Goal: Information Seeking & Learning: Learn about a topic

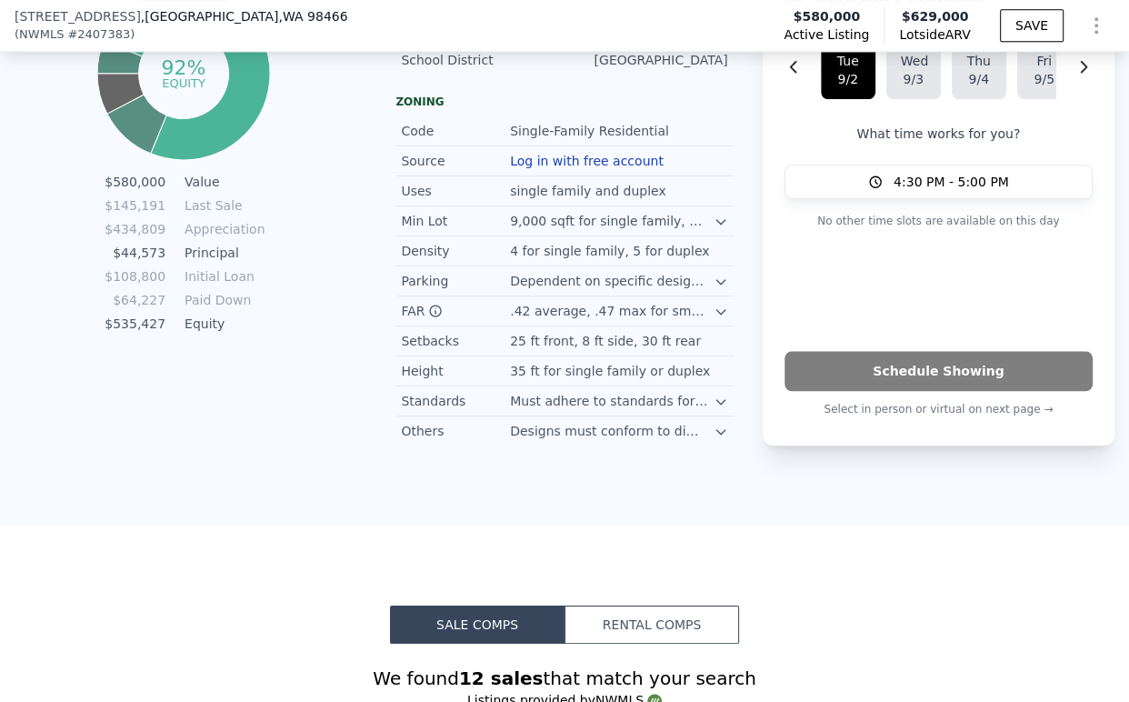
scroll to position [2013, 0]
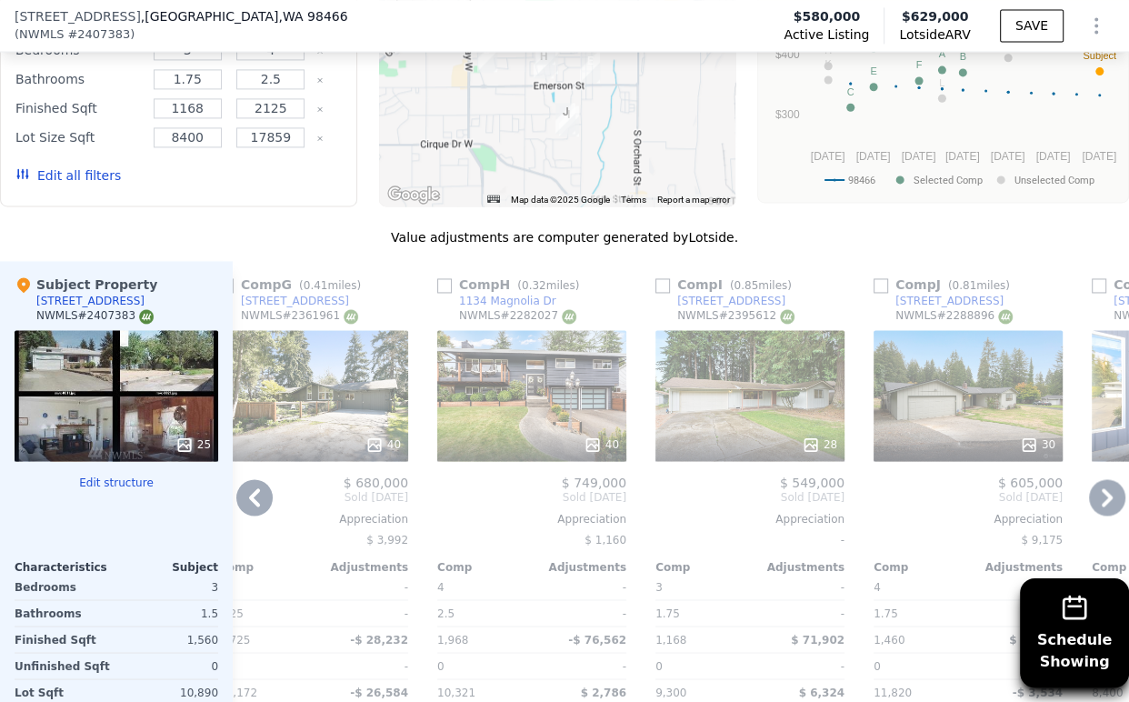
click at [259, 515] on icon at bounding box center [254, 497] width 36 height 36
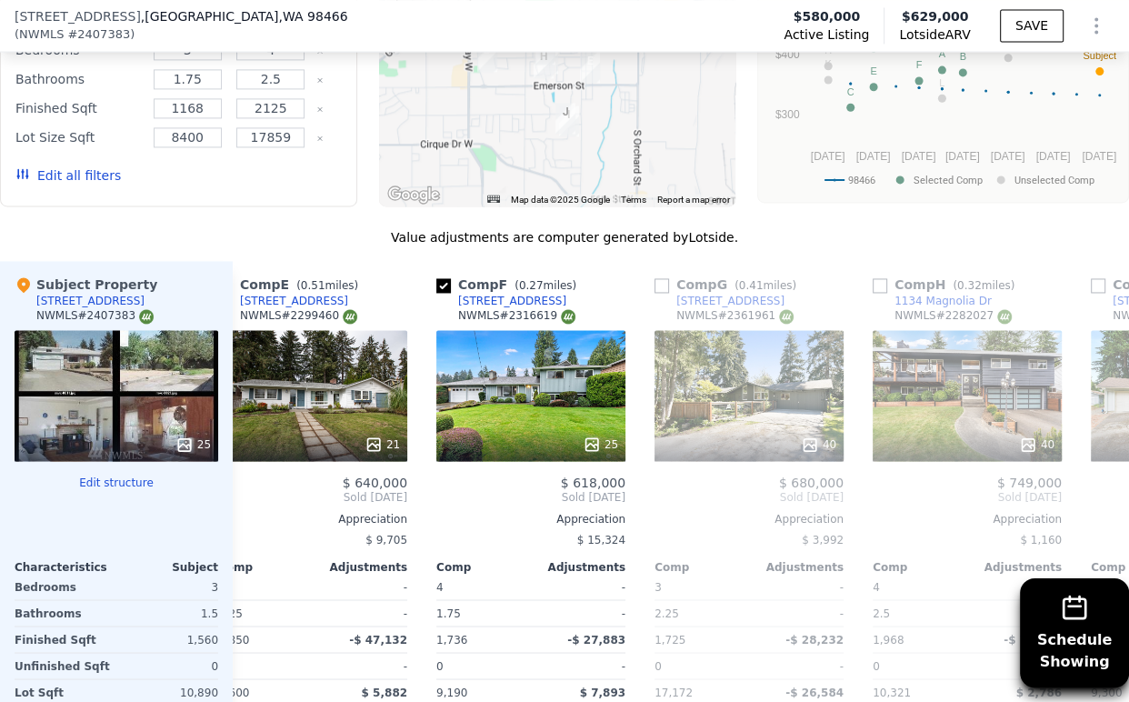
scroll to position [0, 908]
click at [733, 424] on div "40" at bounding box center [749, 395] width 189 height 131
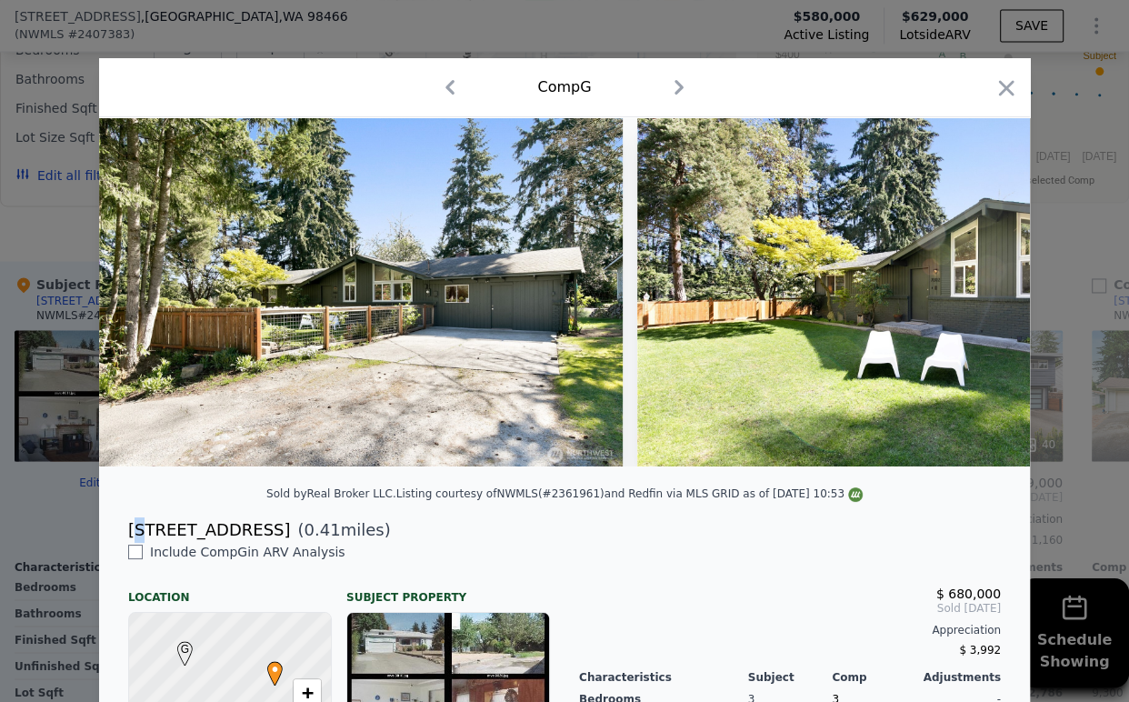
click at [137, 543] on div "[STREET_ADDRESS]" at bounding box center [209, 529] width 162 height 25
drag, startPoint x: 124, startPoint y: 543, endPoint x: 232, endPoint y: 540, distance: 108.2
click at [232, 540] on div "[STREET_ADDRESS]" at bounding box center [209, 529] width 162 height 25
copy div "[STREET_ADDRESS]"
click at [993, 92] on icon "button" at bounding box center [1005, 87] width 25 height 25
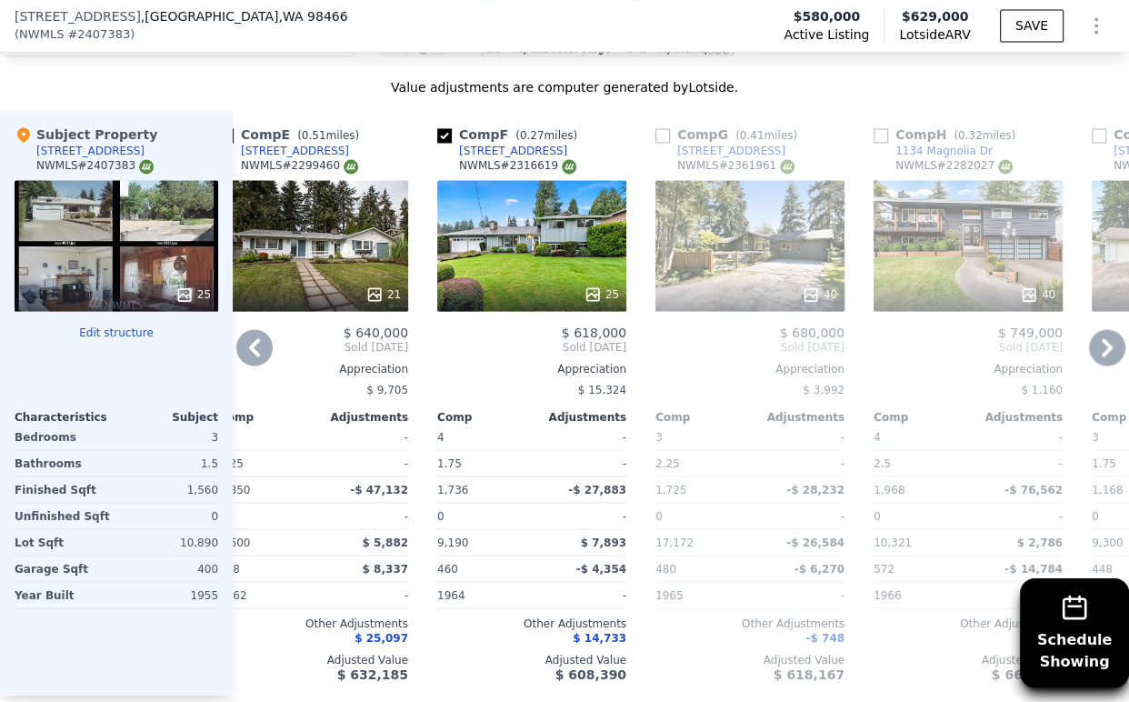
scroll to position [2215, 0]
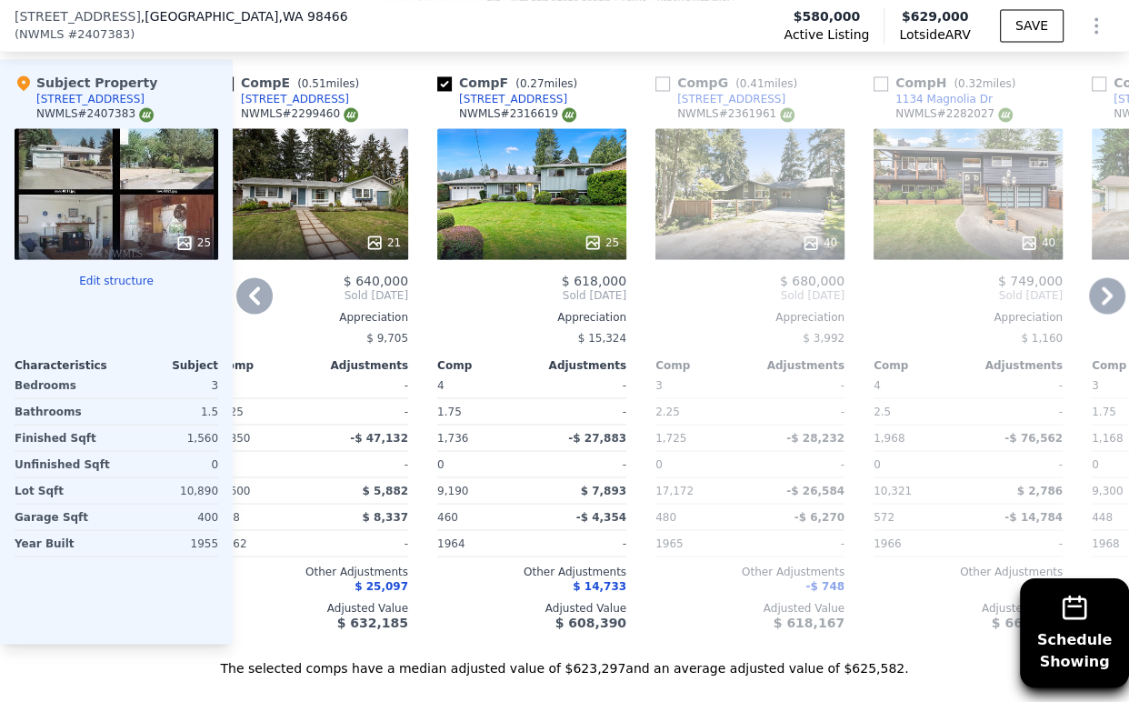
click at [248, 314] on icon at bounding box center [254, 295] width 36 height 36
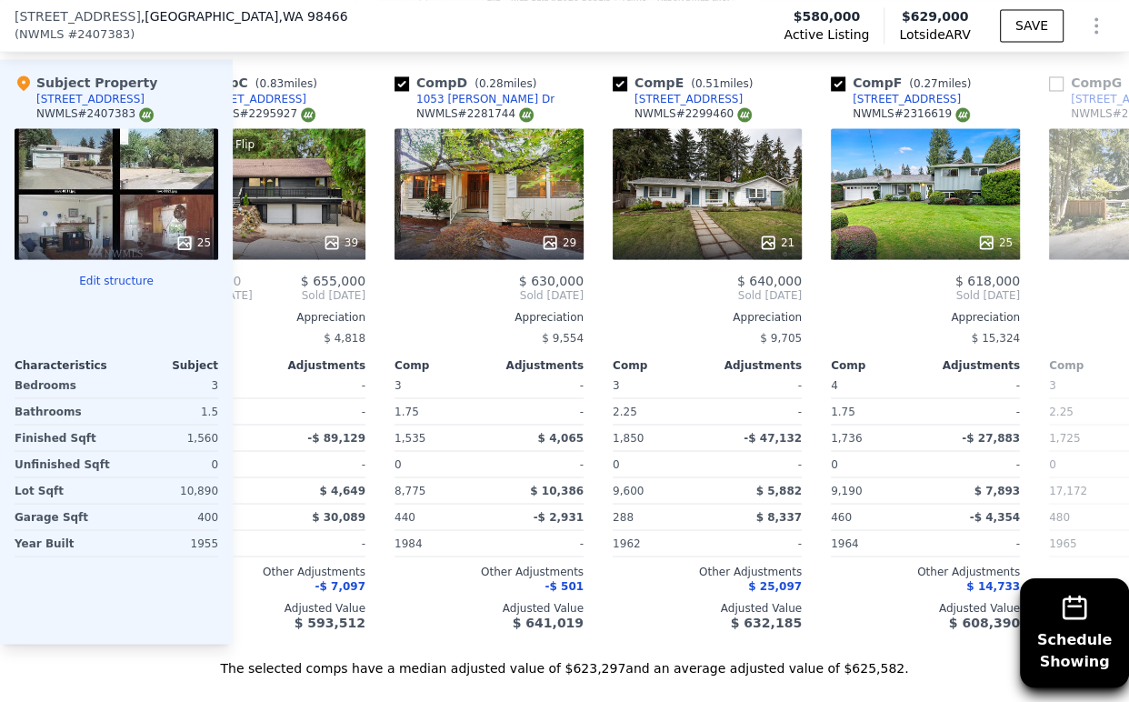
scroll to position [0, 472]
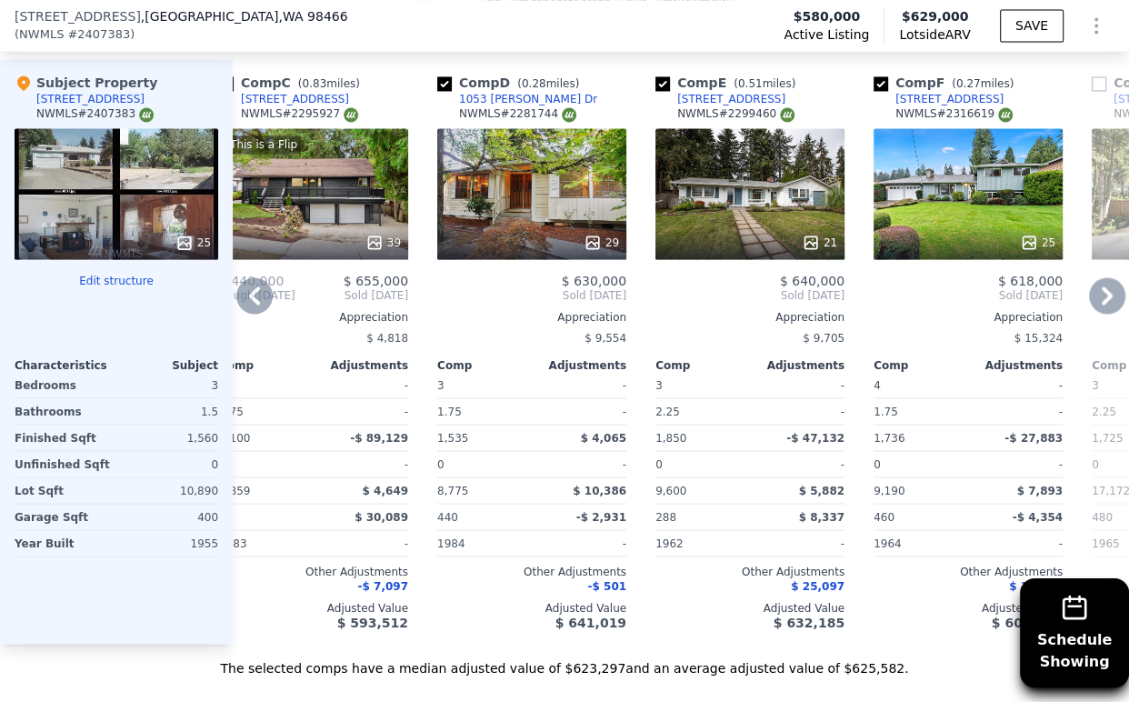
click at [256, 304] on icon at bounding box center [254, 295] width 11 height 18
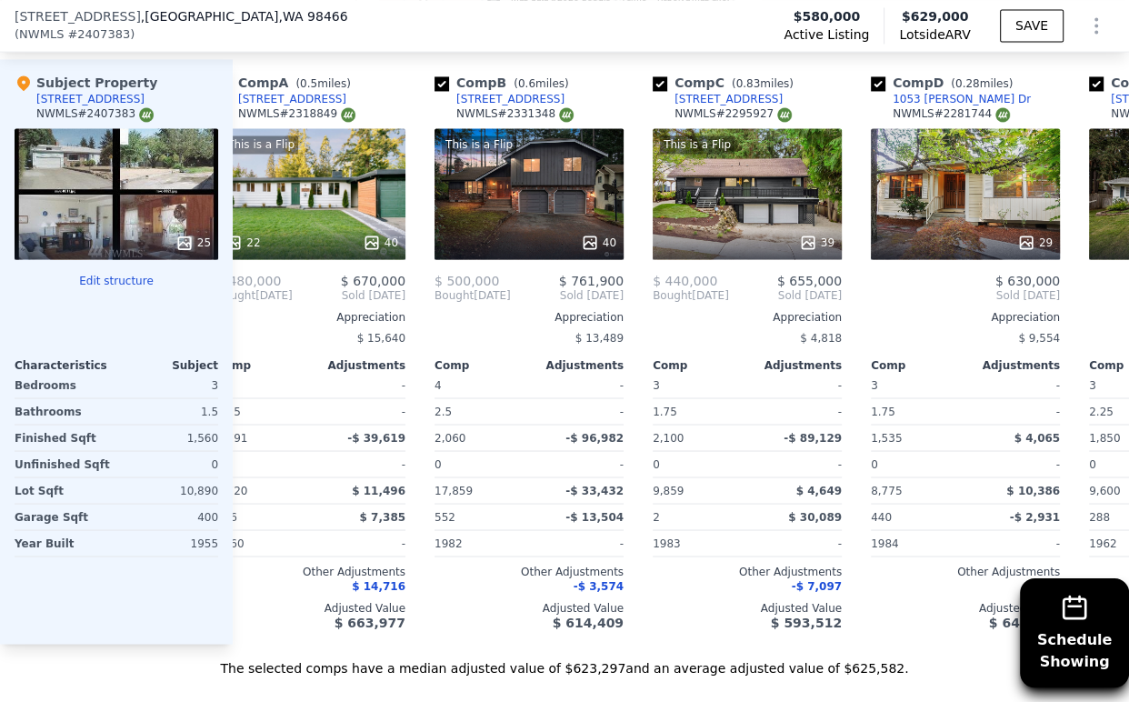
scroll to position [0, 35]
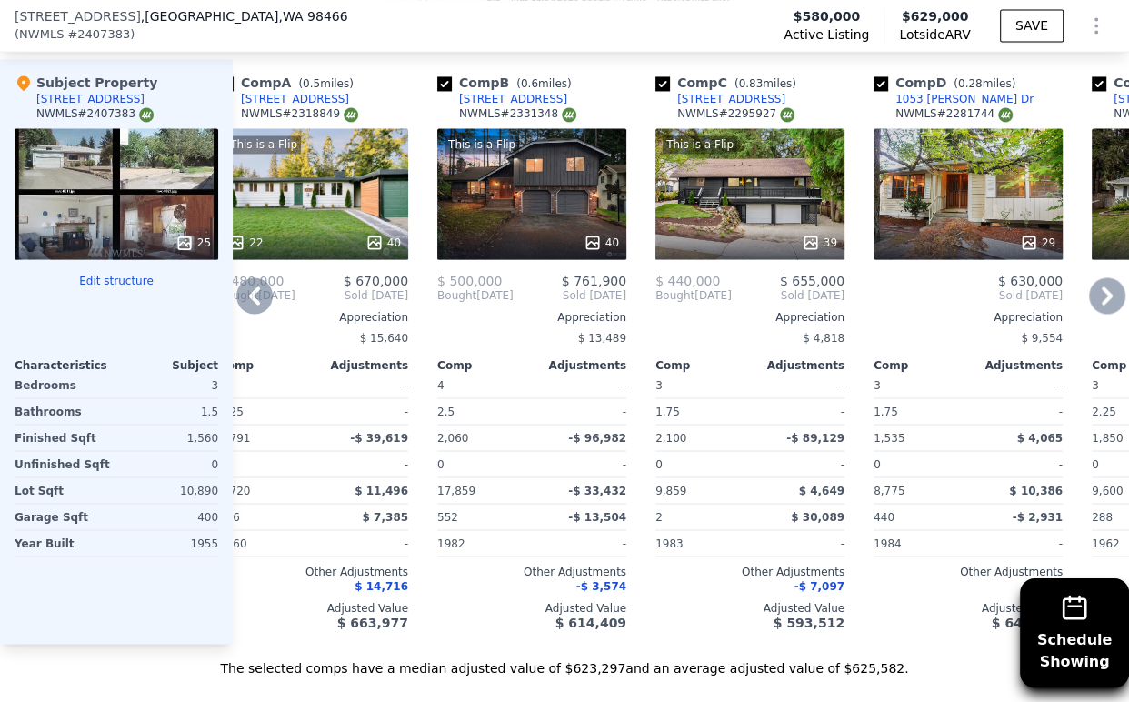
click at [252, 311] on icon at bounding box center [254, 295] width 36 height 36
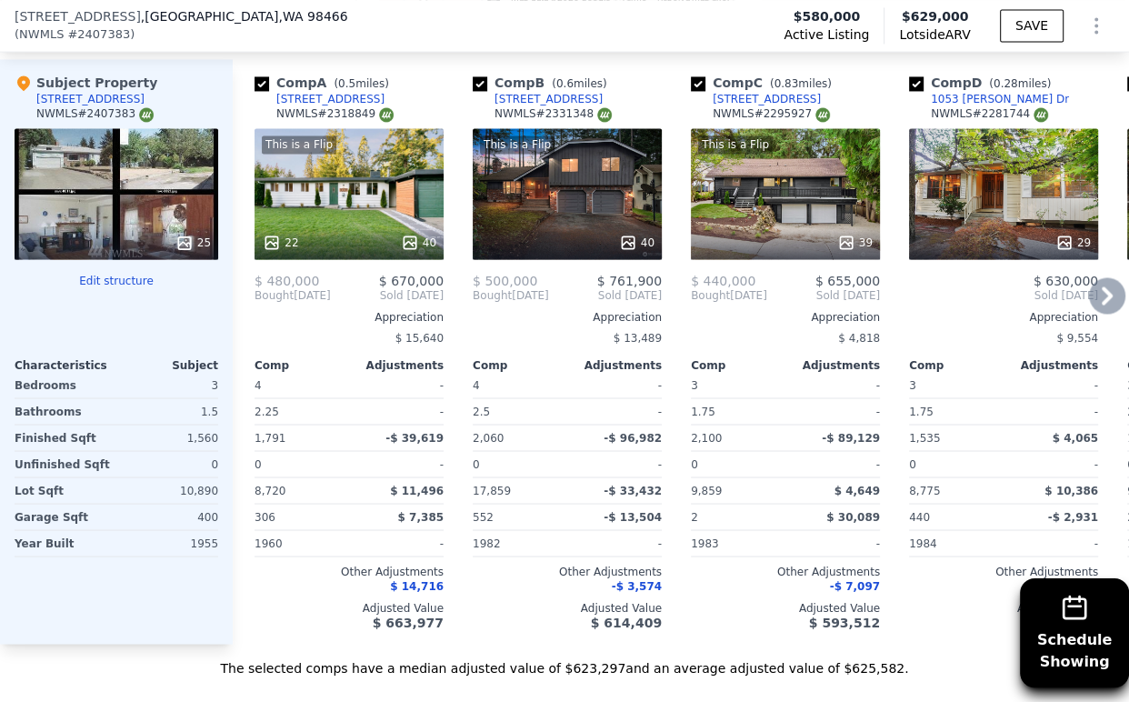
click at [329, 106] on div "[STREET_ADDRESS]" at bounding box center [330, 99] width 108 height 15
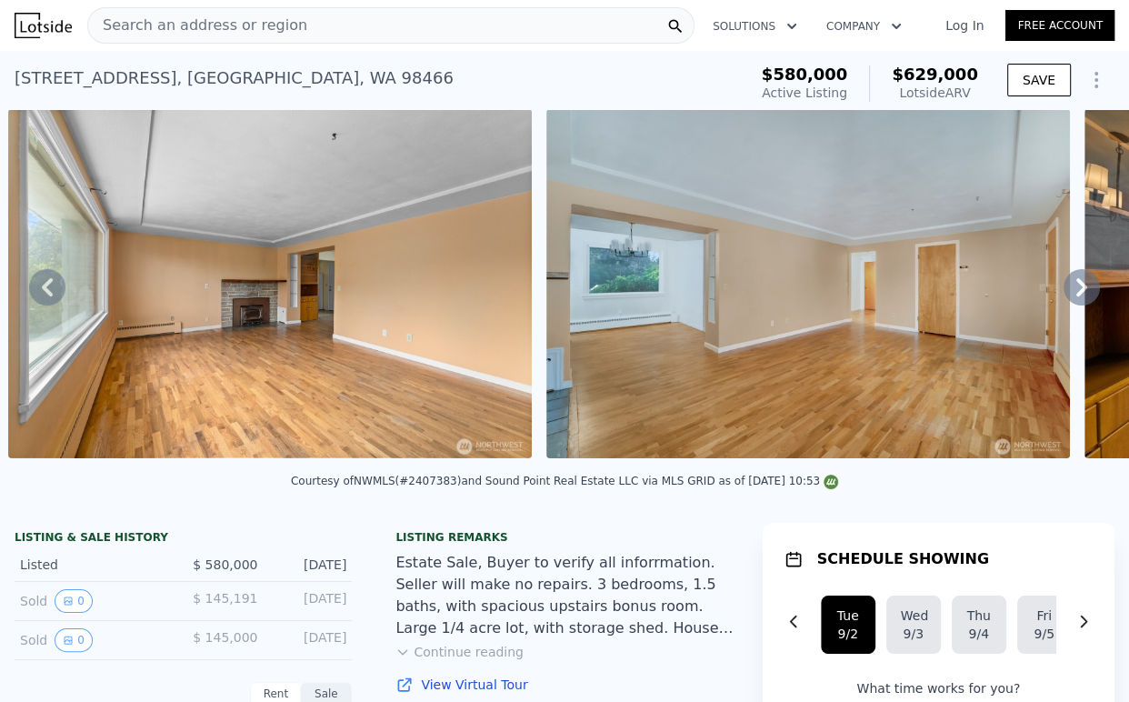
click at [386, 27] on div "Search an address or region" at bounding box center [390, 25] width 607 height 36
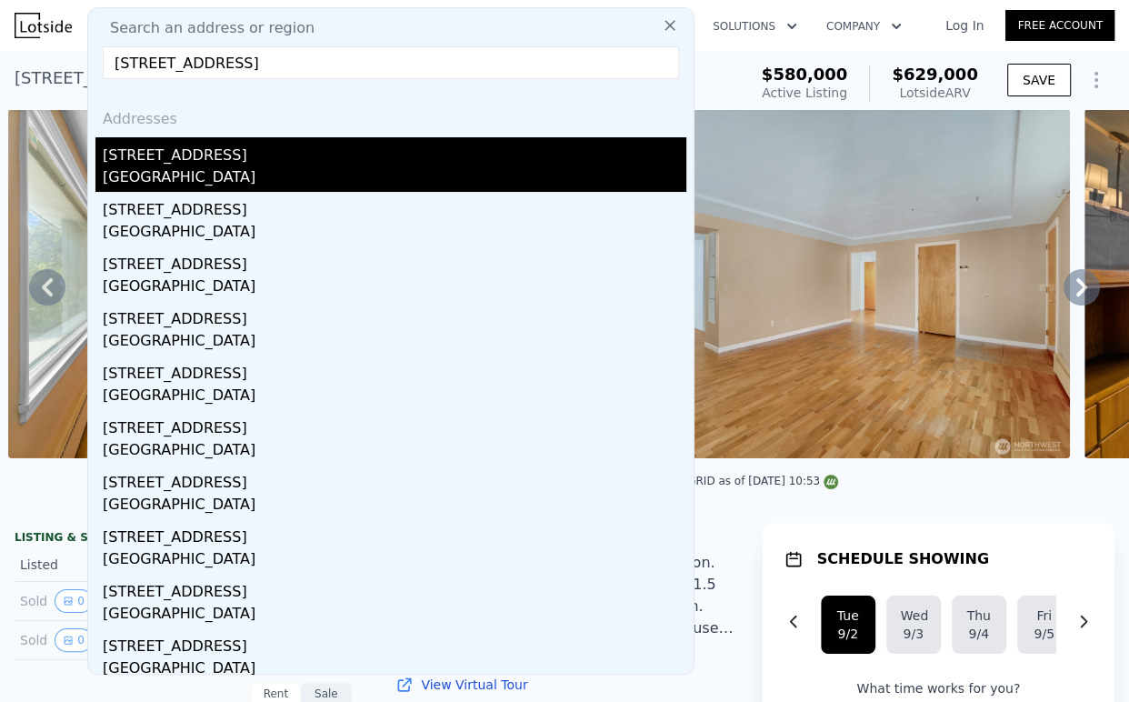
type input "[STREET_ADDRESS]"
click at [232, 151] on div "[STREET_ADDRESS]" at bounding box center [394, 151] width 583 height 29
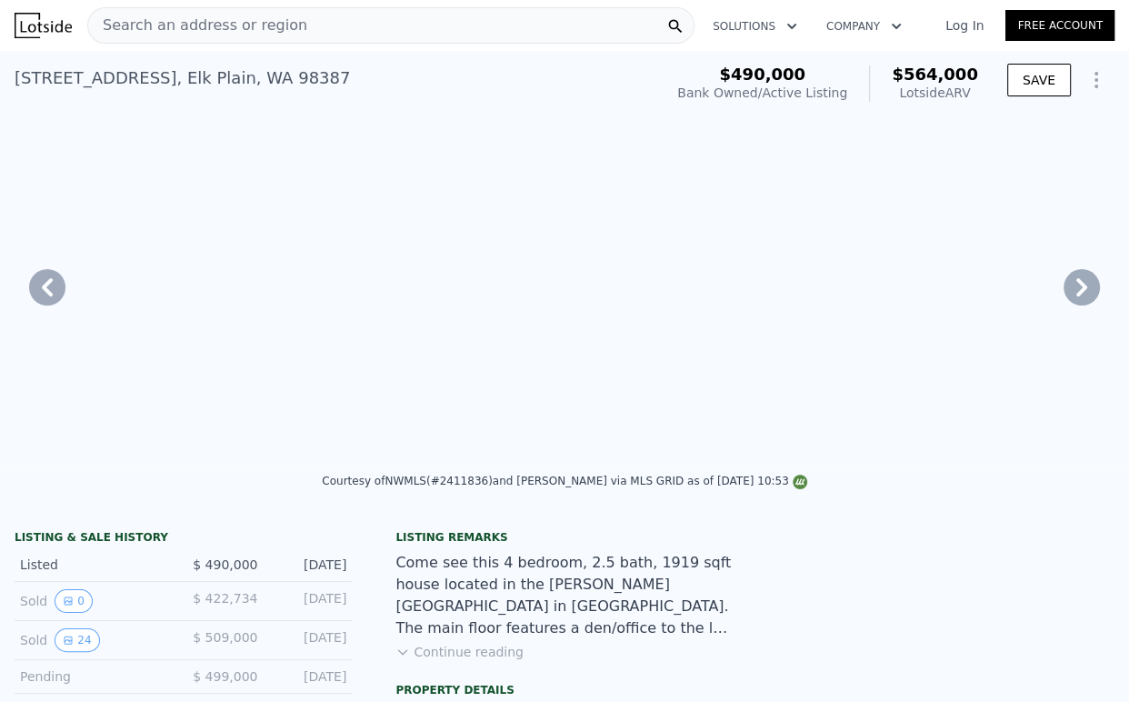
type input "5"
type input "2"
type input "2.75"
type input "1404"
type input "2006"
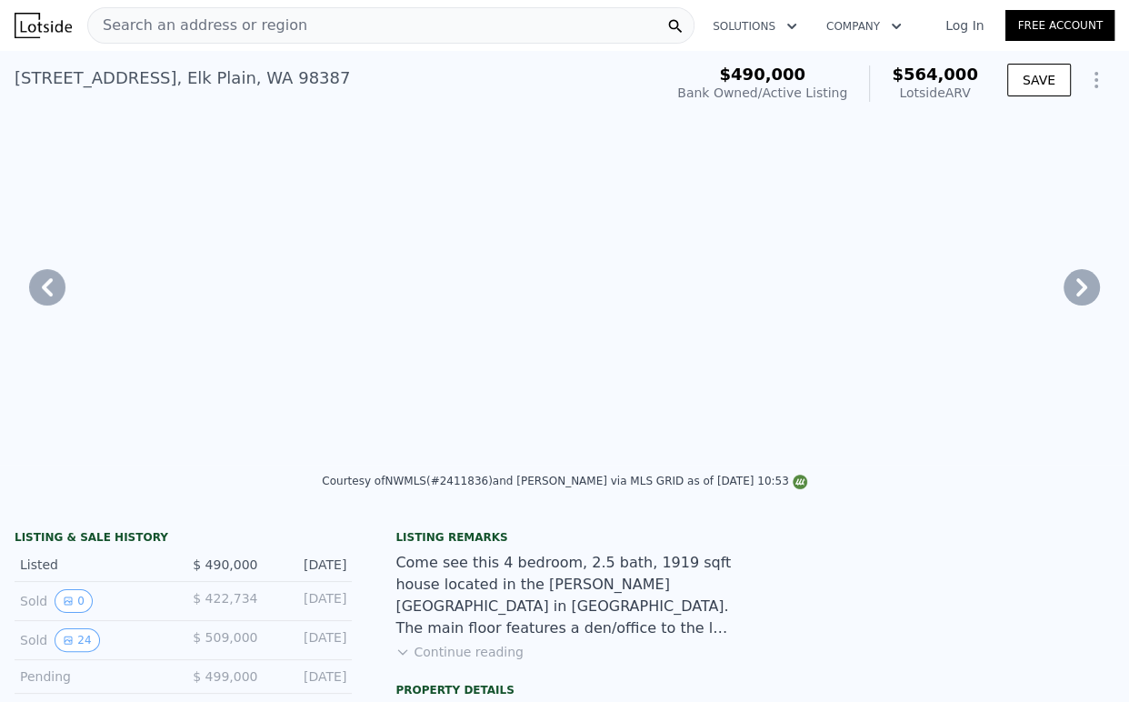
type input "4157"
type input "12000"
type input "$ 564,000"
type input "$ 0"
type input "$ 3,363"
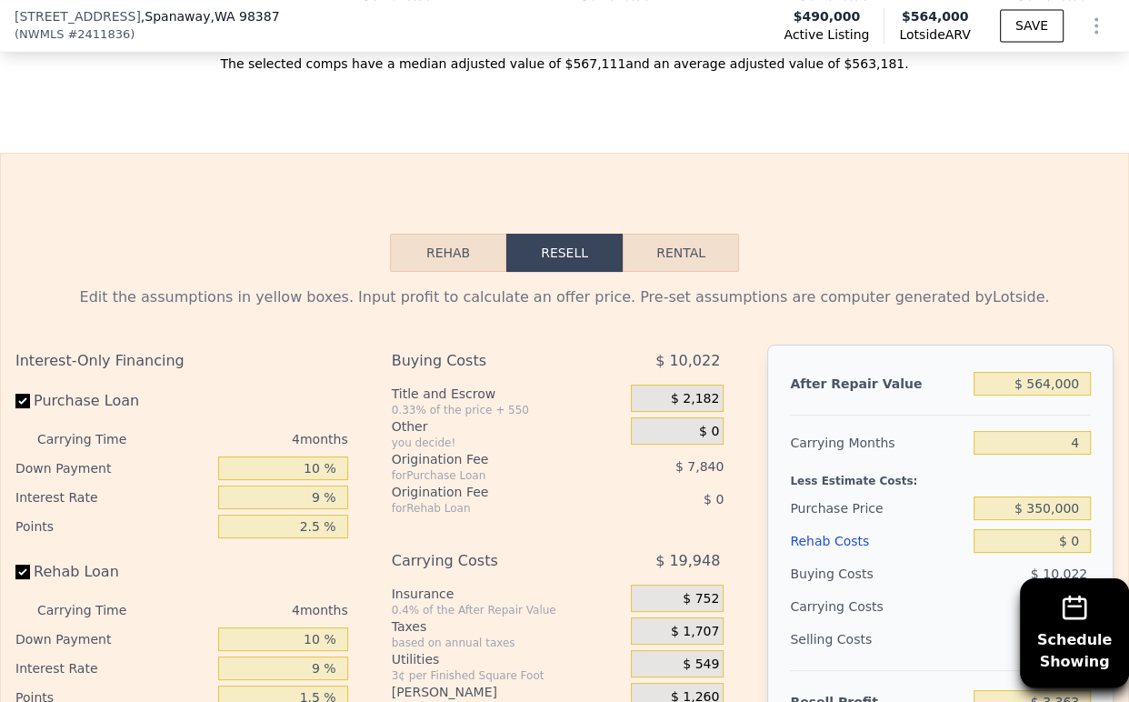
scroll to position [2618, 0]
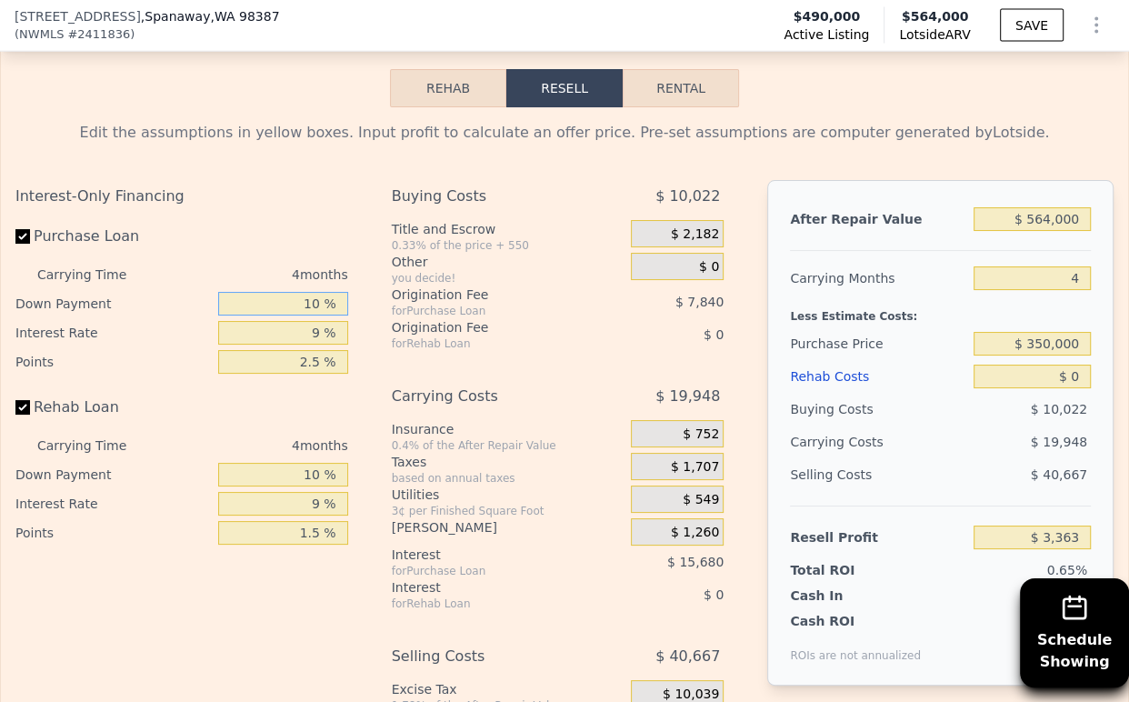
click at [294, 315] on input "10 %" at bounding box center [283, 304] width 130 height 24
type input "10 %"
type input "$ 423"
click at [302, 344] on input "9 %" at bounding box center [283, 333] width 130 height 24
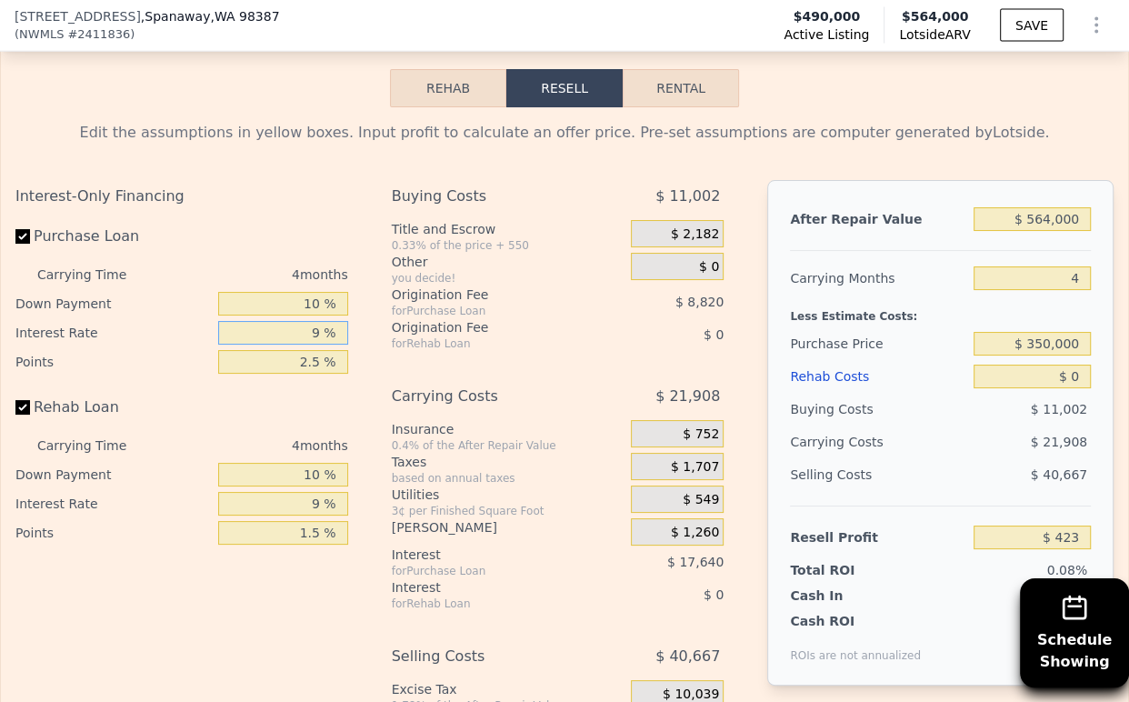
click at [302, 344] on input "9 %" at bounding box center [283, 333] width 130 height 24
click at [292, 374] on input "2.5 %" at bounding box center [283, 362] width 130 height 24
type input "1 %"
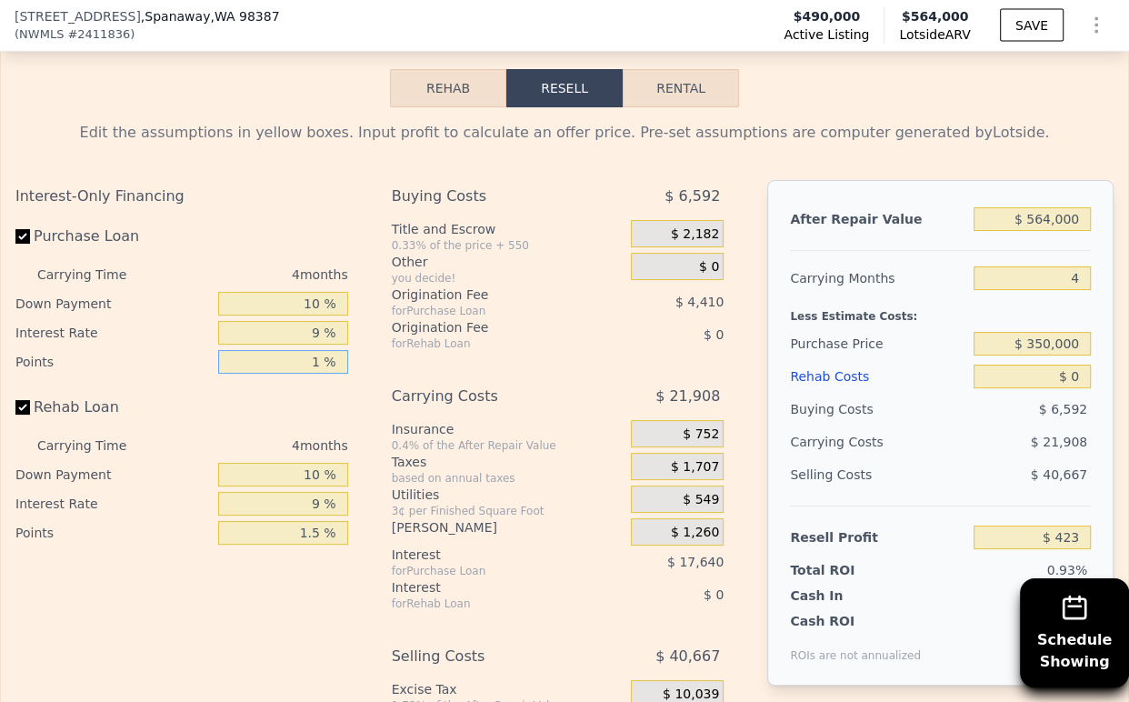
type input "$ 4,833"
type input "1.5 %"
type input "$ 2,628"
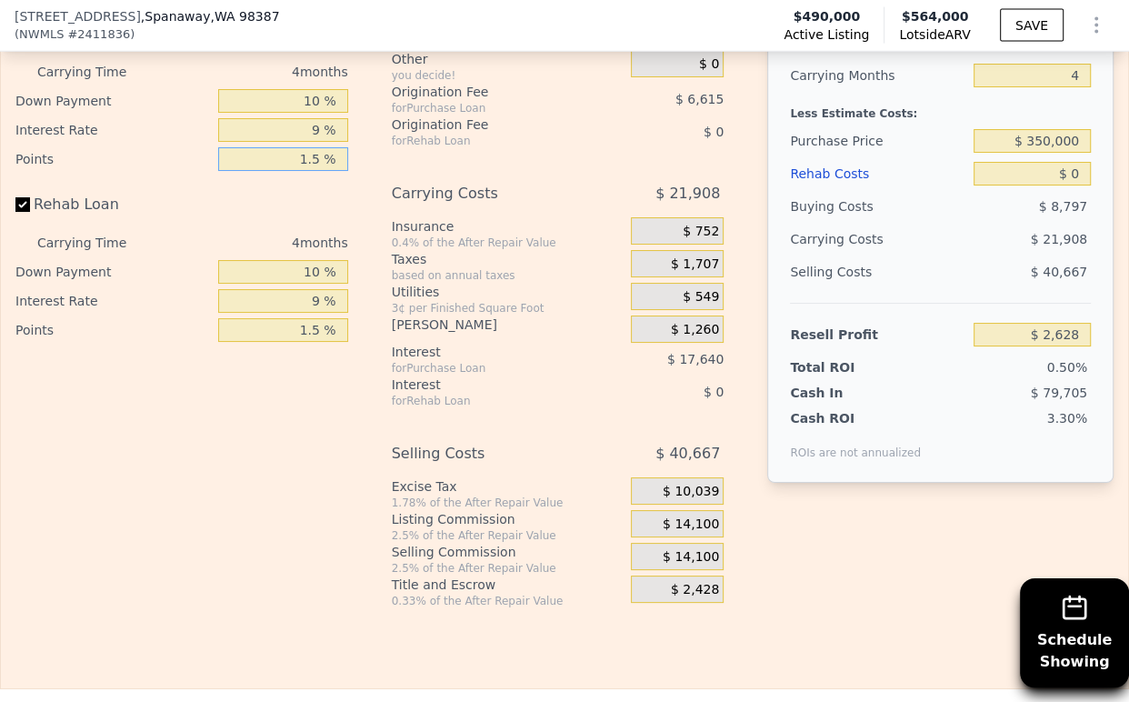
type input "1.5 %"
click at [674, 533] on span "$ 14,100" at bounding box center [691, 524] width 56 height 16
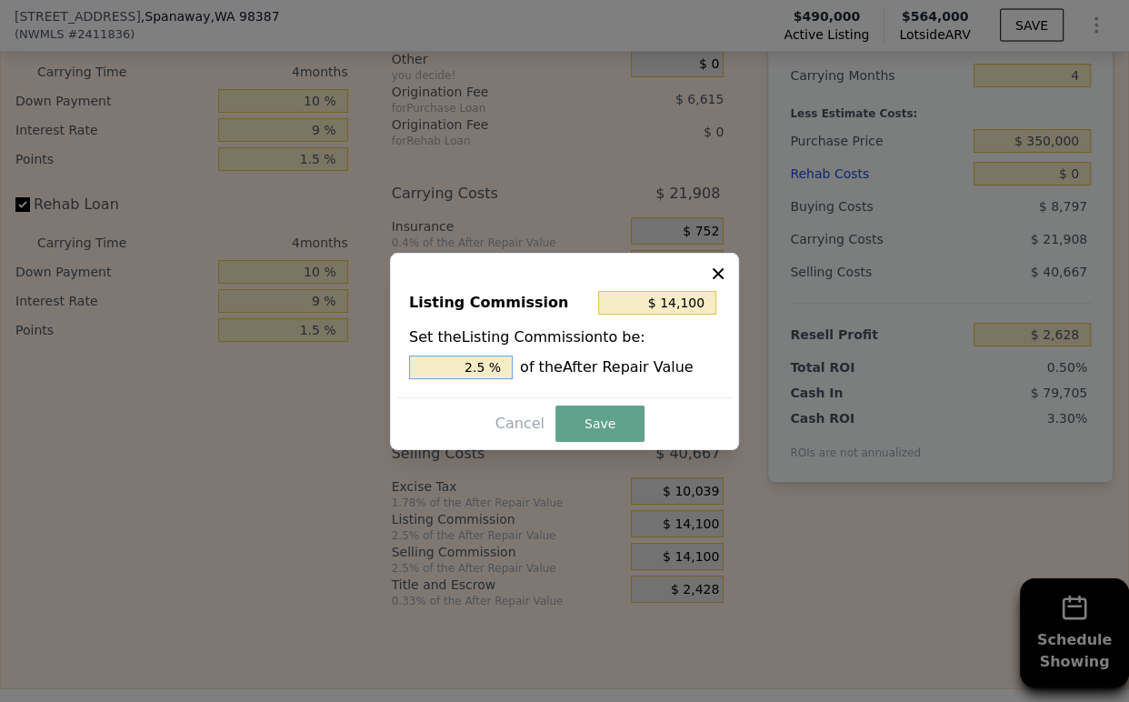
type input "$ 8,460"
drag, startPoint x: 476, startPoint y: 364, endPoint x: 465, endPoint y: 366, distance: 11.2
click at [465, 366] on input "1.5 %" at bounding box center [461, 367] width 104 height 24
type input "1.5 %"
click at [582, 416] on button "Save" at bounding box center [599, 423] width 89 height 36
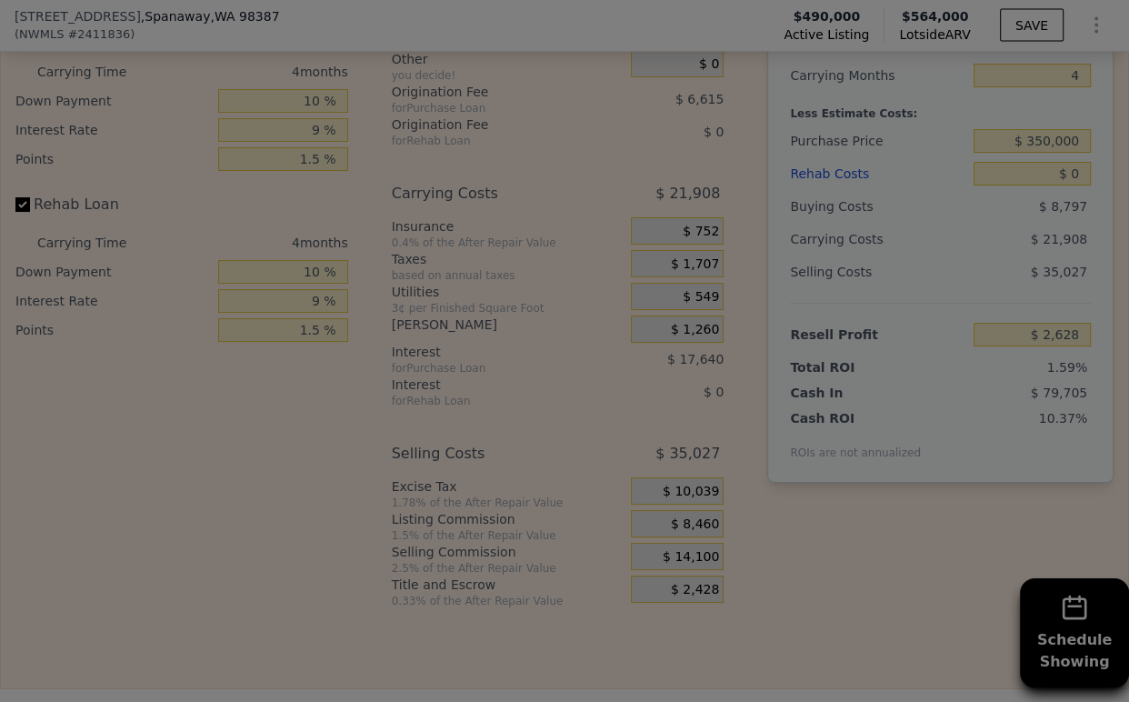
type input "$ 8,268"
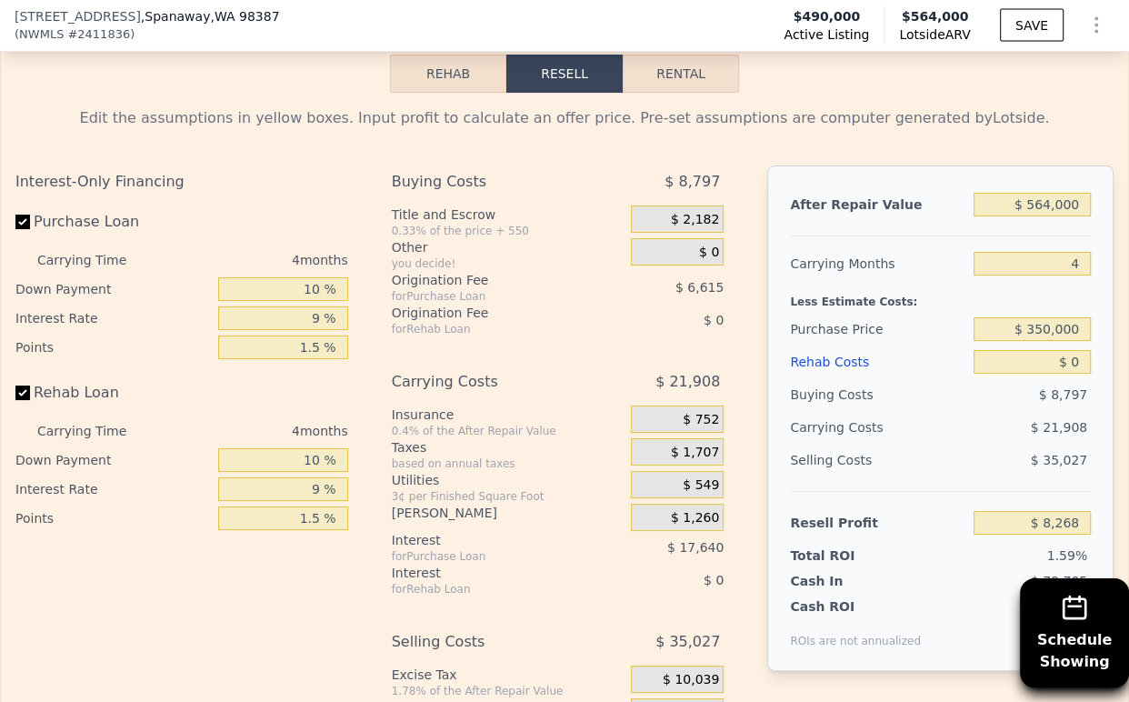
scroll to position [2618, 0]
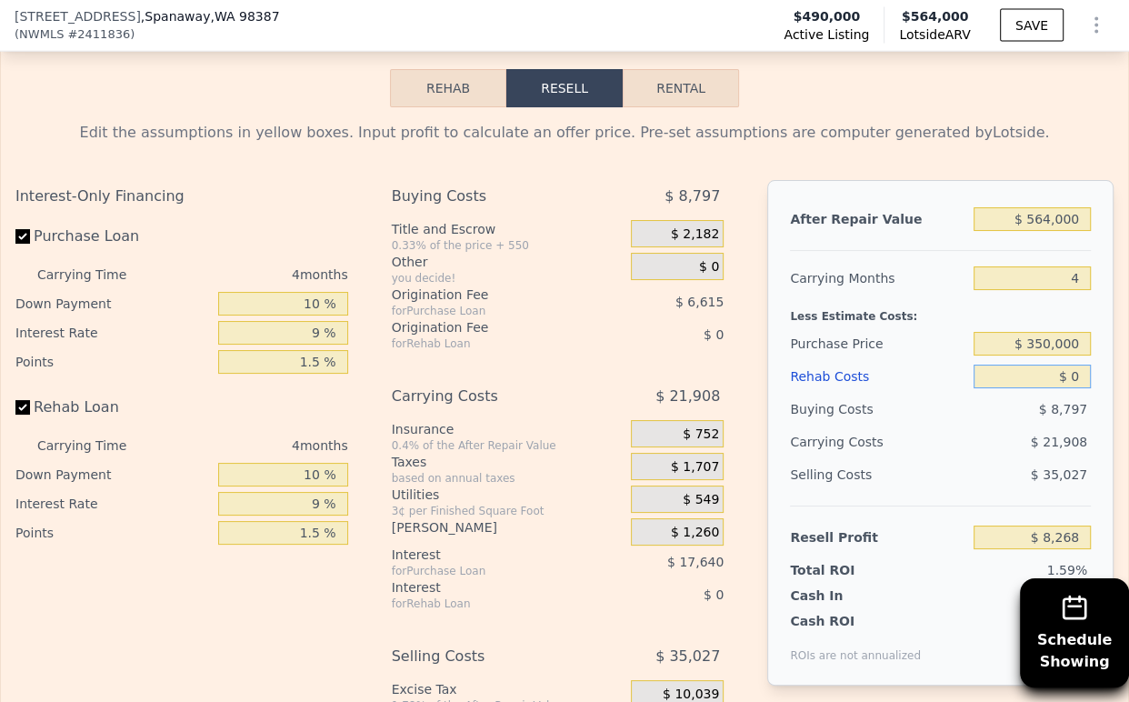
click at [1064, 388] on input "$ 0" at bounding box center [1031, 376] width 117 height 24
type input "$ 1"
type input "$ 8,267"
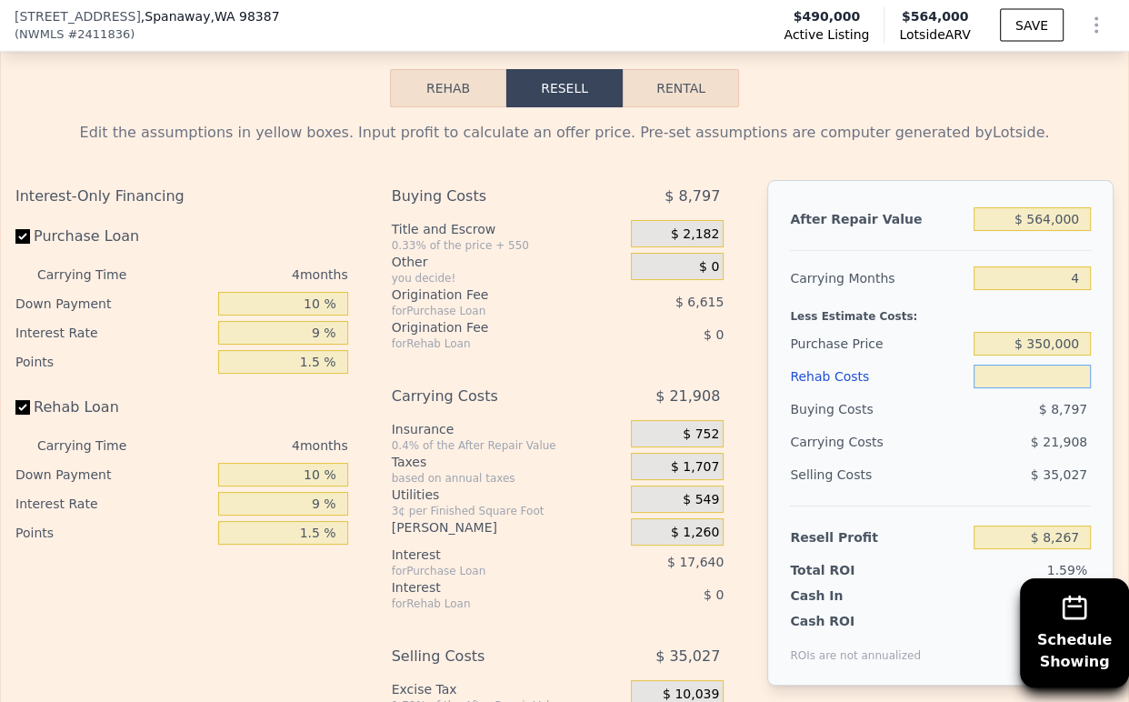
type input "$ 6"
type input "$ 8,262"
type input "$ 60,000"
type input "-$ 54,612"
type input "$ 60,000"
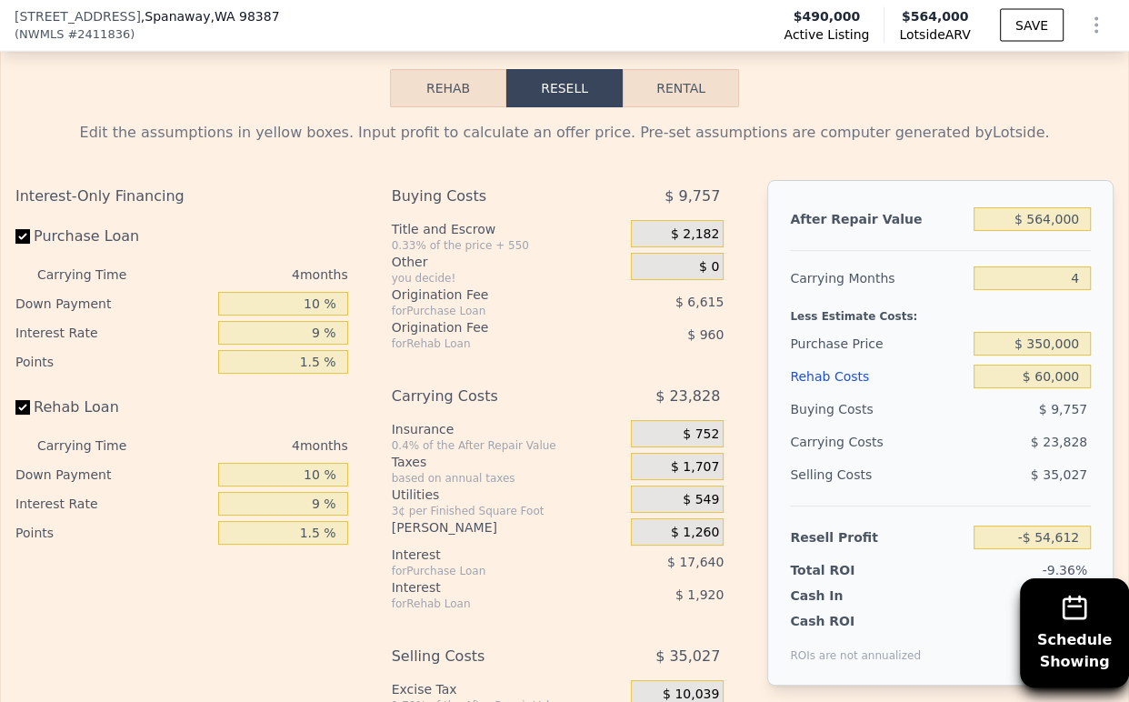
click at [953, 487] on div "Selling Costs $ 35,027" at bounding box center [940, 481] width 301 height 47
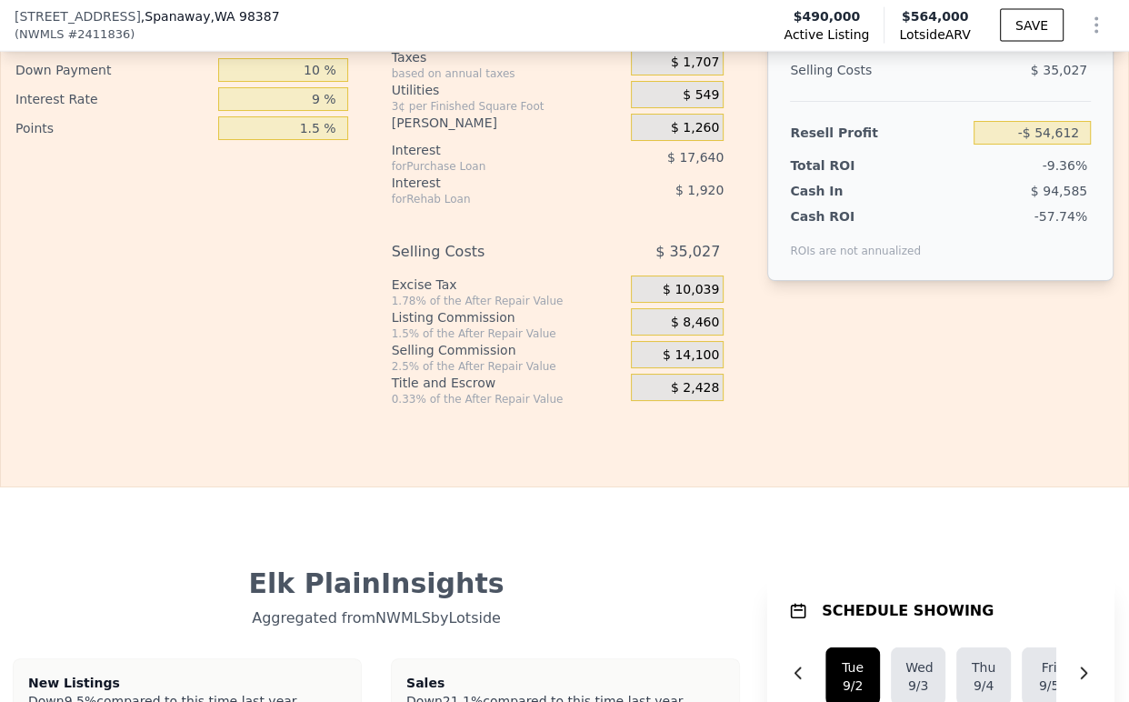
scroll to position [2821, 0]
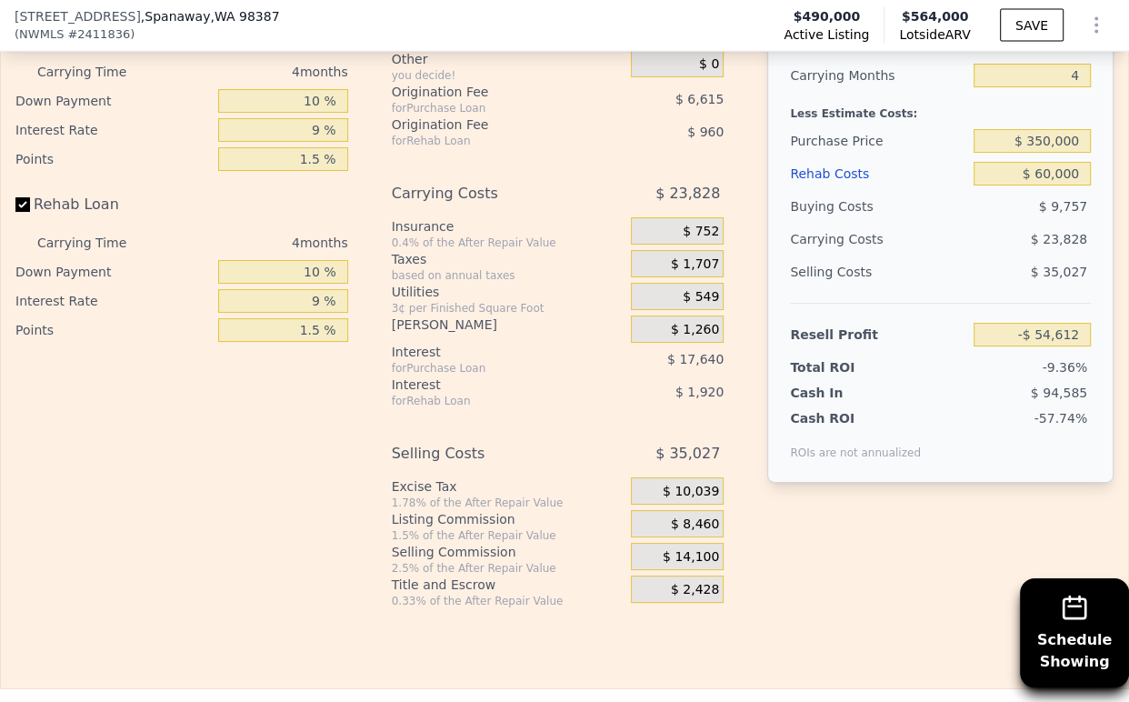
click at [717, 557] on div "Buying Costs $ 9,757 Title and Escrow 0.33% of the price + 550 $ 2,182 Other yo…" at bounding box center [565, 292] width 347 height 631
click at [707, 533] on span "$ 8,460" at bounding box center [695, 524] width 48 height 16
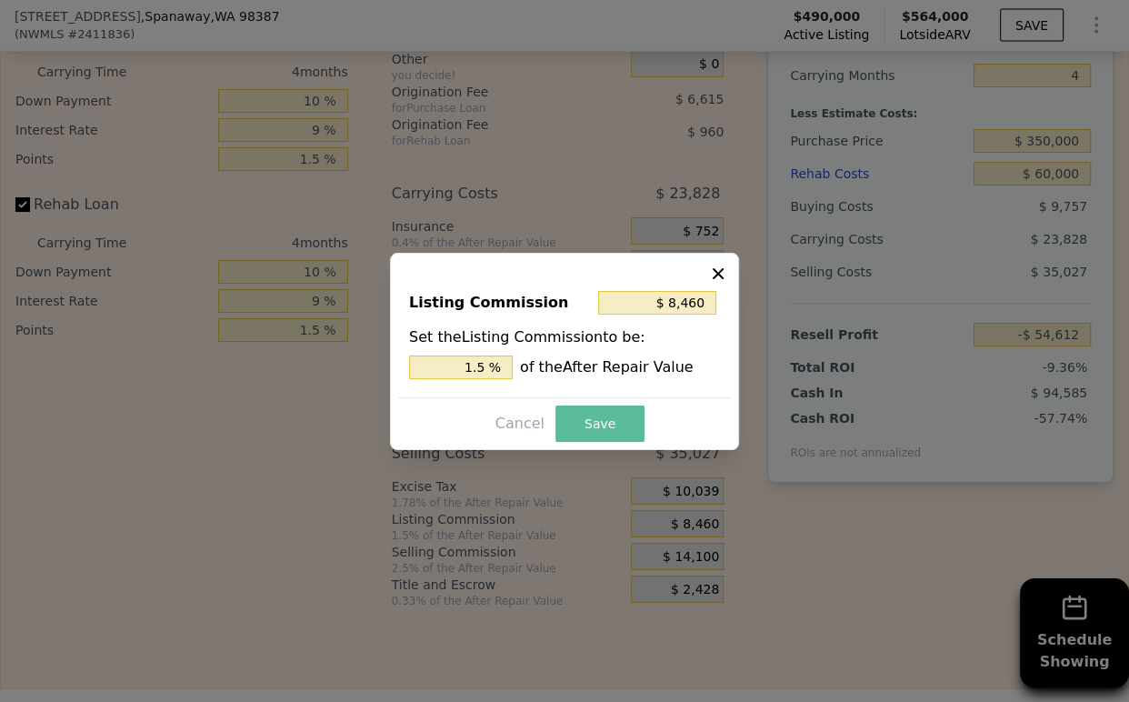
click at [568, 406] on button "Save" at bounding box center [599, 423] width 89 height 36
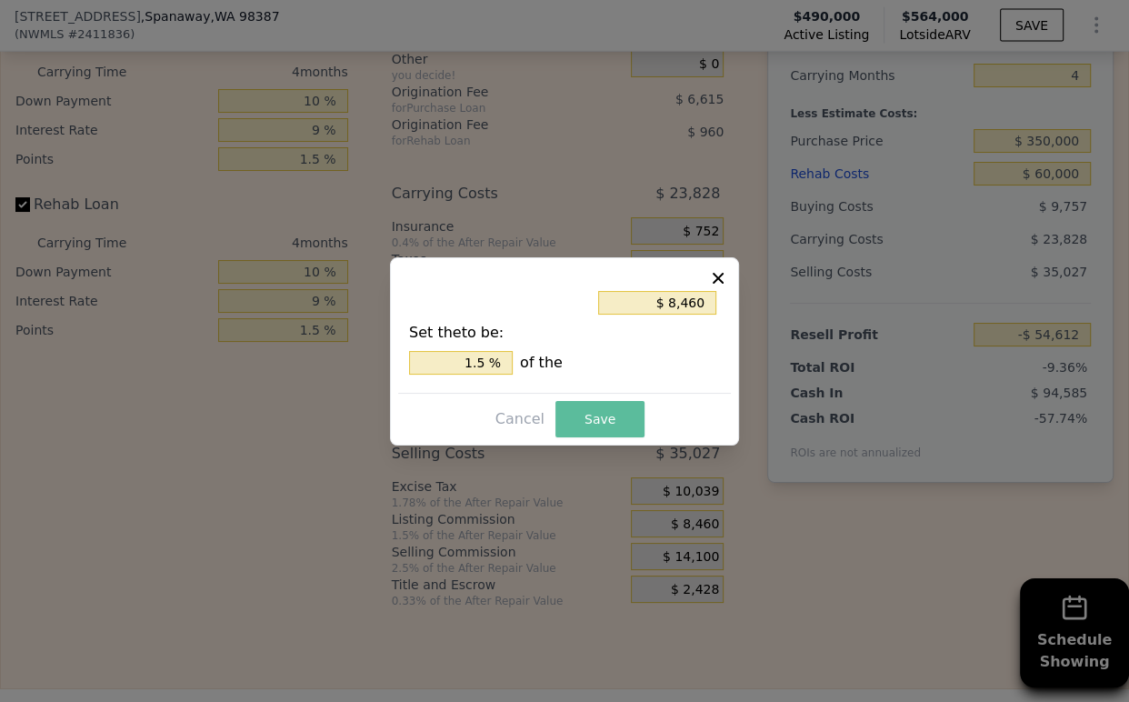
click at [576, 421] on button "Save" at bounding box center [599, 419] width 89 height 36
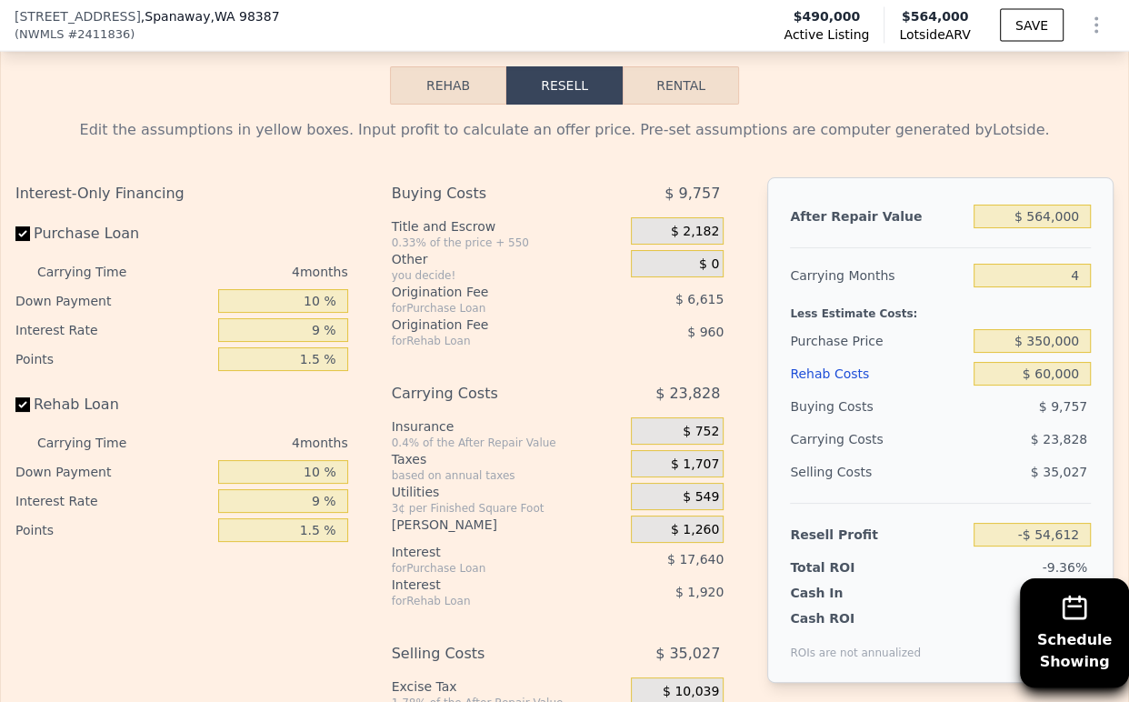
scroll to position [2618, 0]
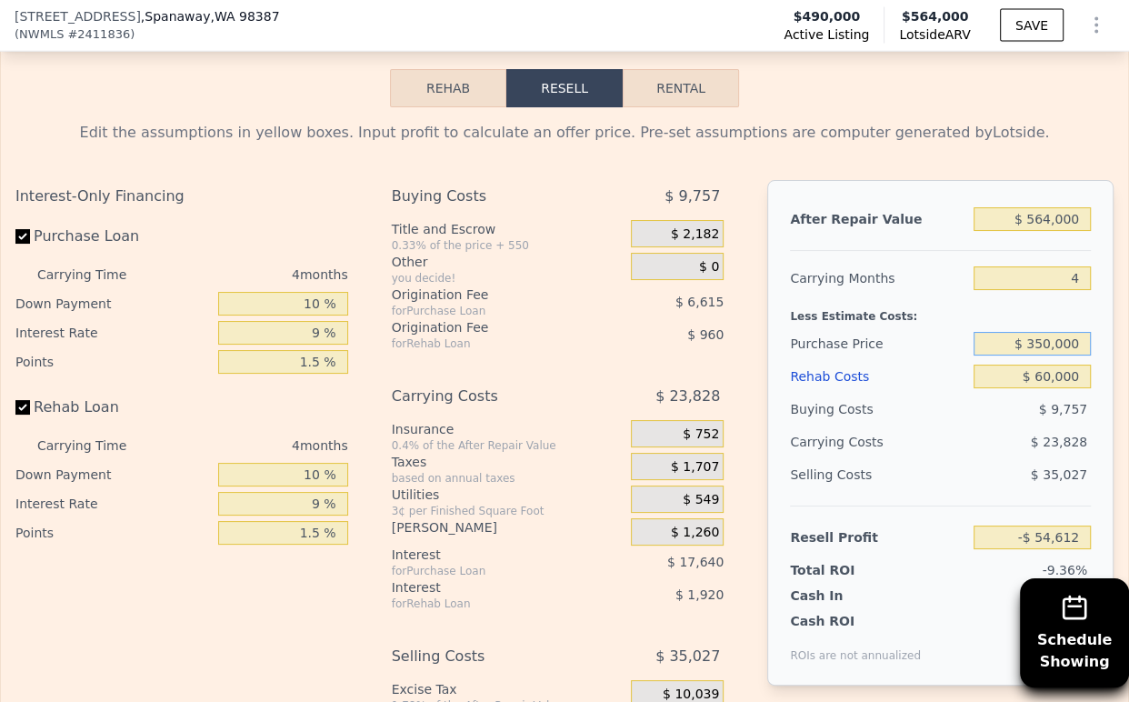
click at [1027, 355] on input "$ 350,000" at bounding box center [1031, 344] width 117 height 24
click at [1026, 355] on input "$ 350,000" at bounding box center [1031, 344] width 117 height 24
type input "$ 30,000,000,000"
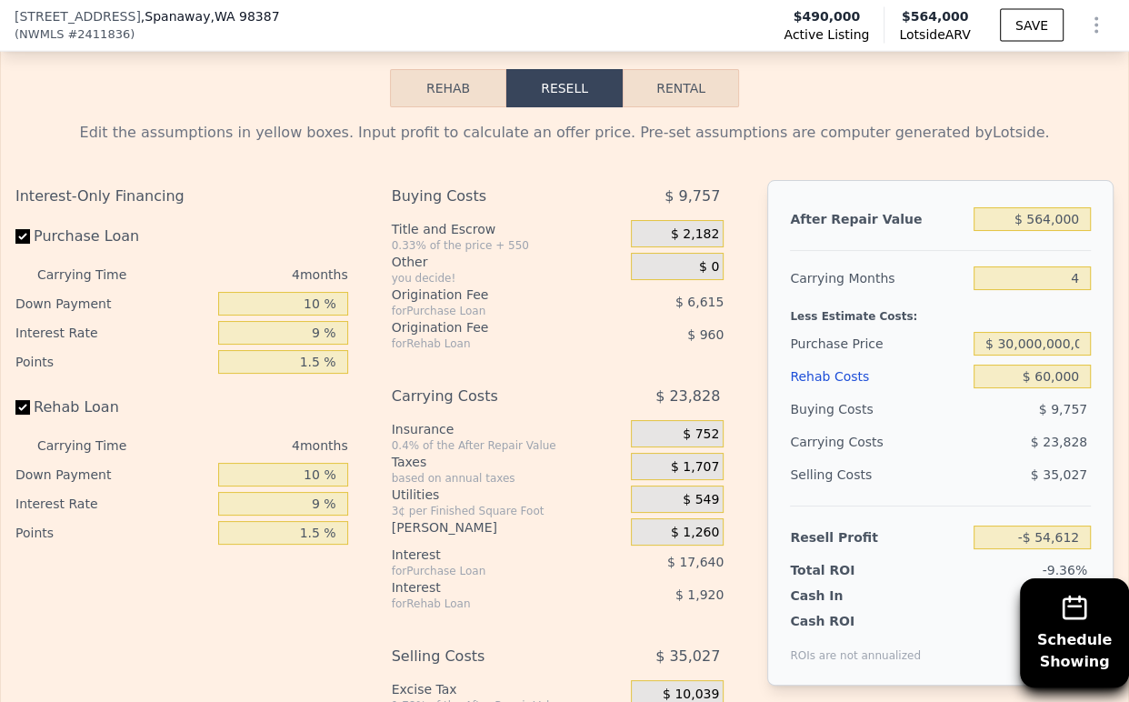
click at [973, 385] on div "$ 60,000" at bounding box center [1031, 376] width 117 height 33
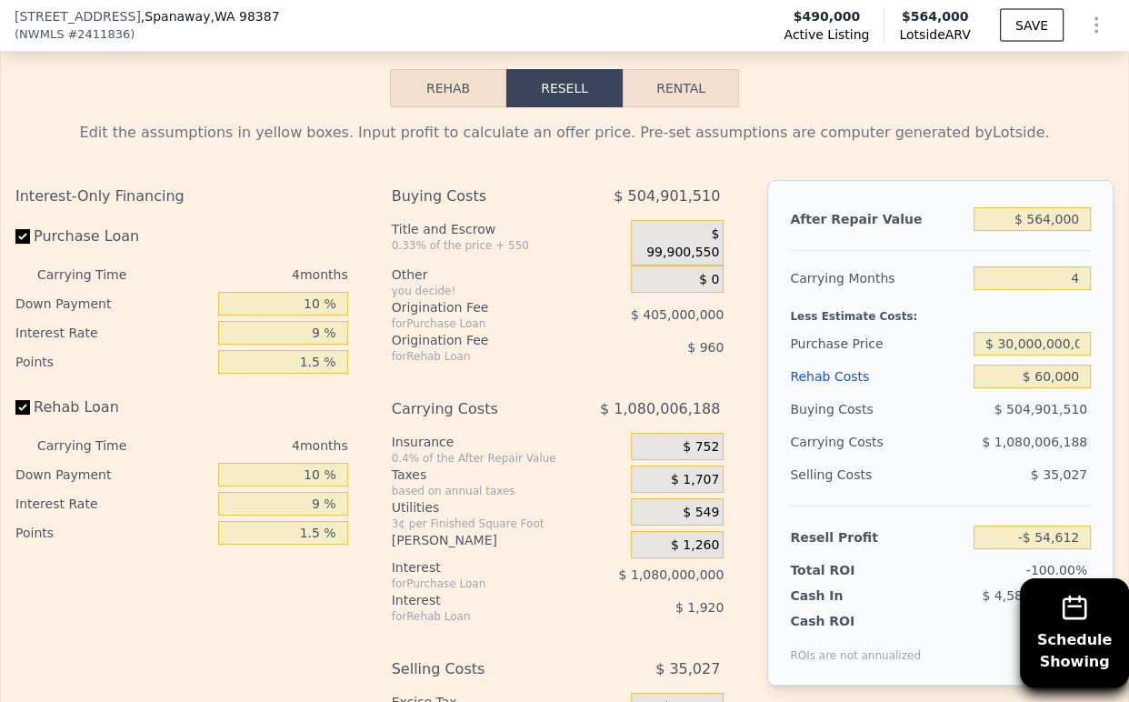
type input "-$ 31,584,438,725"
click at [1021, 355] on input "$ 30,000,000,000" at bounding box center [1031, 344] width 117 height 24
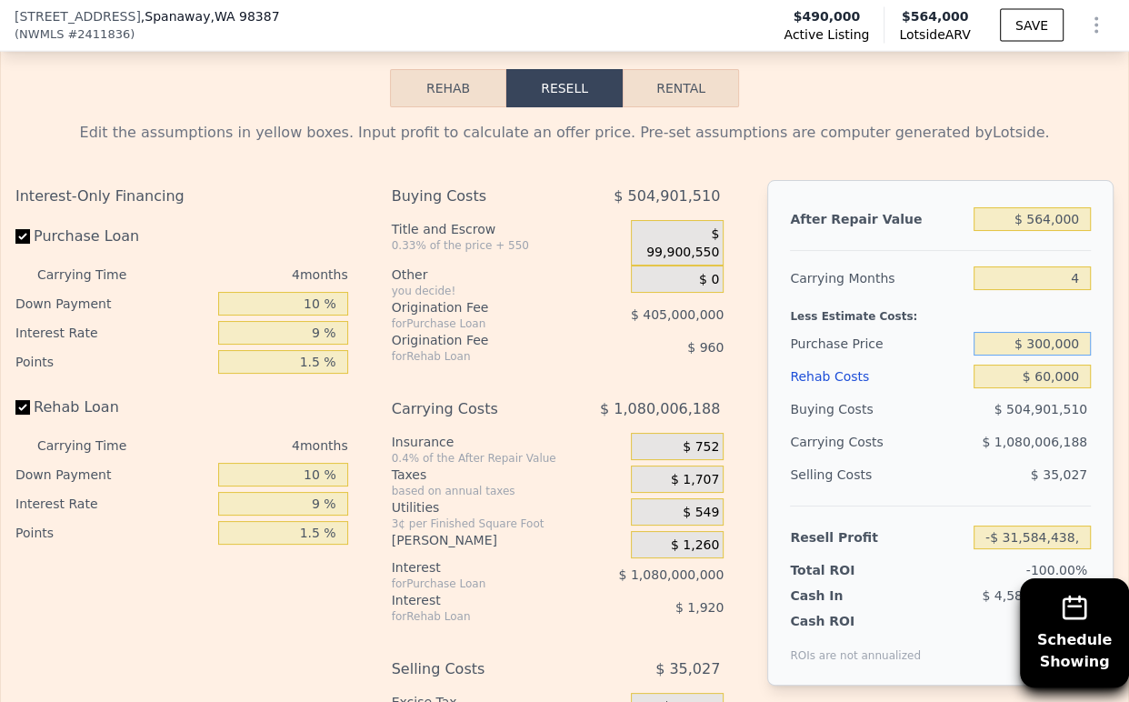
type input "$ 300,000"
click at [982, 458] on div "$ 1,080,006,188" at bounding box center [999, 441] width 184 height 33
type input "$ 145,426"
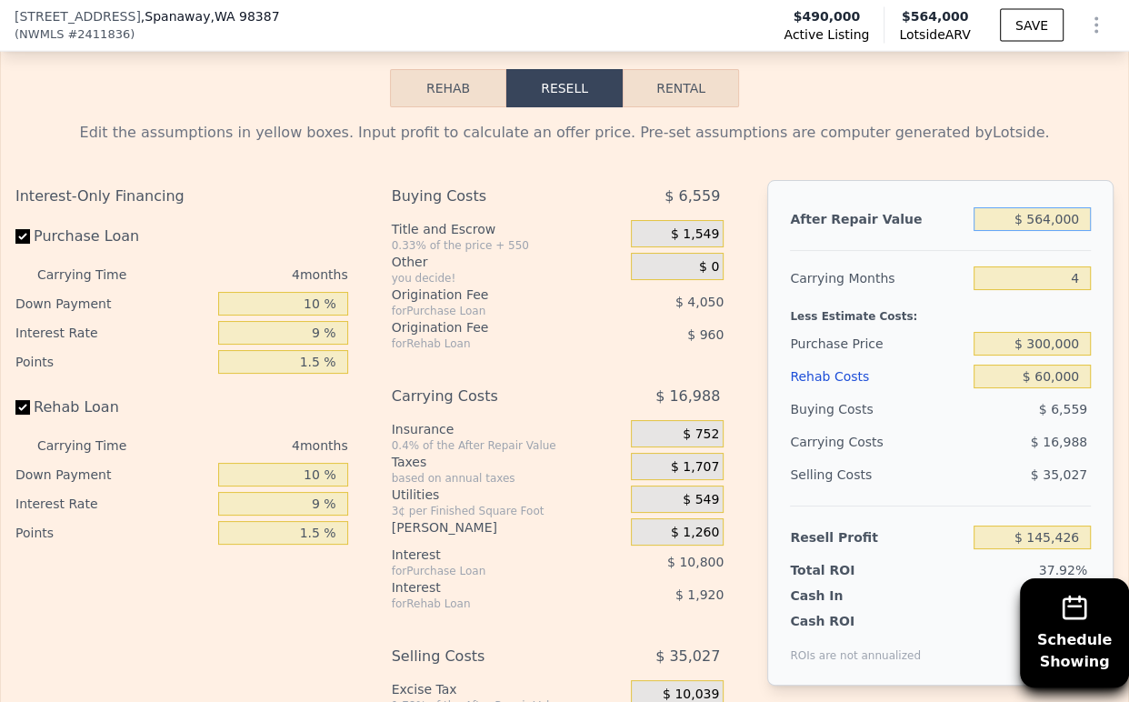
click at [1054, 231] on input "$ 564,000" at bounding box center [1031, 219] width 117 height 24
click at [1025, 231] on input "$ 564,000" at bounding box center [1031, 219] width 117 height 24
drag, startPoint x: 1040, startPoint y: 244, endPoint x: 1027, endPoint y: 244, distance: 12.7
click at [1027, 231] on input "$ 564,000" at bounding box center [1031, 219] width 117 height 24
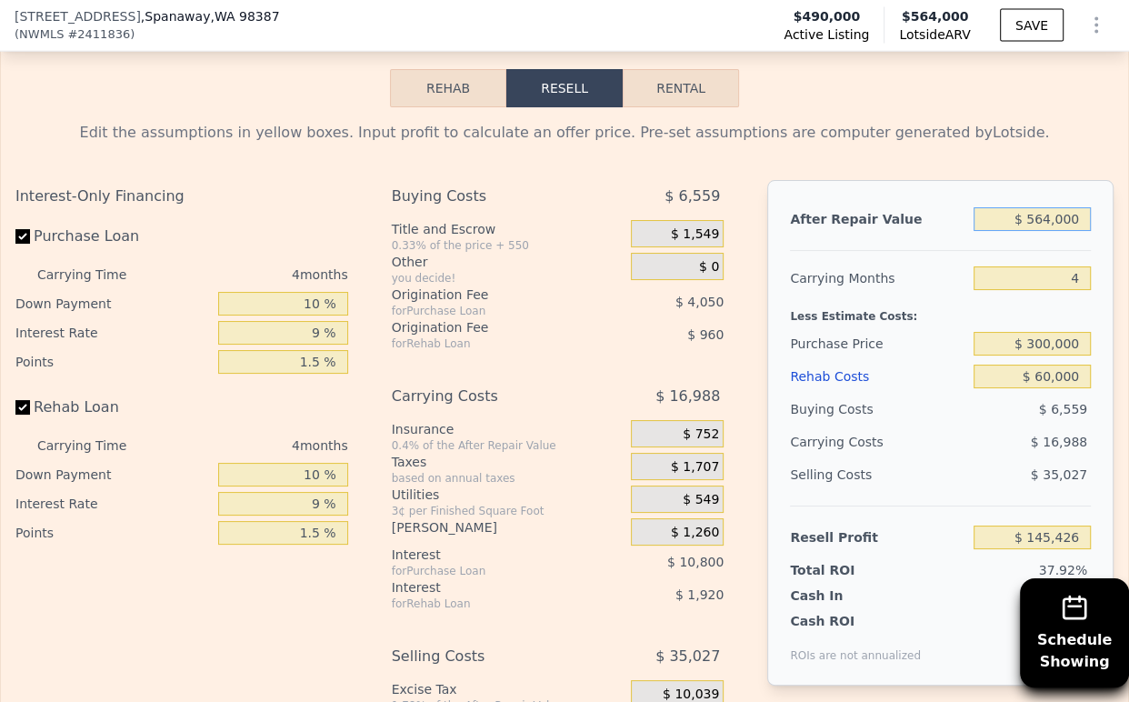
type input "$ 56,000"
type input "-$ 330,843"
type input "$ 560,000"
type input "$ 141,675"
type input "$ 560,000"
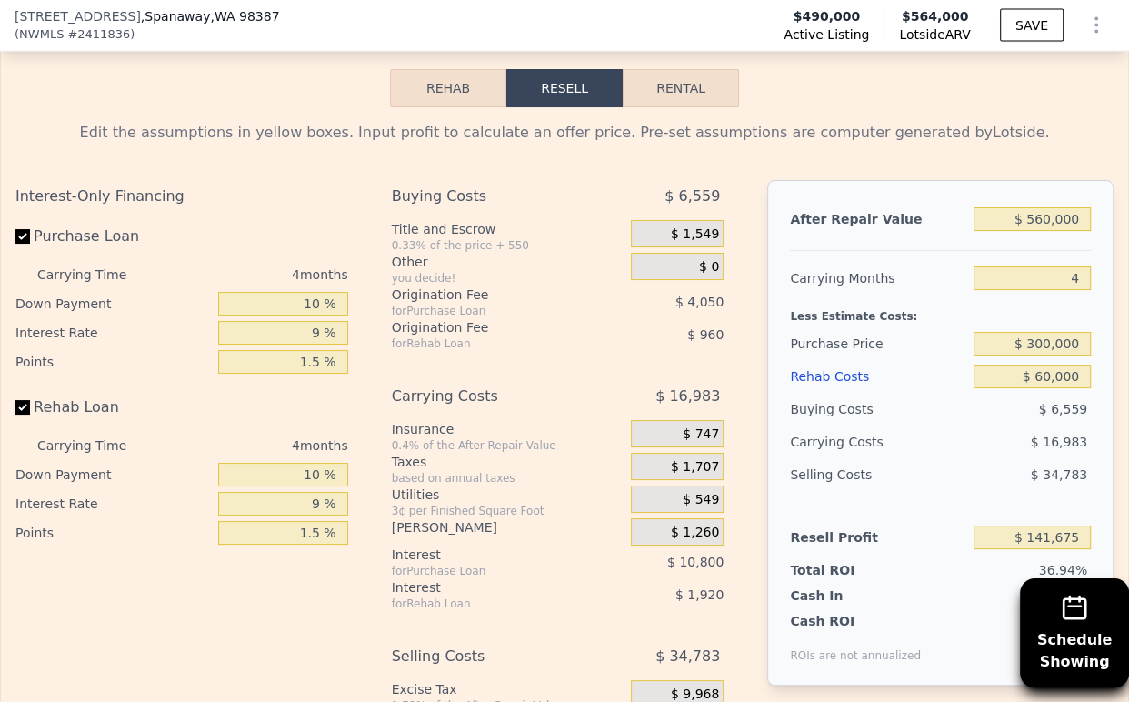
click at [962, 327] on div "Less Estimate Costs:" at bounding box center [940, 310] width 301 height 33
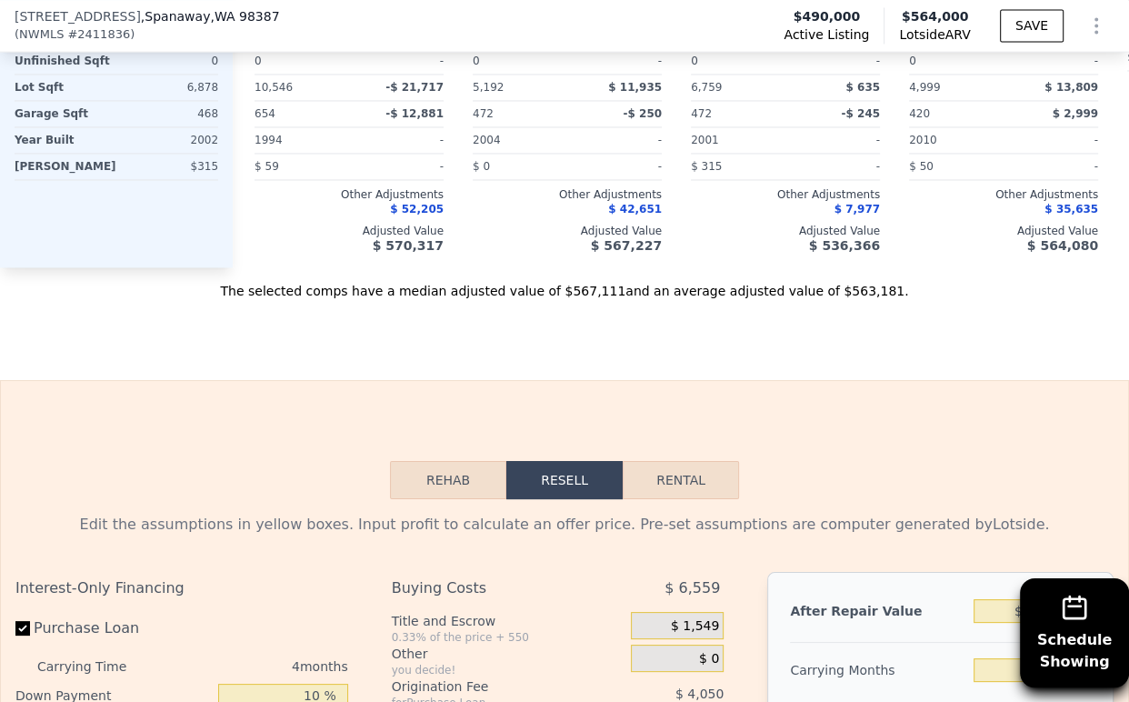
scroll to position [2215, 0]
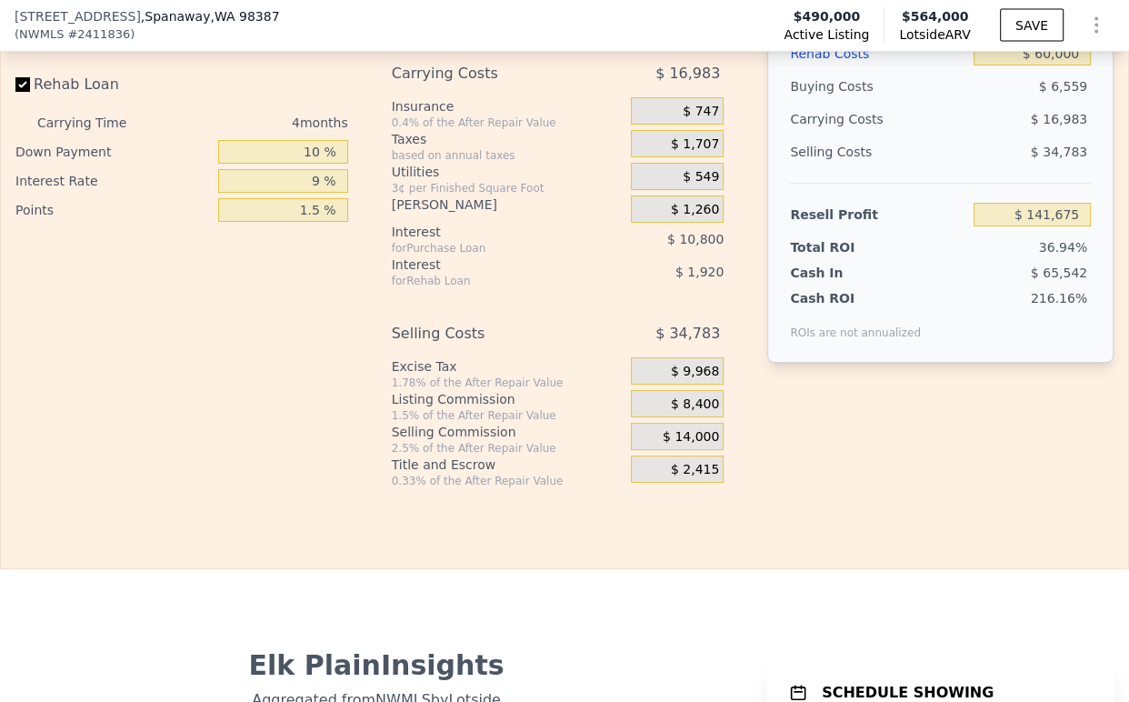
scroll to position [3023, 0]
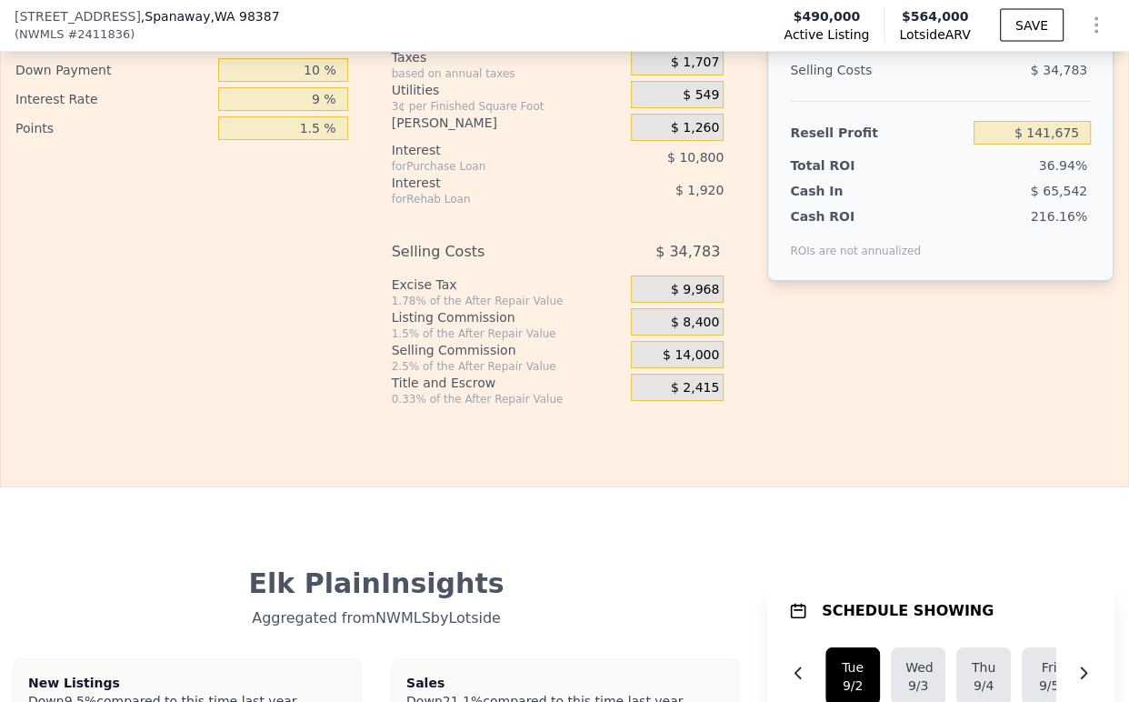
click at [810, 444] on div "Rehab Resell Rental Edit the assumptions in yellow boxes. Input profit to calcu…" at bounding box center [564, 35] width 1129 height 903
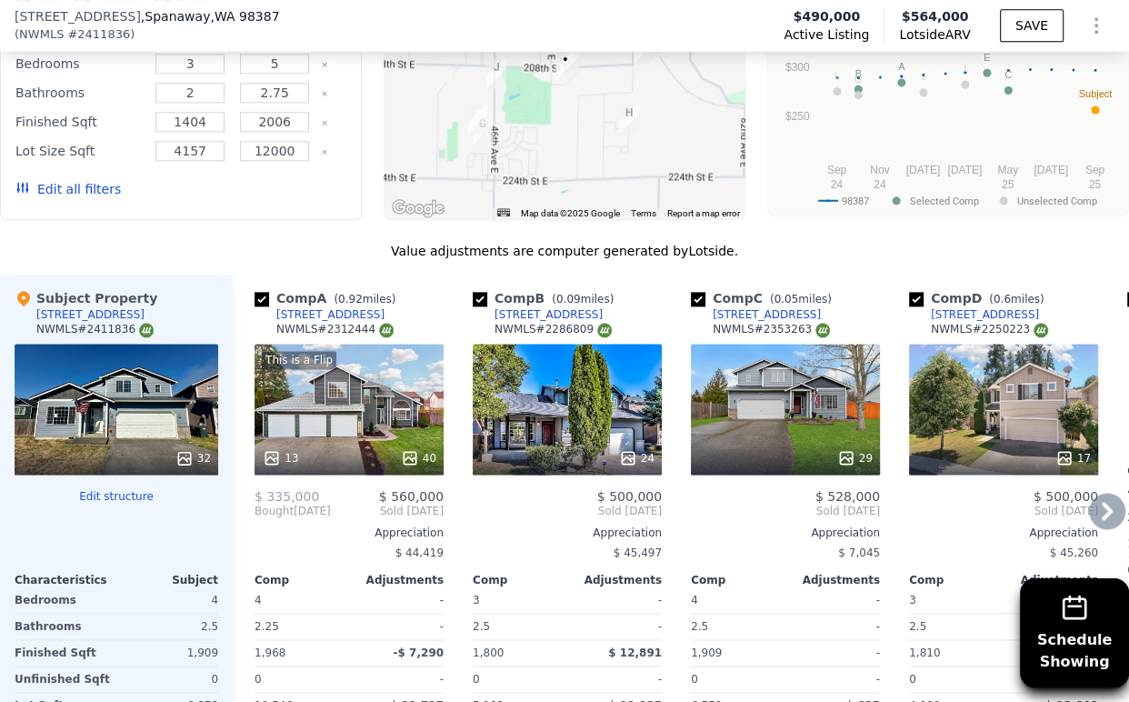
scroll to position [1810, 0]
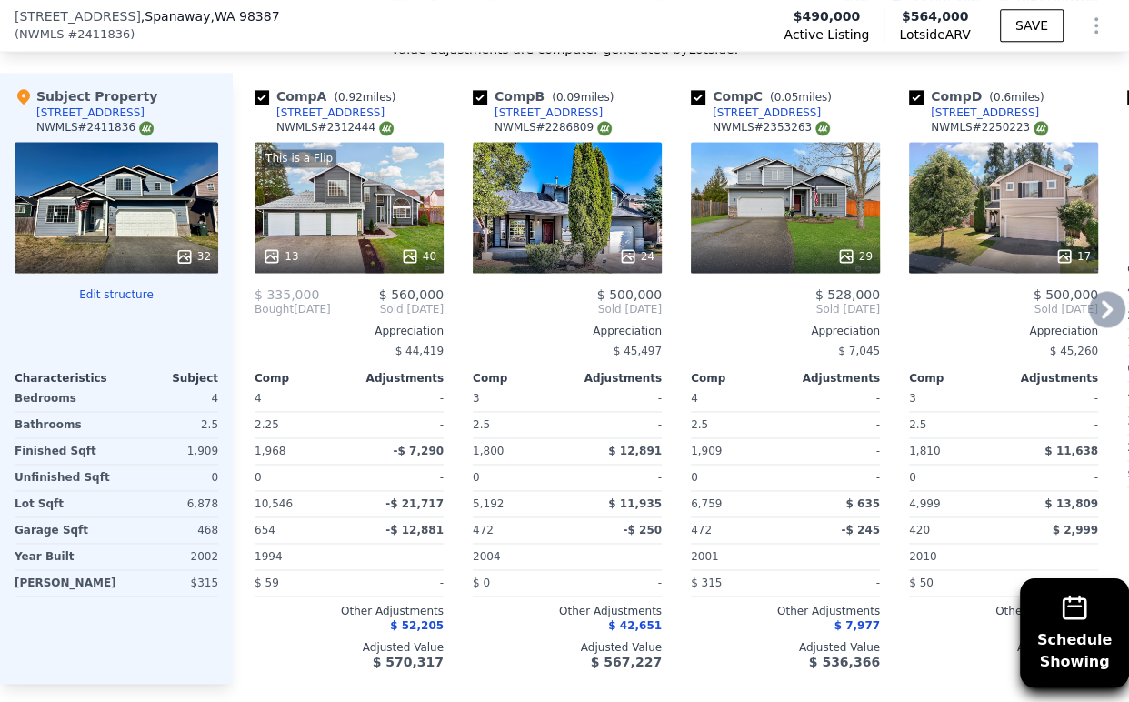
click at [756, 120] on div "[STREET_ADDRESS]" at bounding box center [767, 112] width 108 height 15
click at [270, 10] on span ", WA 98387" at bounding box center [244, 16] width 69 height 15
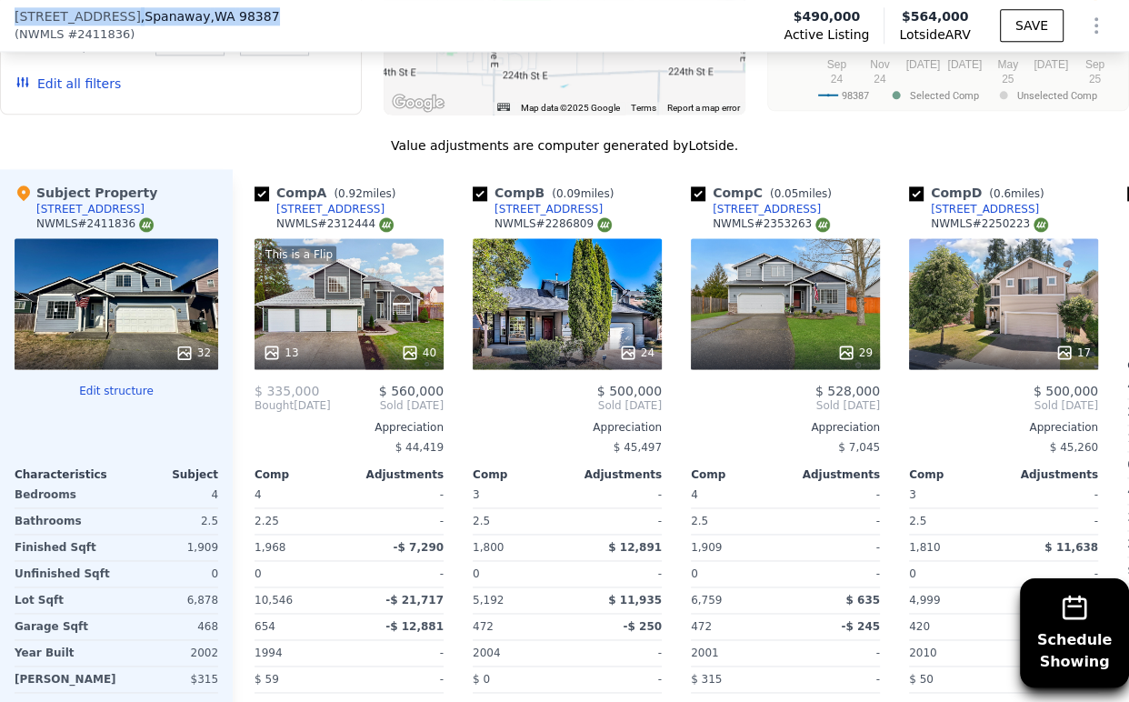
scroll to position [1663, 0]
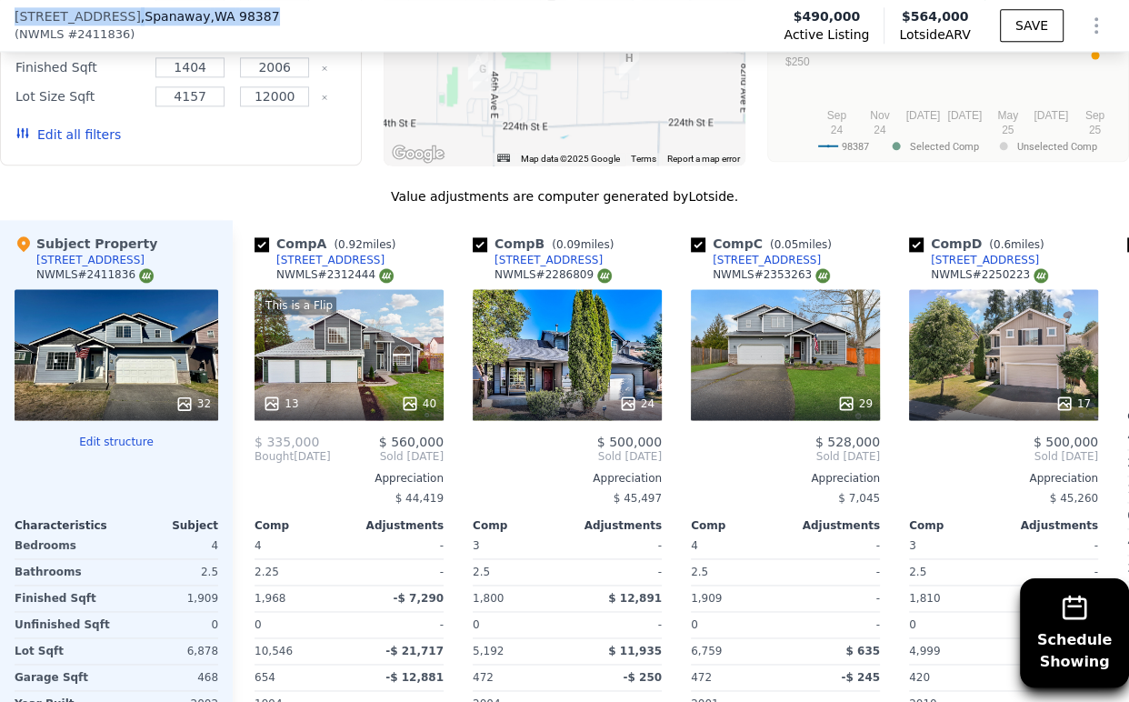
drag, startPoint x: 283, startPoint y: 14, endPoint x: 17, endPoint y: 16, distance: 265.4
click at [17, 16] on div "[STREET_ADDRESS] ( NWMLS # 2411836 )" at bounding box center [155, 25] width 280 height 36
copy div "[STREET_ADDRESS]"
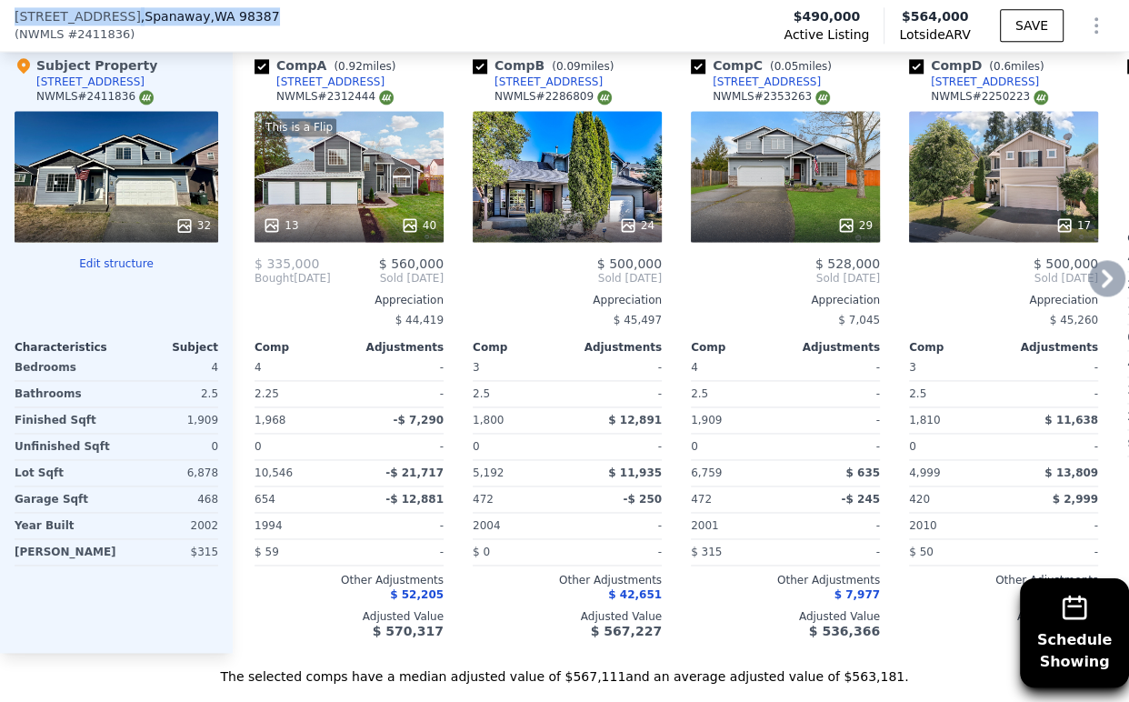
scroll to position [1865, 0]
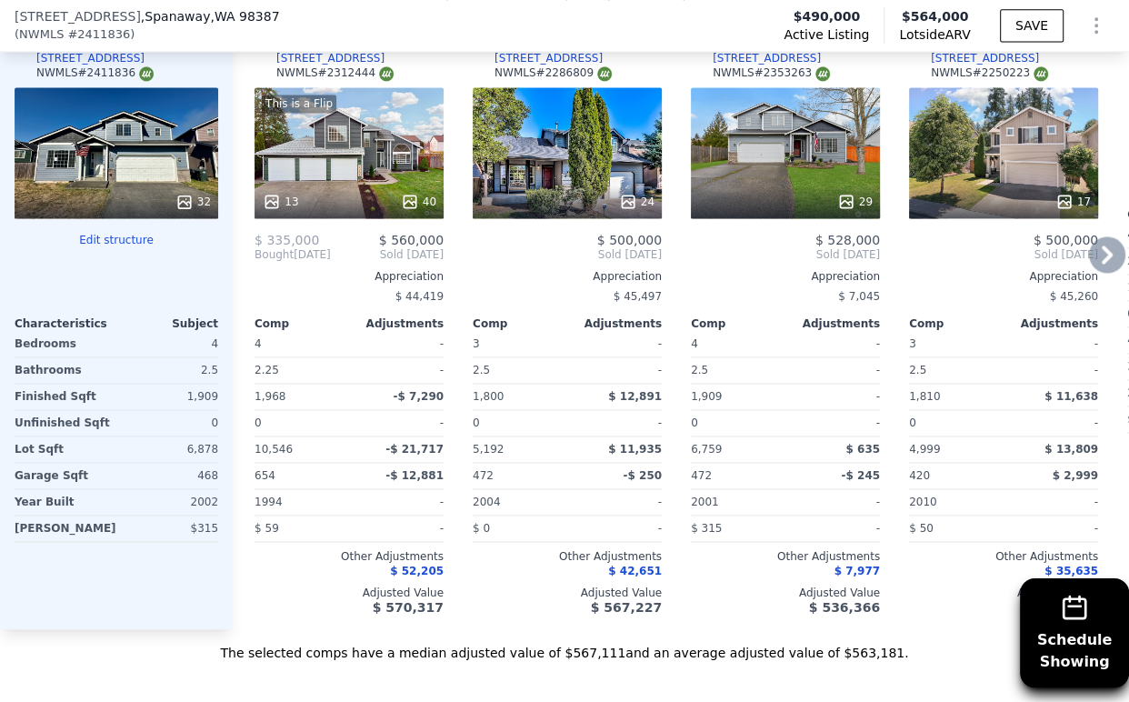
click at [1102, 262] on icon at bounding box center [1107, 254] width 11 height 18
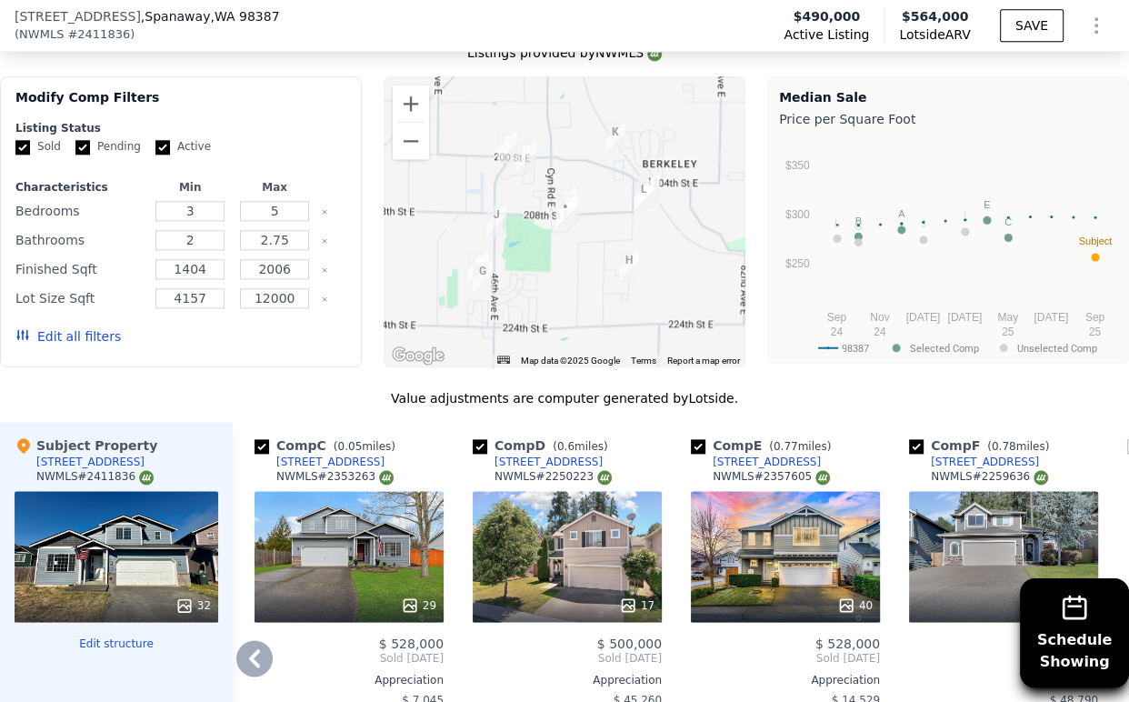
scroll to position [1663, 0]
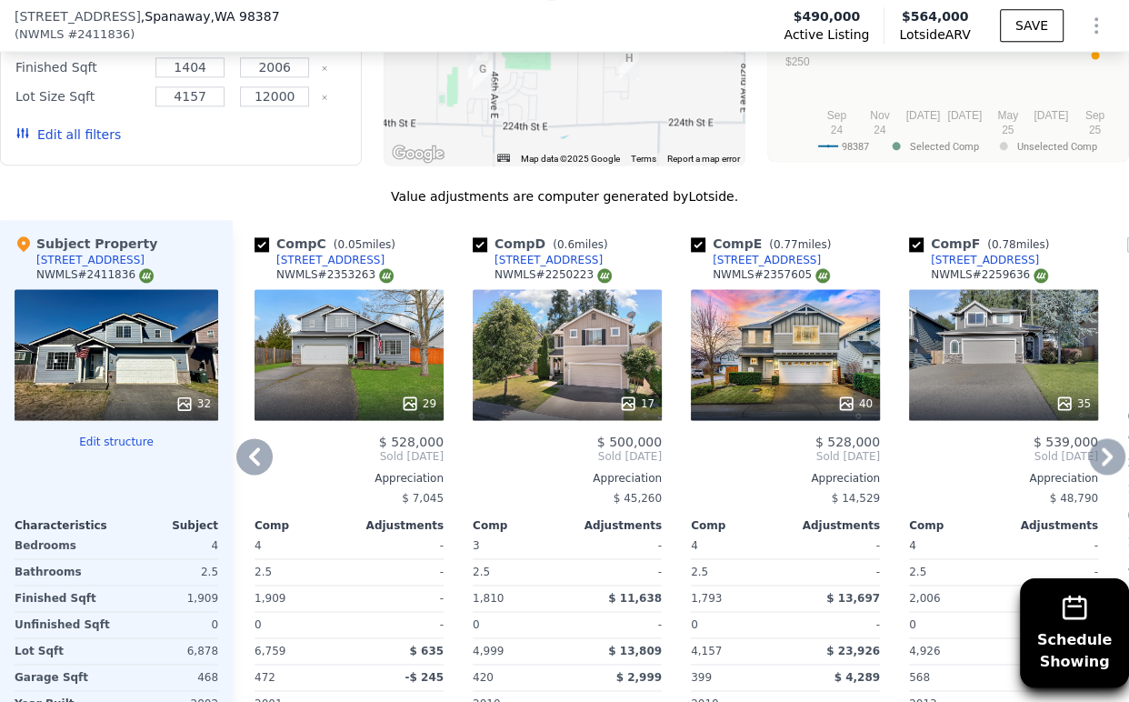
click at [1105, 474] on icon at bounding box center [1107, 456] width 36 height 36
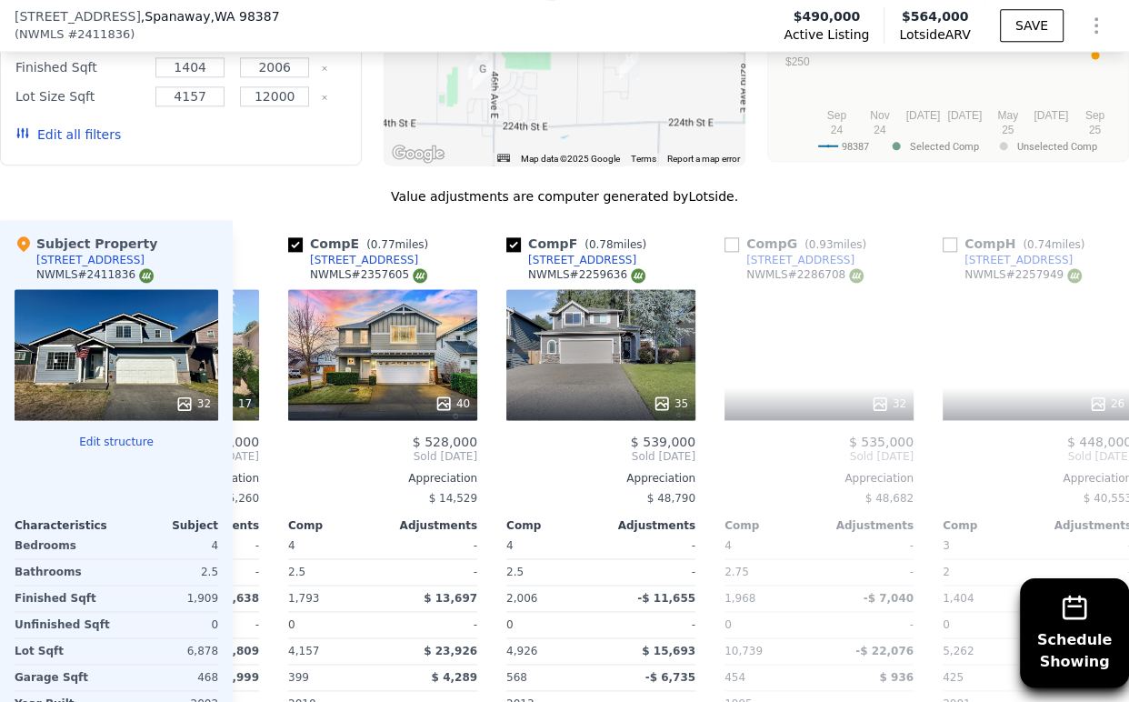
scroll to position [0, 873]
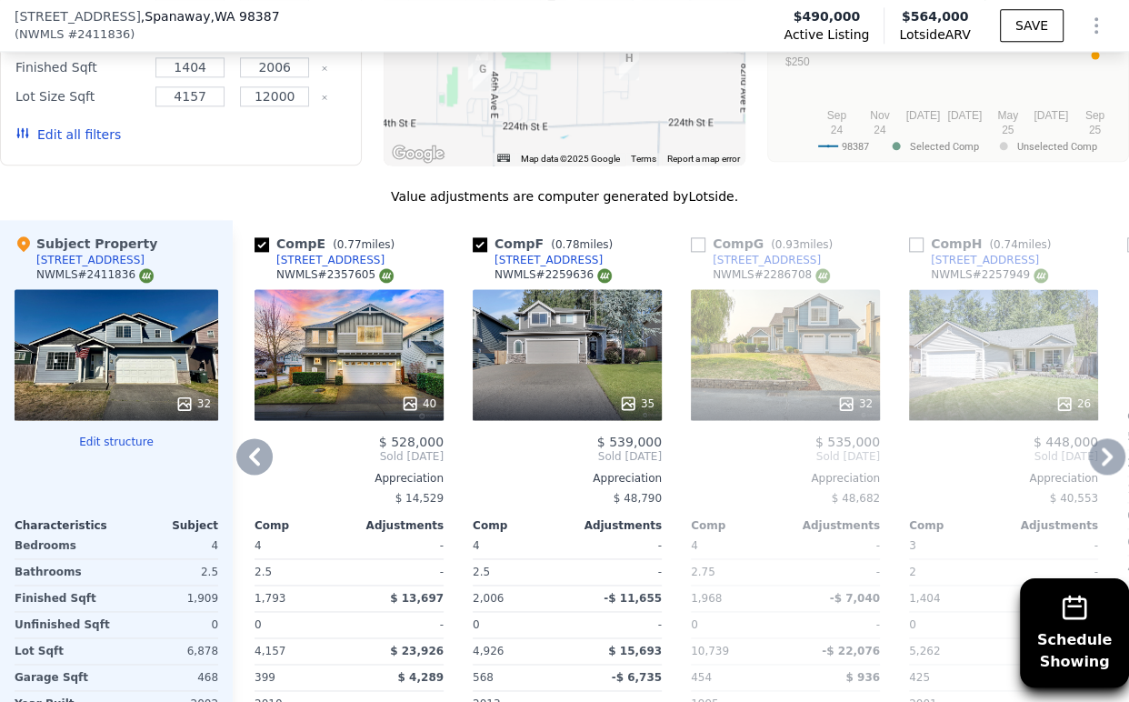
click at [1098, 474] on icon at bounding box center [1107, 456] width 36 height 36
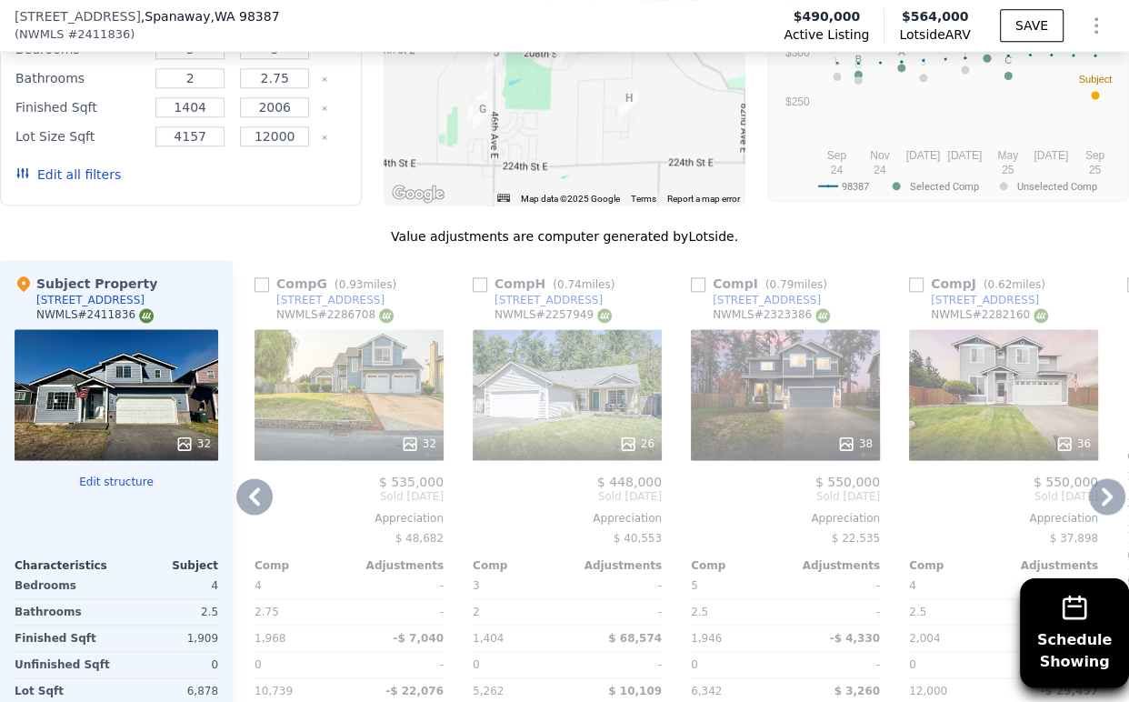
scroll to position [1461, 0]
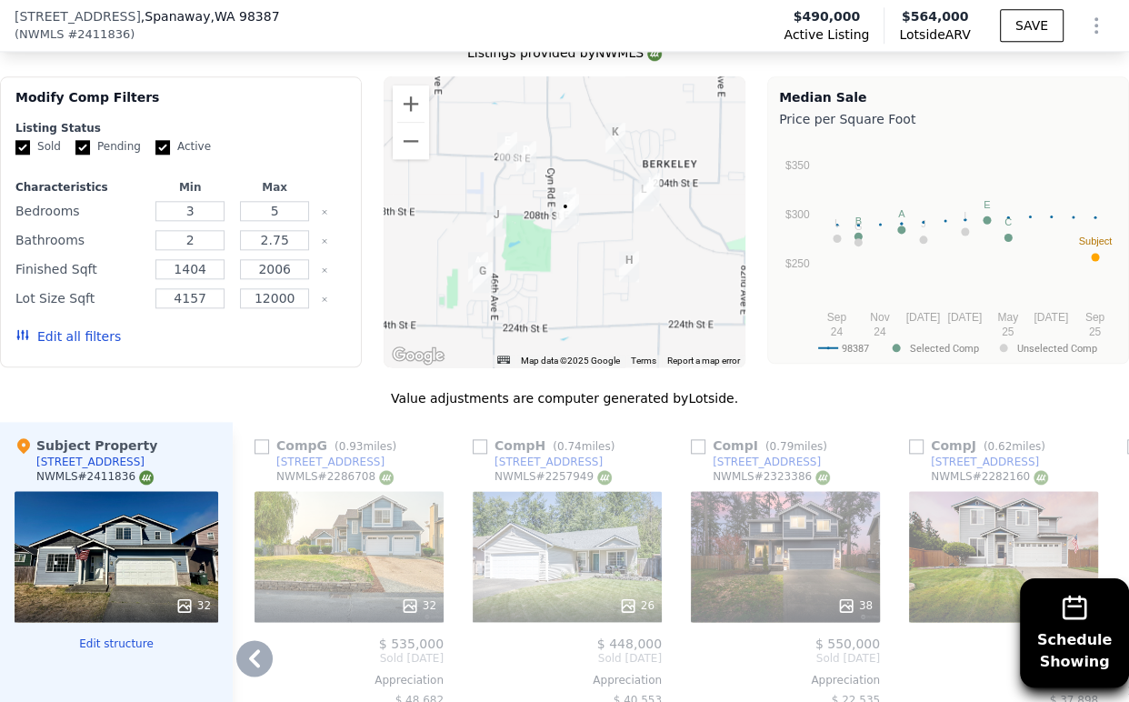
click at [808, 594] on div "38" at bounding box center [785, 556] width 189 height 131
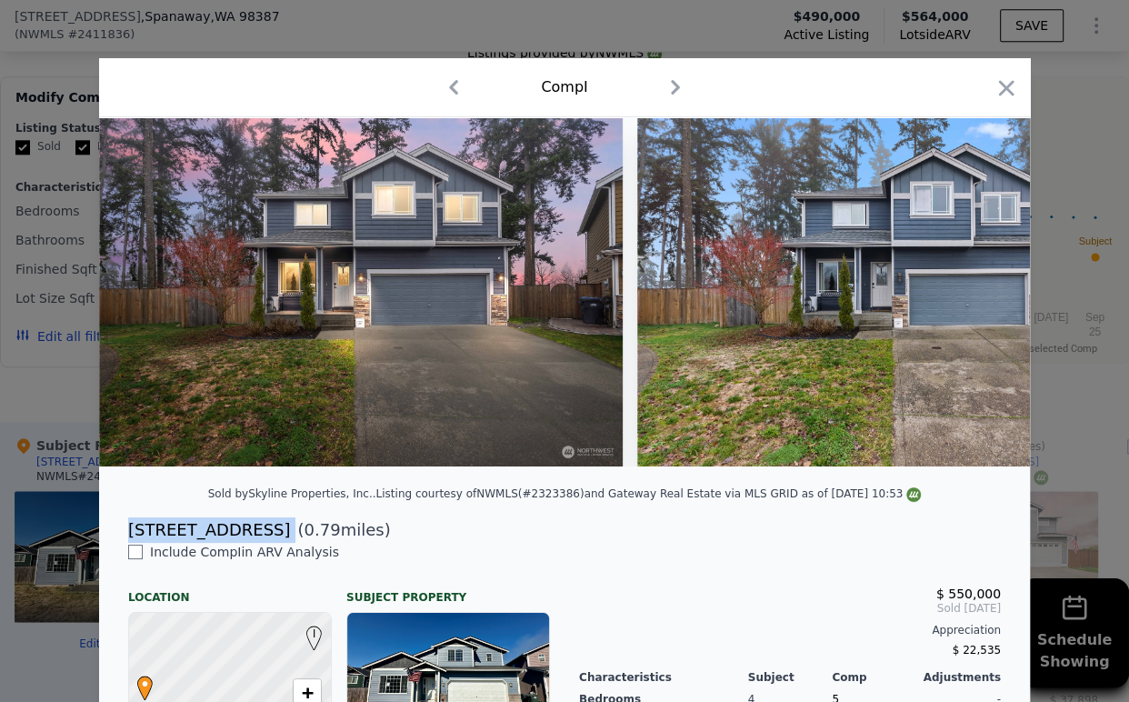
drag, startPoint x: 116, startPoint y: 545, endPoint x: 253, endPoint y: 543, distance: 136.3
click at [253, 543] on div "[STREET_ADDRESS] ( 0.79 miles)" at bounding box center [565, 529] width 902 height 25
copy div "[STREET_ADDRESS]"
click at [995, 87] on icon "button" at bounding box center [1005, 87] width 25 height 25
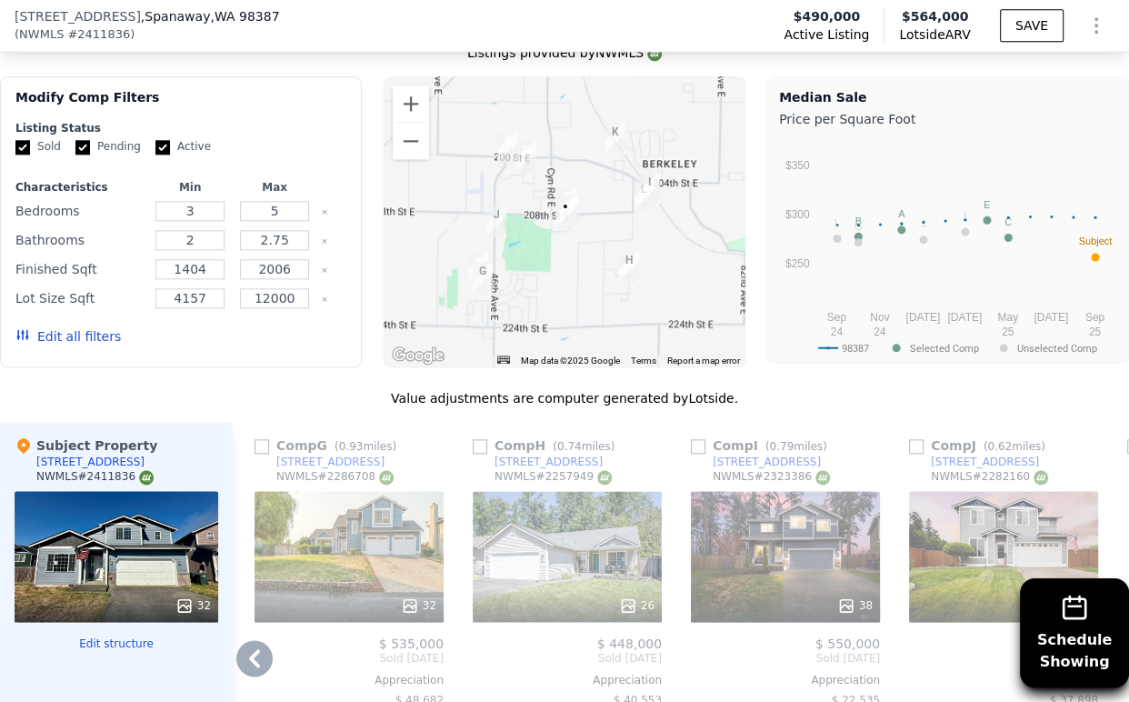
scroll to position [1865, 0]
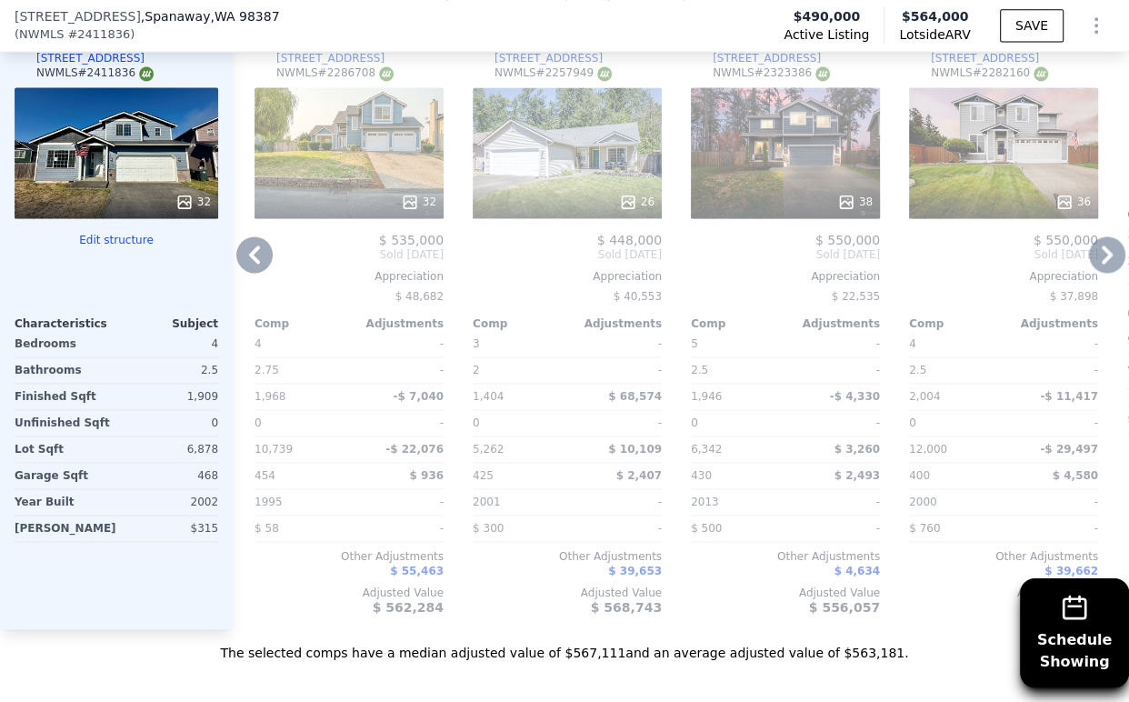
click at [1091, 266] on icon at bounding box center [1107, 254] width 36 height 36
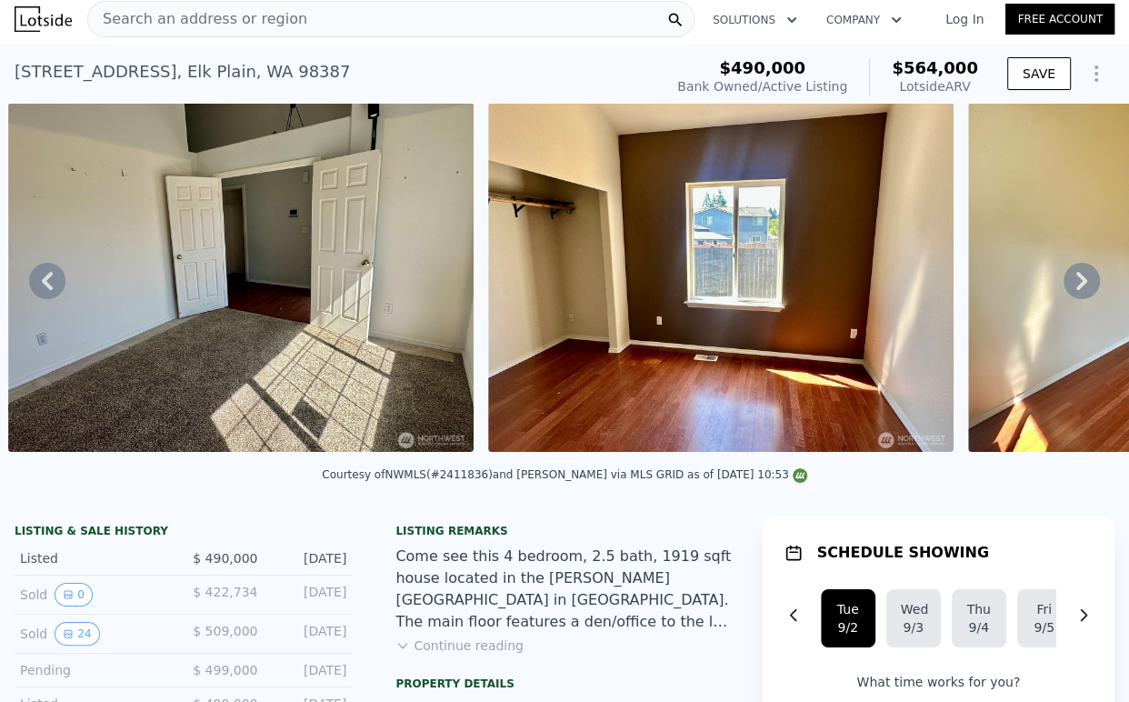
scroll to position [0, 0]
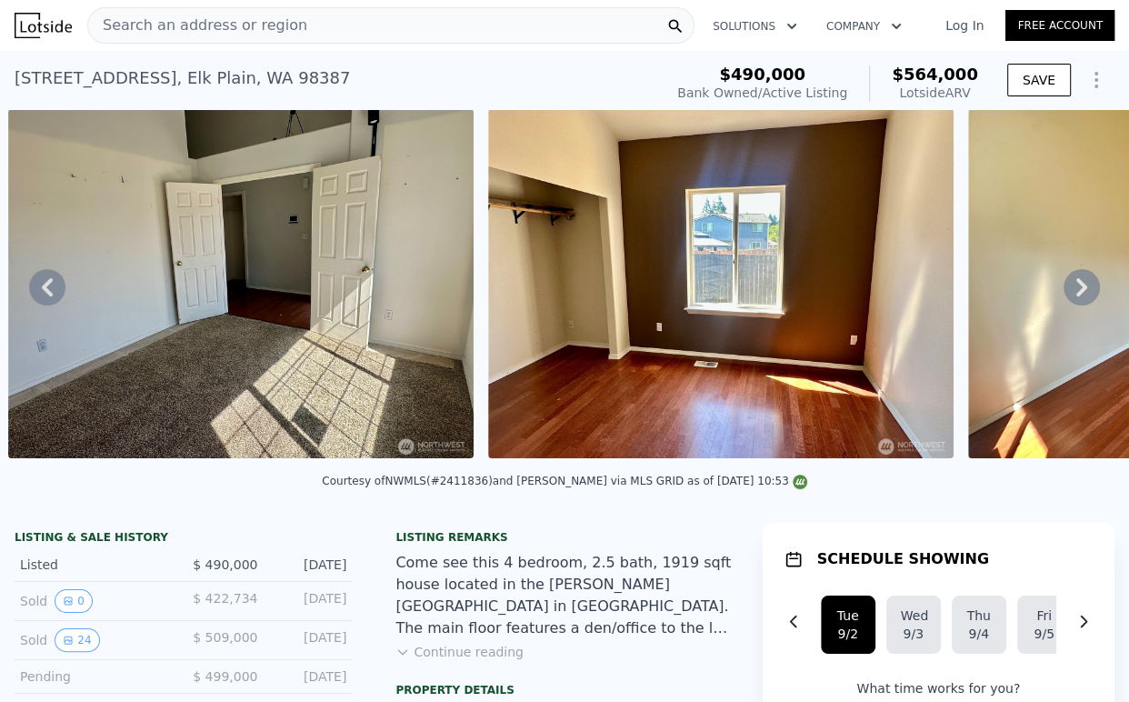
click at [435, 21] on div "Search an address or region" at bounding box center [390, 25] width 607 height 36
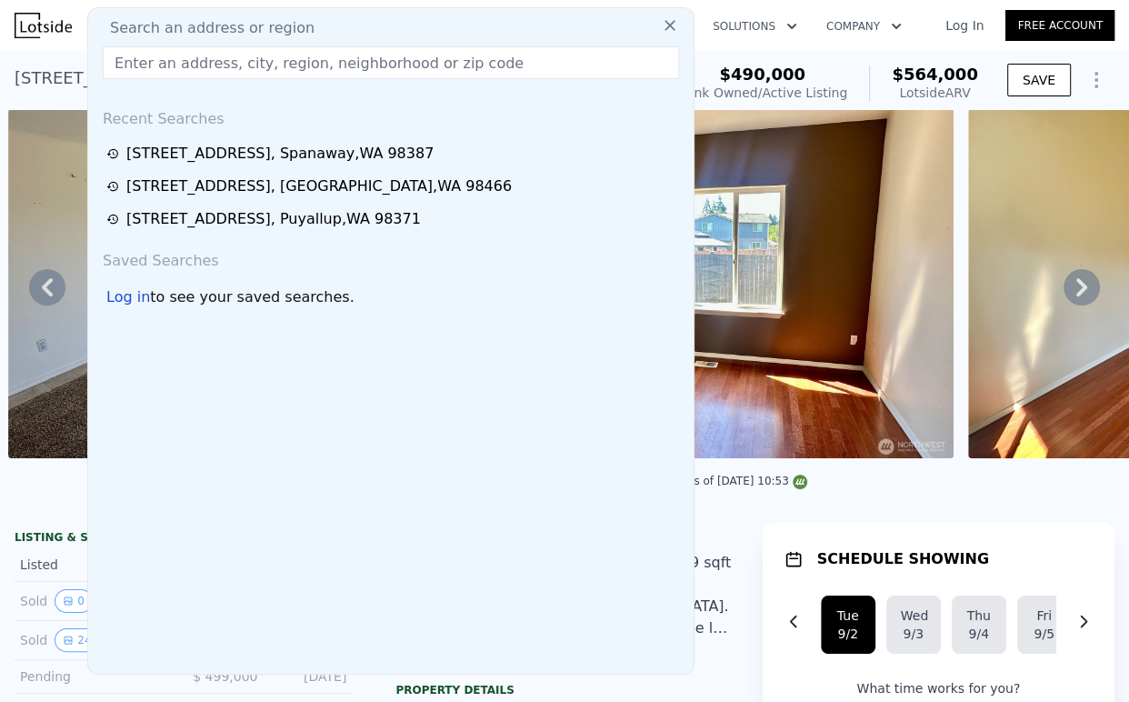
drag, startPoint x: 435, startPoint y: 21, endPoint x: 327, endPoint y: 63, distance: 116.0
click at [327, 63] on input "text" at bounding box center [391, 62] width 576 height 33
paste input "[STREET_ADDRESS]"
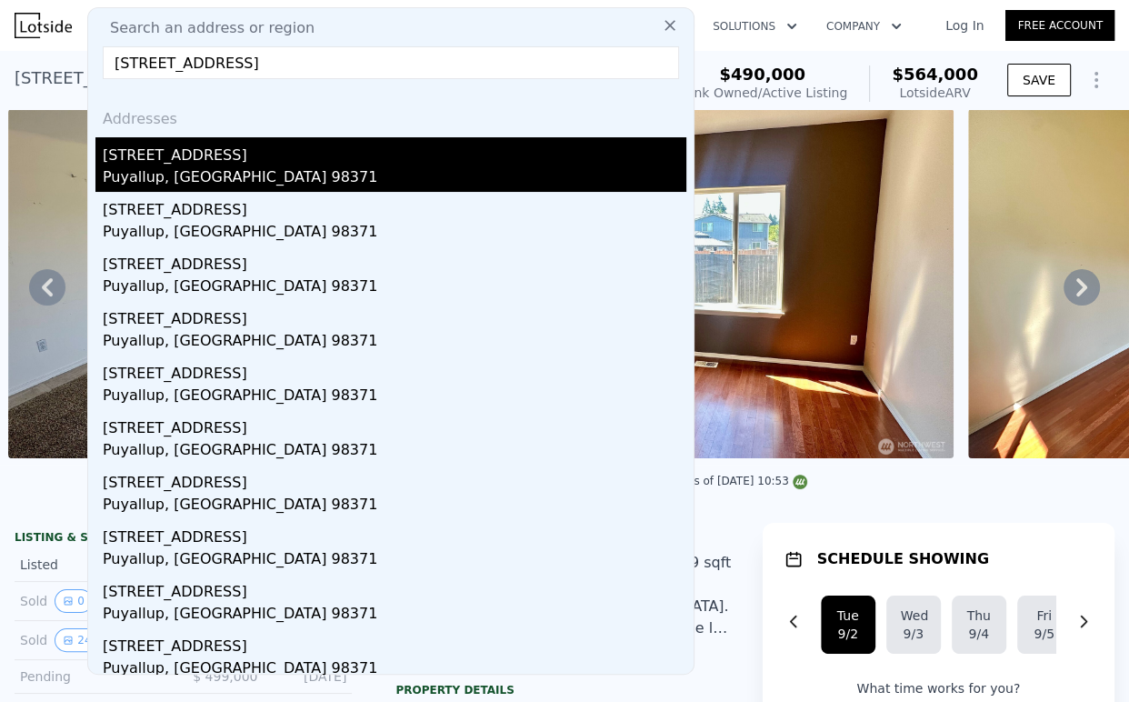
type input "[STREET_ADDRESS]"
click at [229, 160] on div "[STREET_ADDRESS]" at bounding box center [394, 151] width 583 height 29
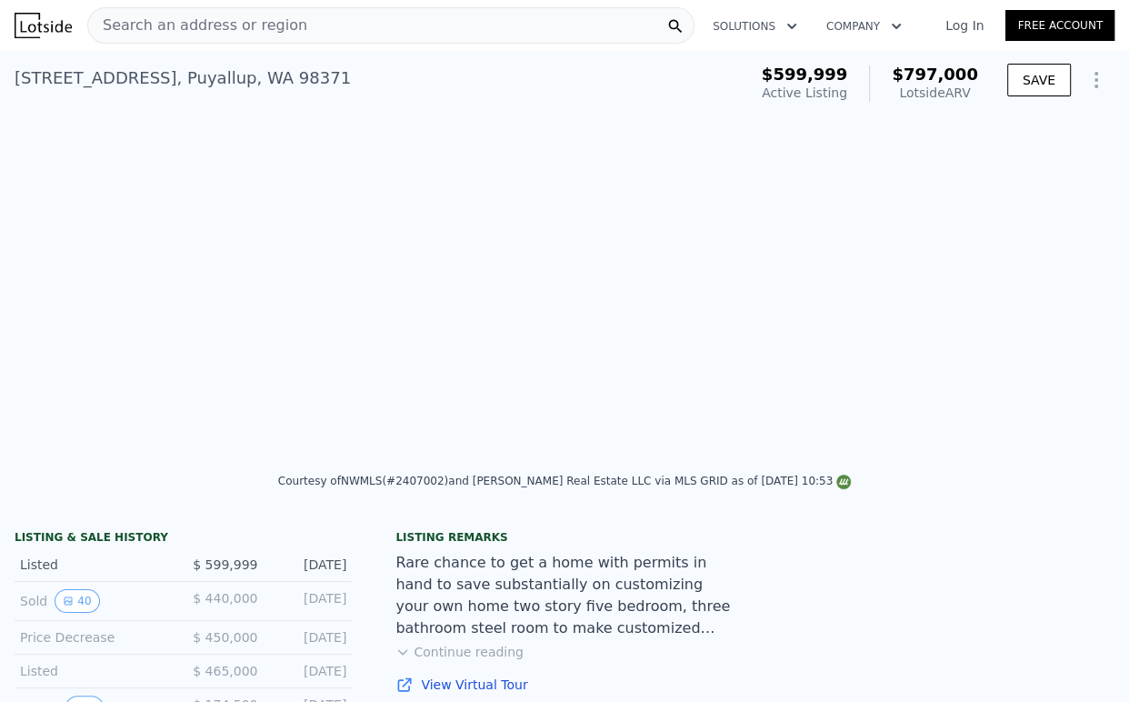
type input "1.75"
type input "3"
type input "2131"
type input "3247"
type input "6000"
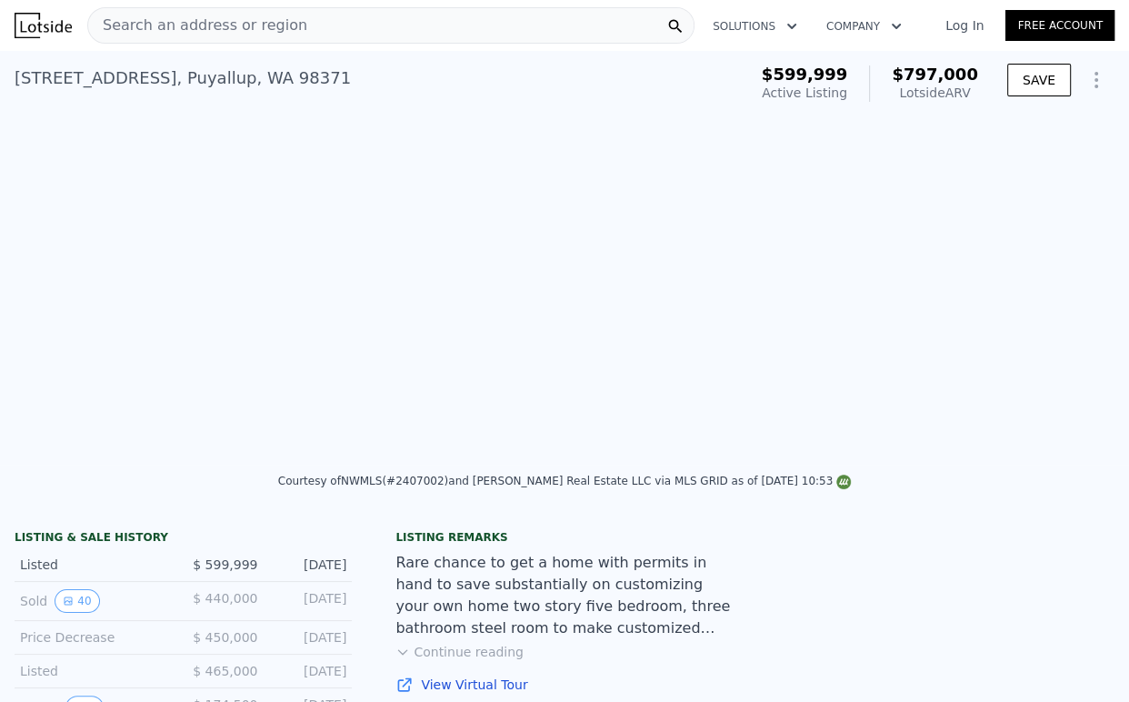
type input "12866"
type input "$ 797,000"
type input "6"
type input "$ 0"
type input "$ 94,153"
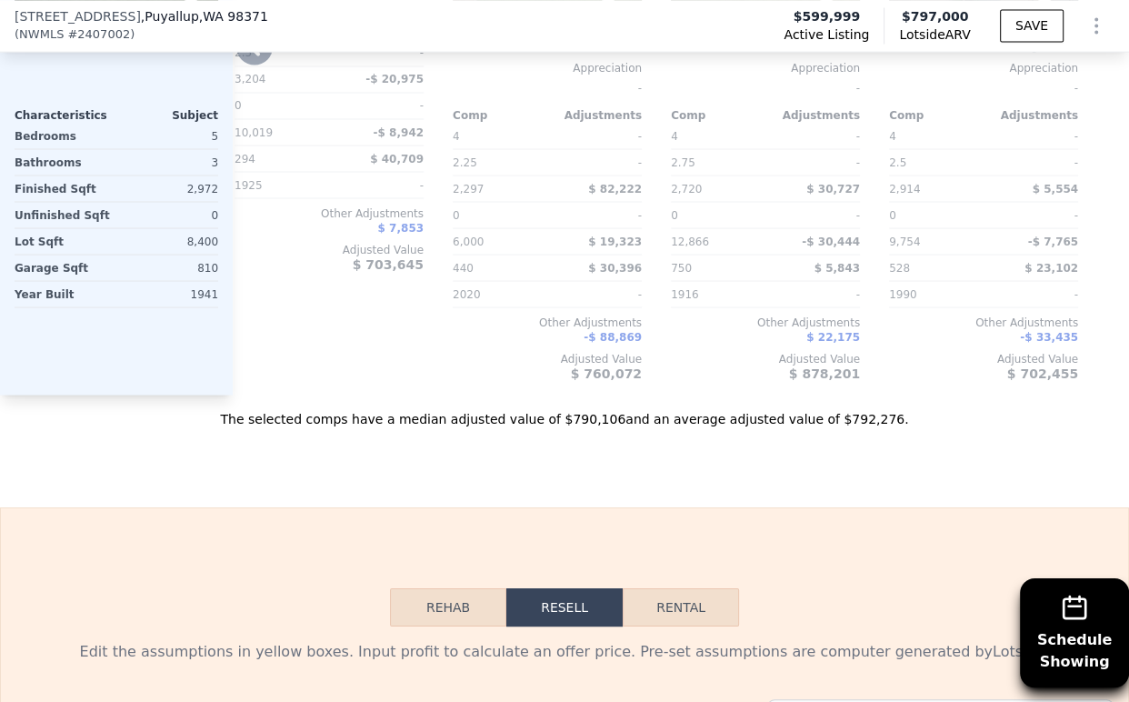
scroll to position [2215, 0]
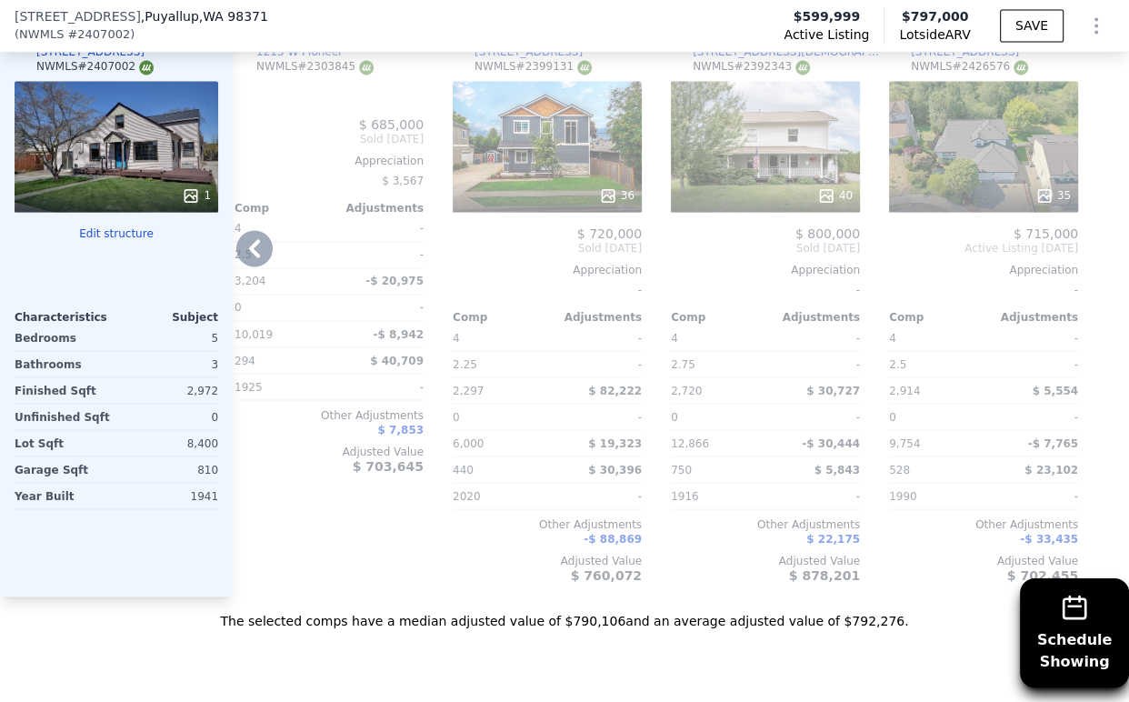
click at [258, 257] on icon at bounding box center [254, 248] width 11 height 18
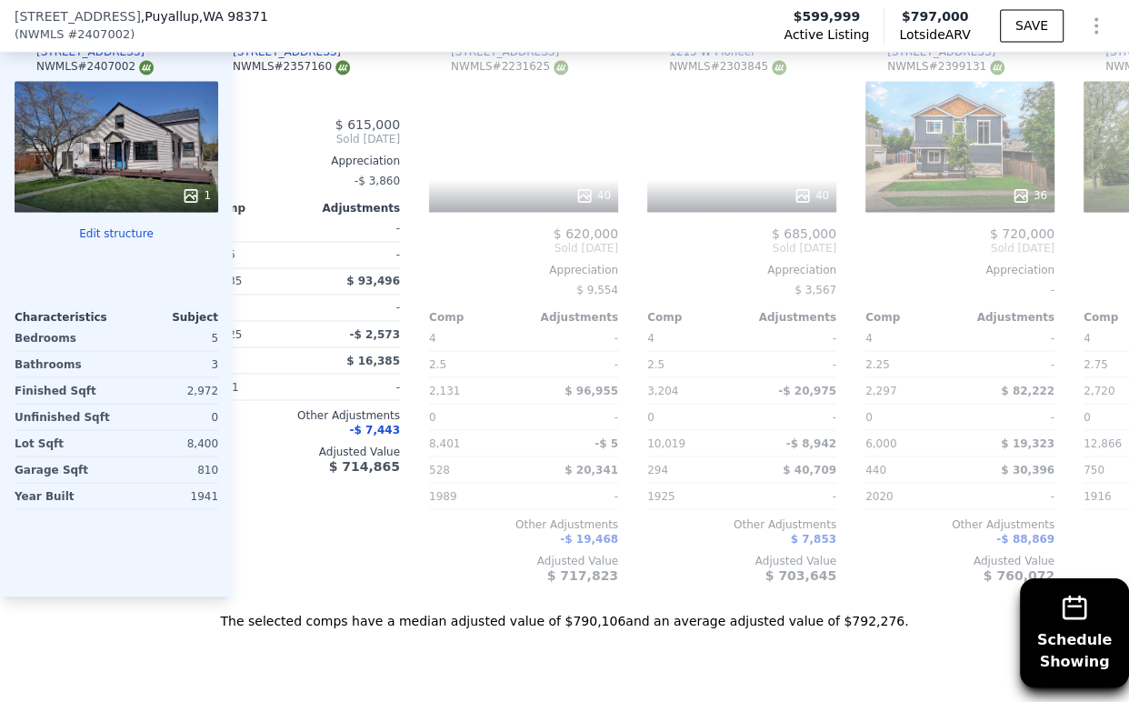
scroll to position [0, 1126]
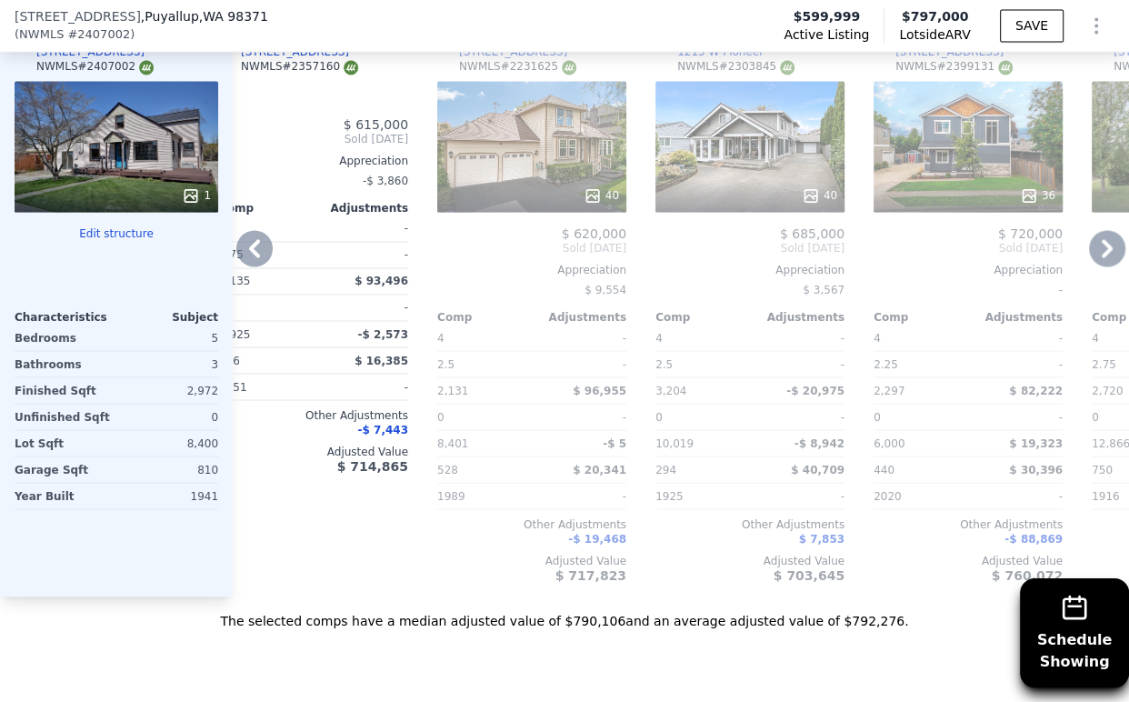
click at [787, 175] on div "40" at bounding box center [749, 146] width 189 height 131
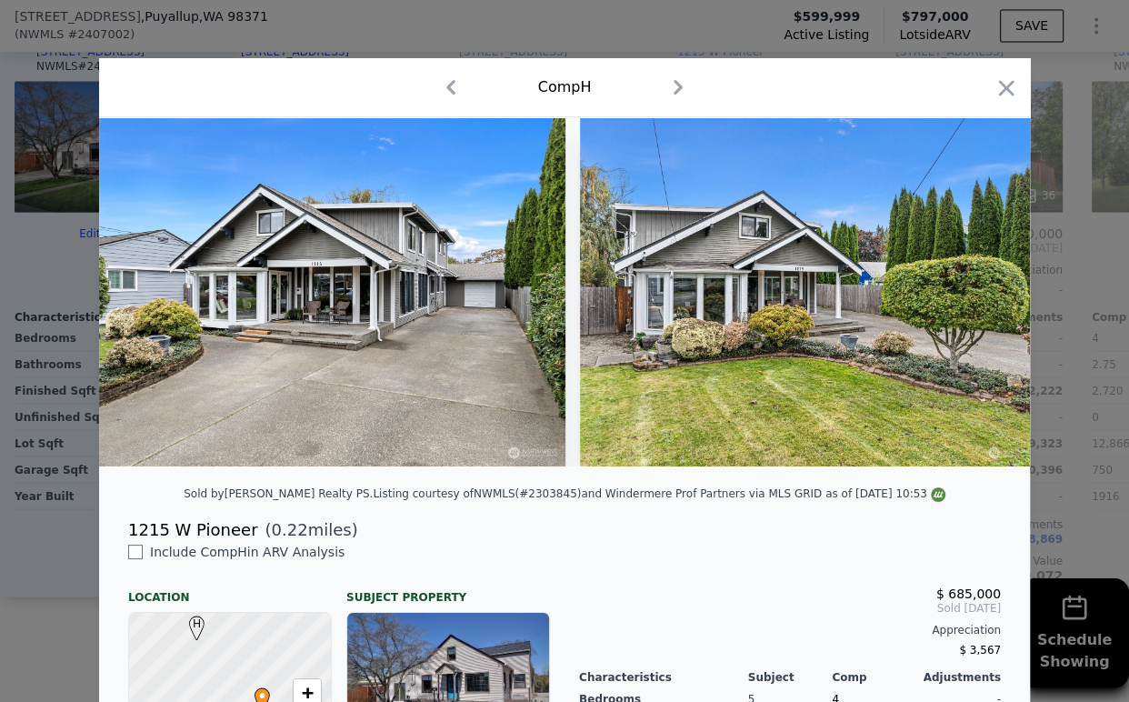
drag, startPoint x: 998, startPoint y: 84, endPoint x: 22, endPoint y: 178, distance: 980.7
click at [998, 83] on icon "button" at bounding box center [1005, 87] width 25 height 25
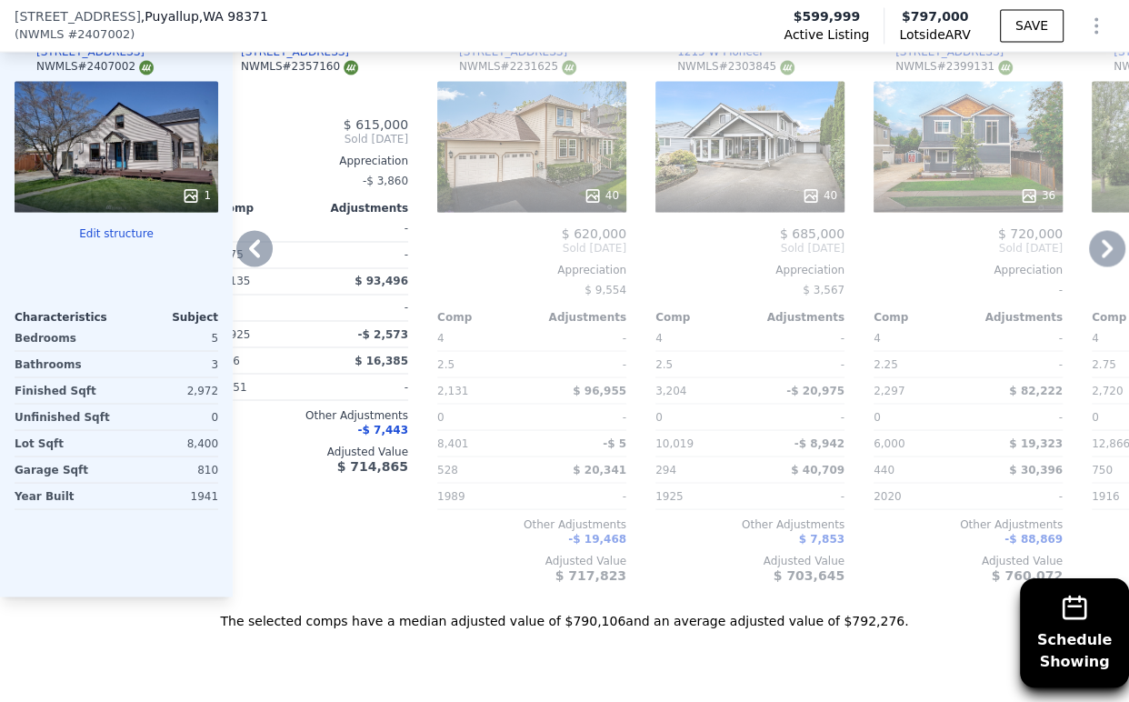
click at [769, 144] on div "40" at bounding box center [749, 146] width 189 height 131
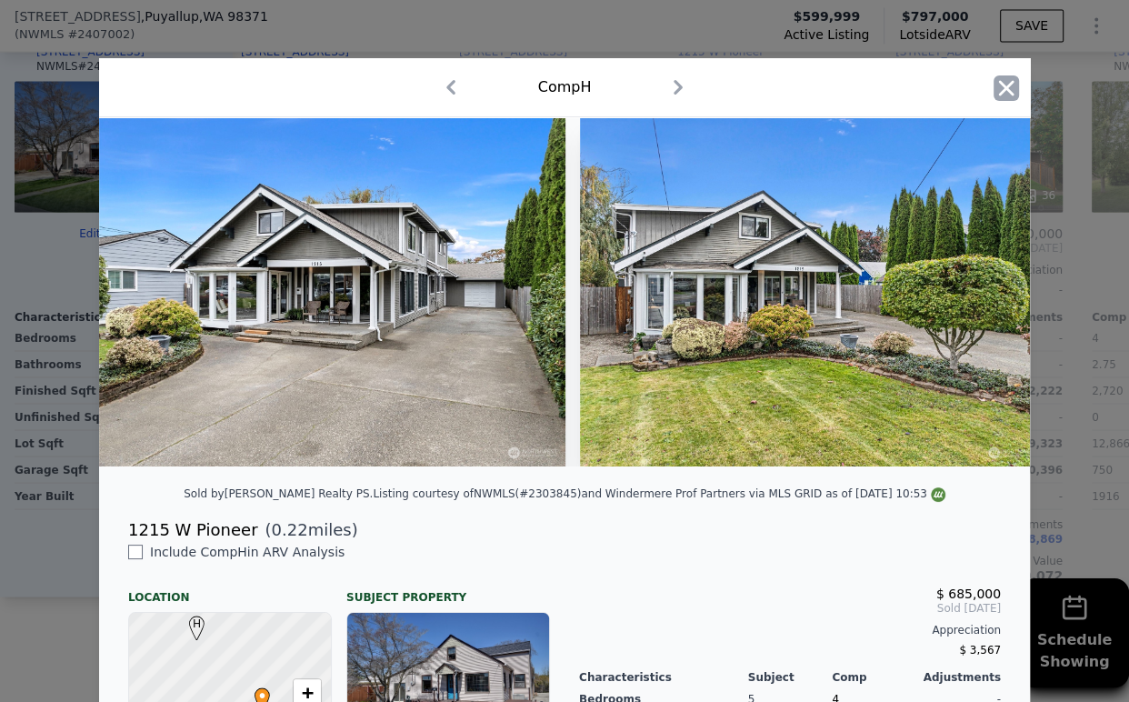
click at [996, 76] on icon "button" at bounding box center [1005, 87] width 25 height 25
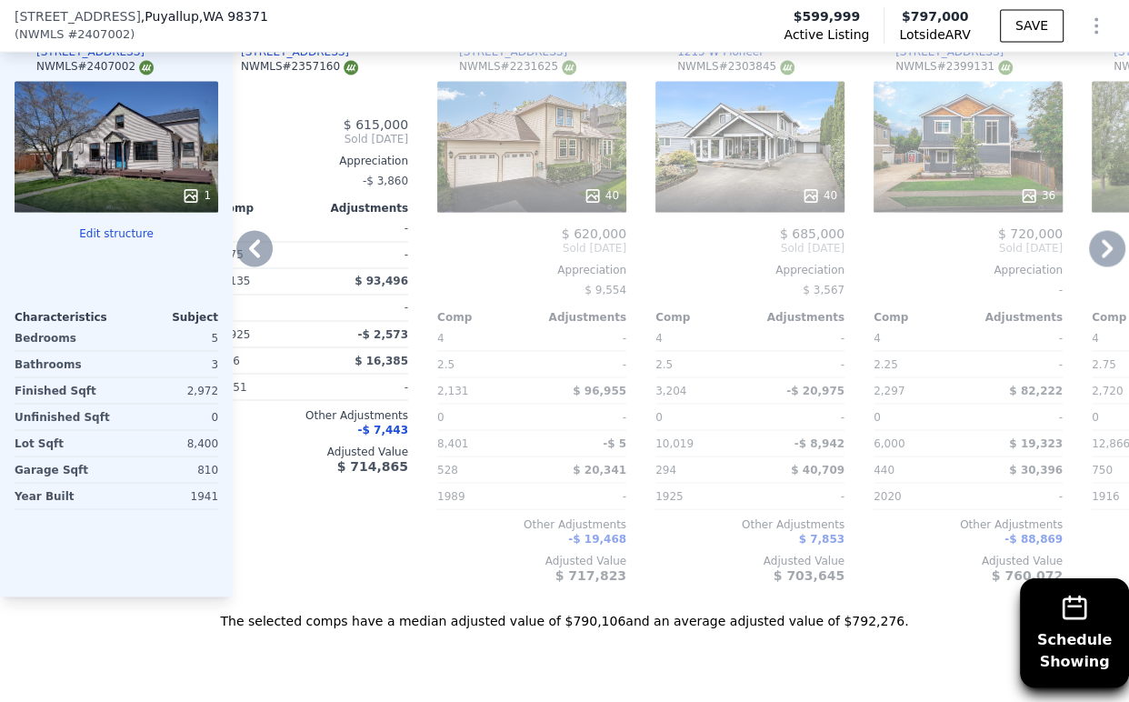
click at [771, 169] on div "40" at bounding box center [749, 146] width 189 height 131
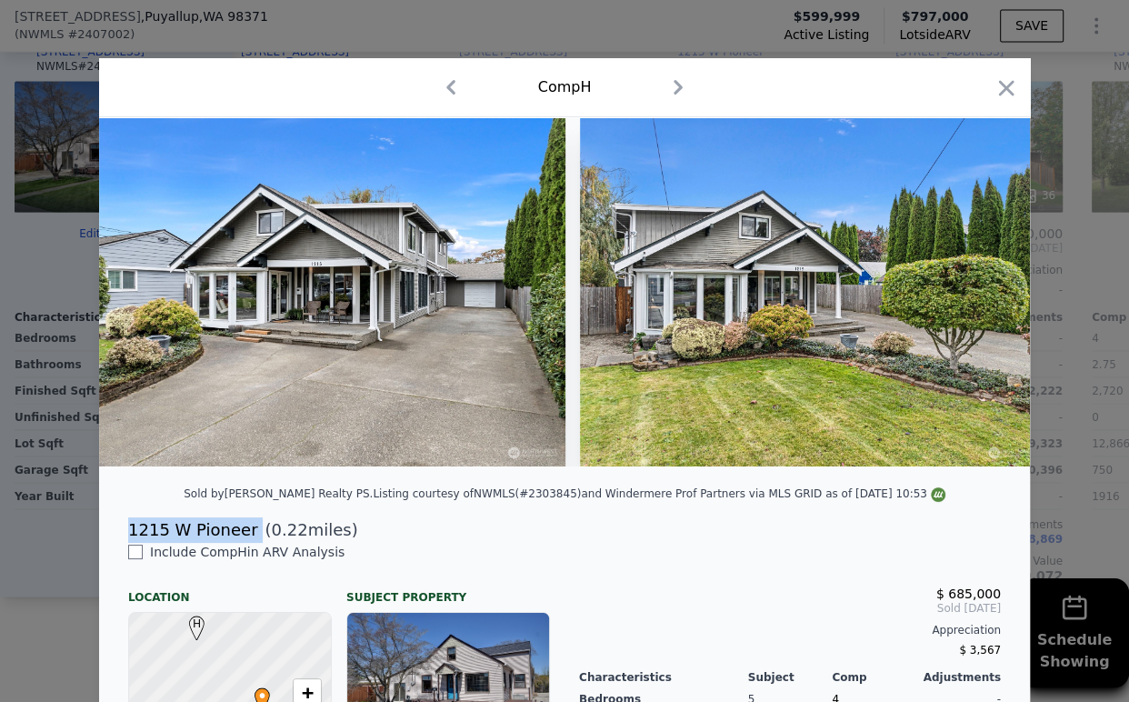
drag, startPoint x: 115, startPoint y: 539, endPoint x: 234, endPoint y: 552, distance: 120.6
click at [234, 543] on div "1215 W Pioneer ( 0.22 miles)" at bounding box center [565, 529] width 902 height 25
drag, startPoint x: 224, startPoint y: 545, endPoint x: 307, endPoint y: 316, distance: 243.8
click at [307, 316] on img at bounding box center [332, 291] width 466 height 349
click at [114, 541] on div "1215 W Pioneer ( 0.22 miles)" at bounding box center [565, 529] width 902 height 25
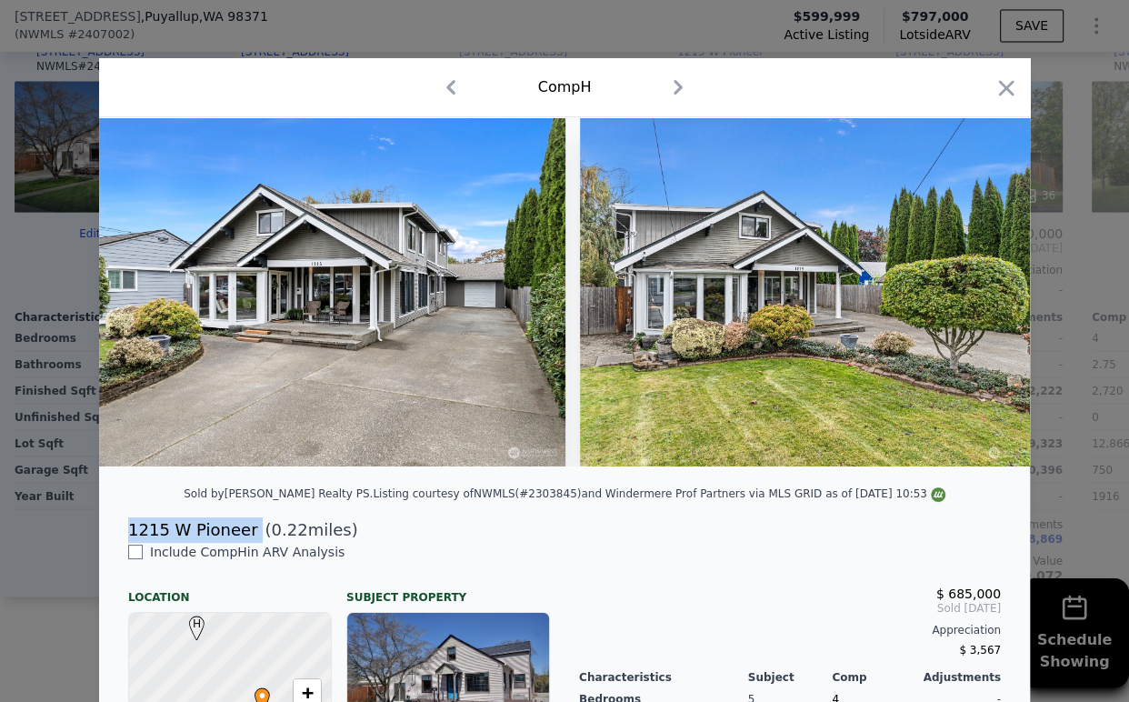
click at [118, 543] on div "1215 W Pioneer ( 0.22 miles)" at bounding box center [565, 529] width 902 height 25
drag, startPoint x: 118, startPoint y: 549, endPoint x: 240, endPoint y: 541, distance: 122.1
click at [240, 541] on div "1215 W Pioneer ( 0.22 miles)" at bounding box center [565, 529] width 902 height 25
copy div "1215 W Pioneer"
click at [993, 90] on icon "button" at bounding box center [1005, 87] width 25 height 25
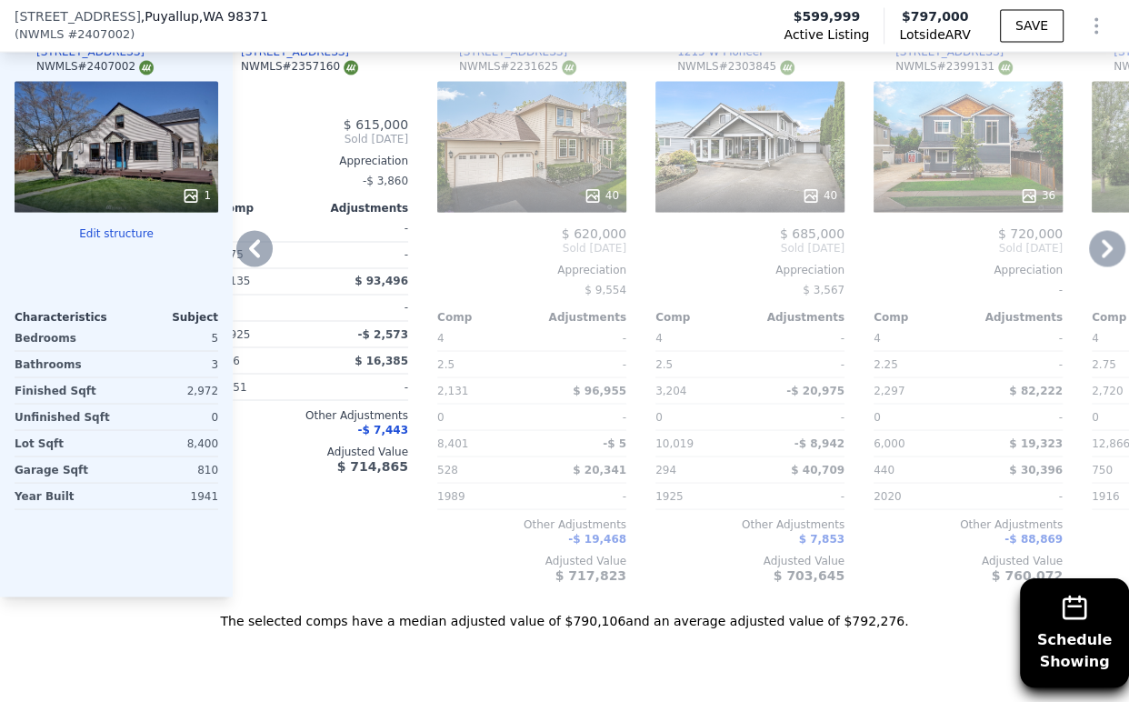
click at [1089, 264] on icon at bounding box center [1107, 248] width 36 height 36
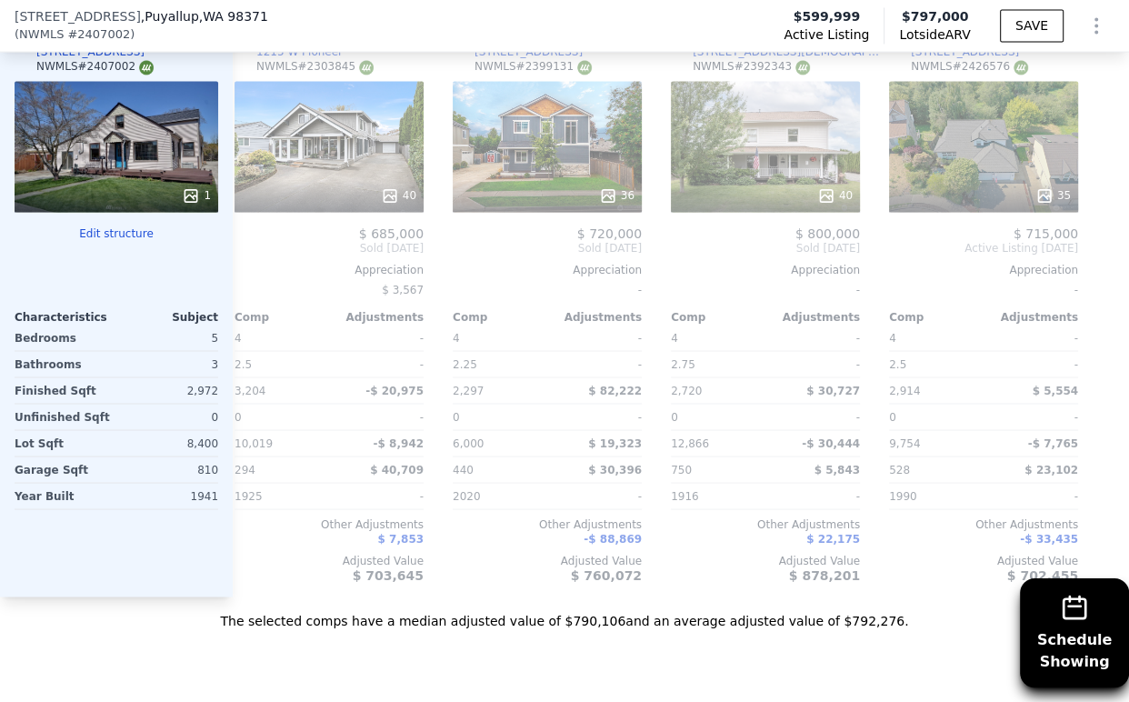
scroll to position [0, 1562]
click at [721, 59] on div "[STREET_ADDRESS][DEMOGRAPHIC_DATA]" at bounding box center [787, 52] width 189 height 15
click at [971, 194] on div at bounding box center [983, 195] width 189 height 33
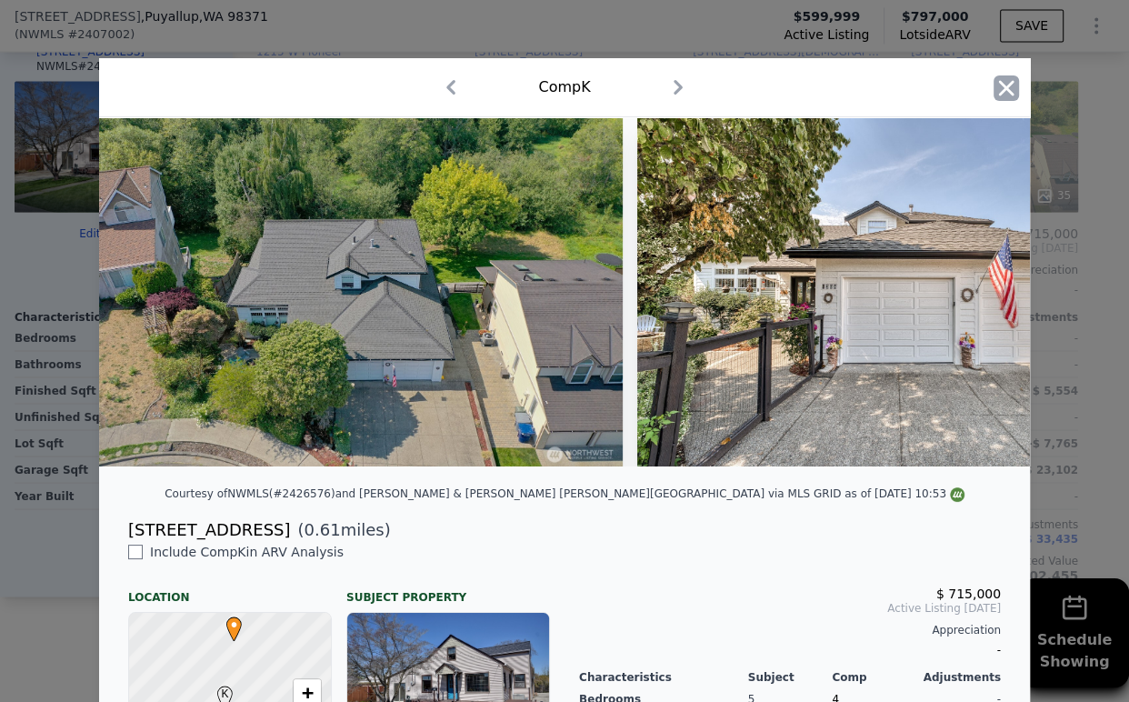
click at [1001, 83] on icon "button" at bounding box center [1005, 87] width 25 height 25
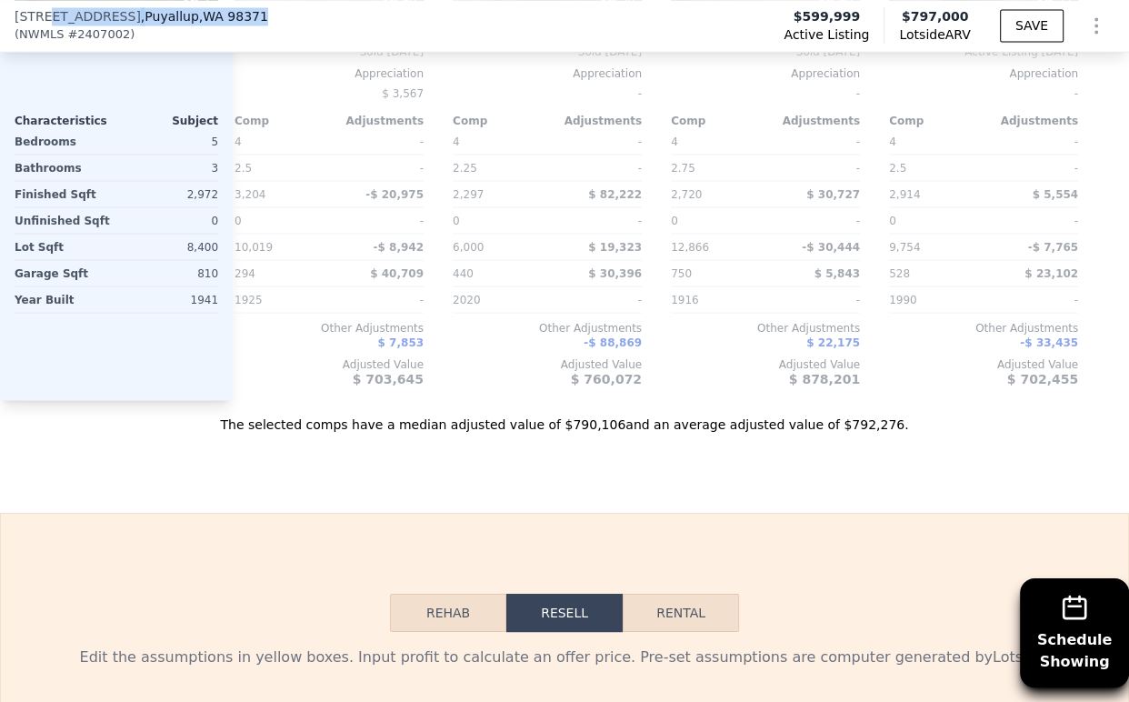
scroll to position [2399, 0]
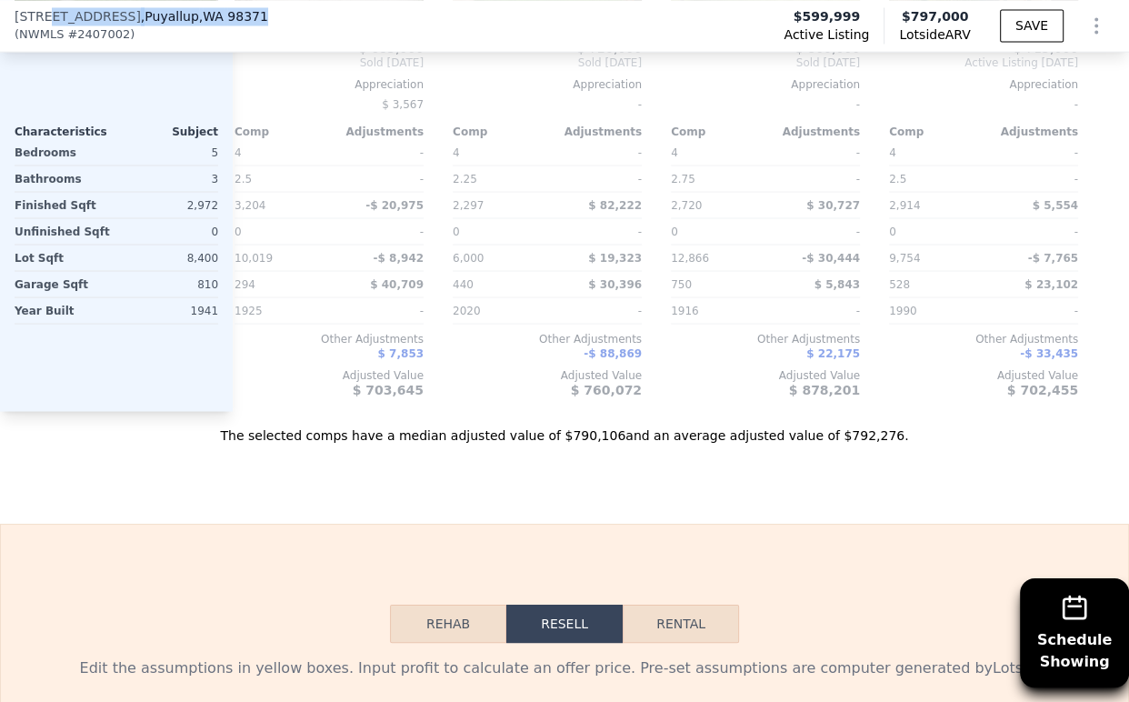
drag, startPoint x: 44, startPoint y: 20, endPoint x: 257, endPoint y: 15, distance: 213.7
click at [257, 15] on div "[STREET_ADDRESS] ( NWMLS # 2407002 ) Active Listing $599,999 Lotside ARV $797,0…" at bounding box center [564, 25] width 1129 height 51
copy div "[STREET_ADDRESS]"
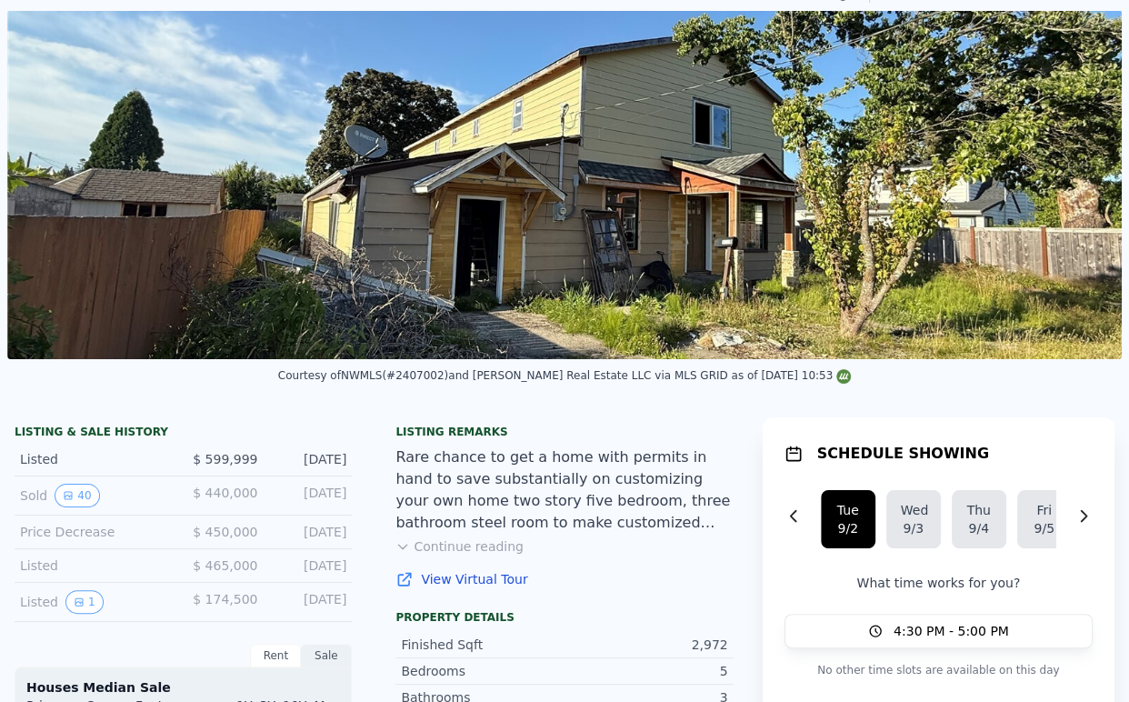
scroll to position [0, 0]
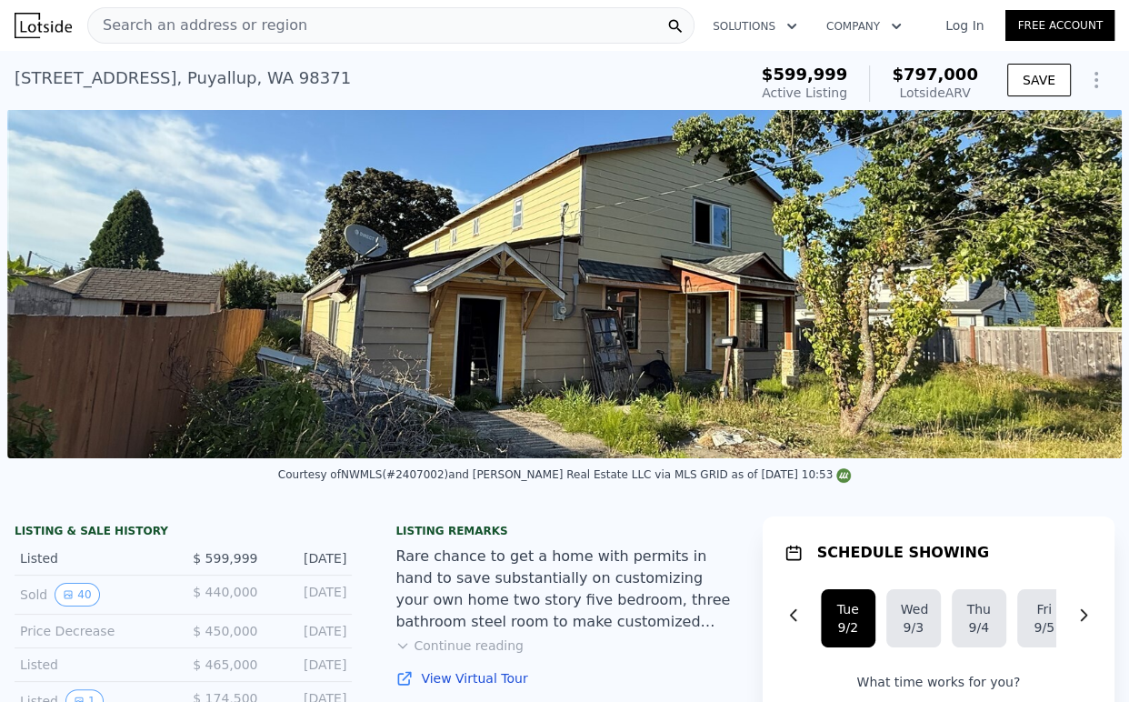
click at [345, 29] on div "Search an address or region" at bounding box center [390, 25] width 607 height 36
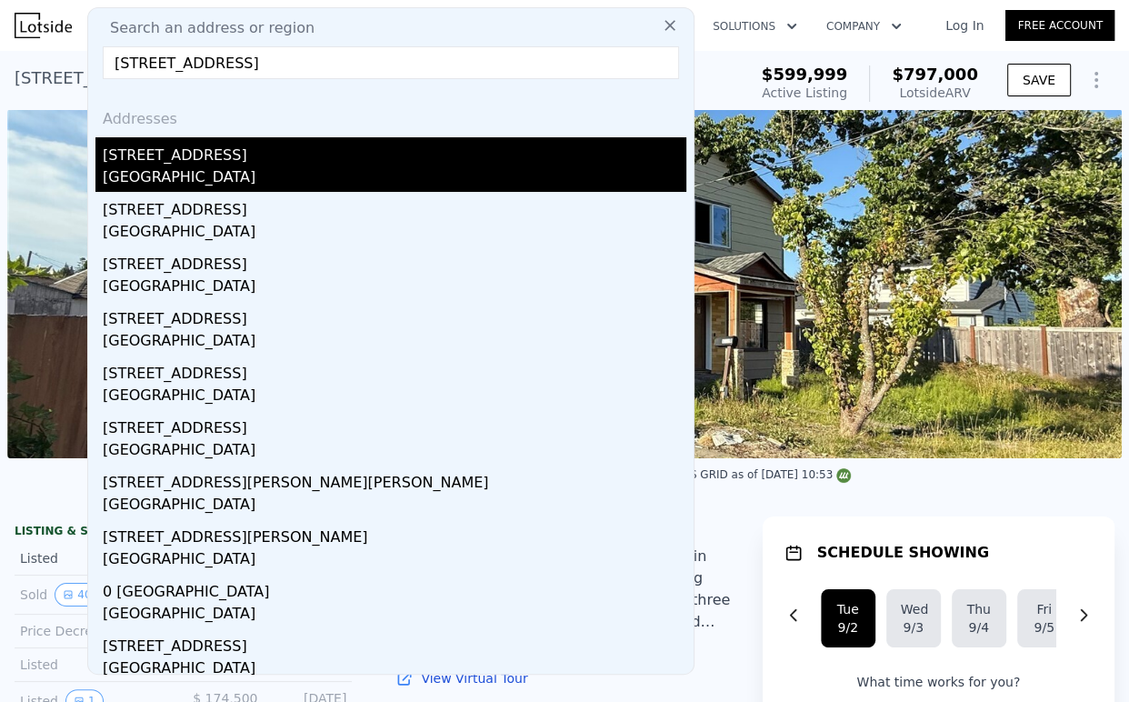
type input "[STREET_ADDRESS]"
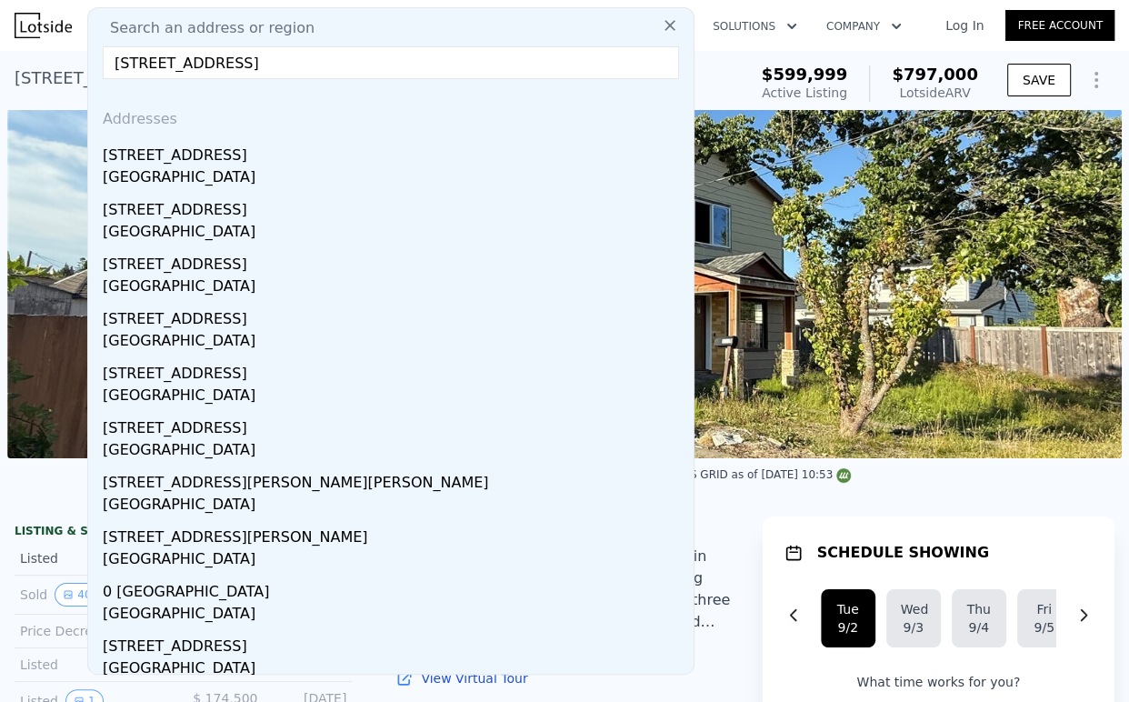
drag, startPoint x: 390, startPoint y: 165, endPoint x: 691, endPoint y: 87, distance: 310.6
click at [390, 165] on div "[STREET_ADDRESS]" at bounding box center [394, 151] width 583 height 29
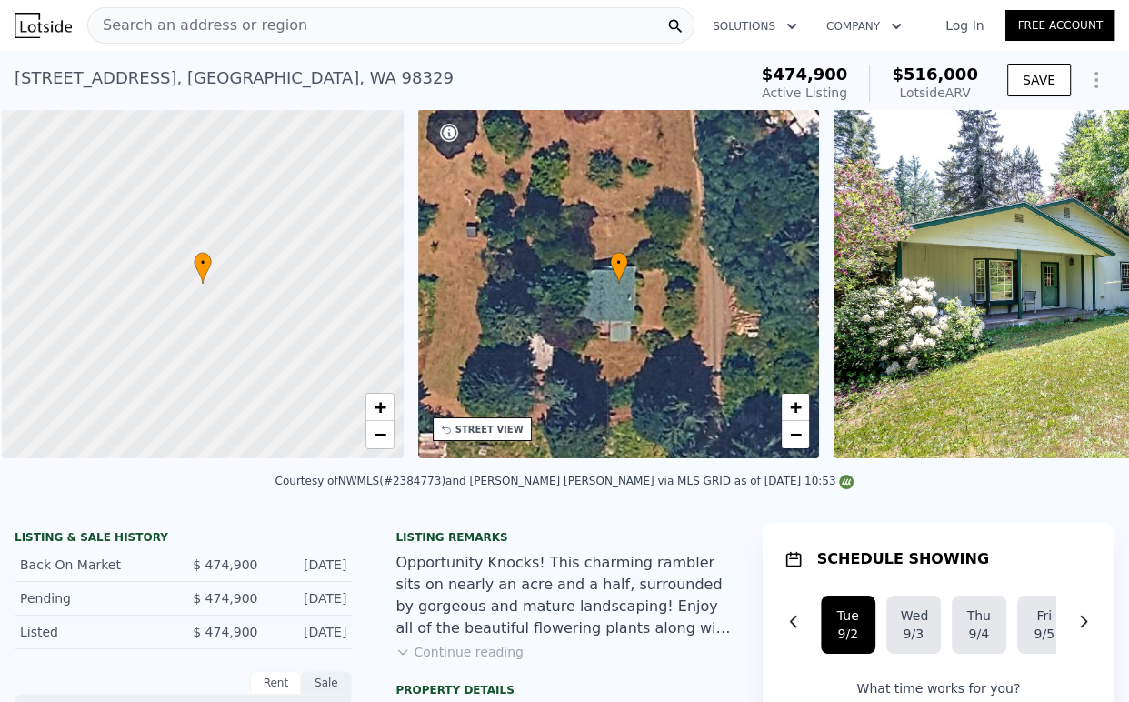
scroll to position [0, 7]
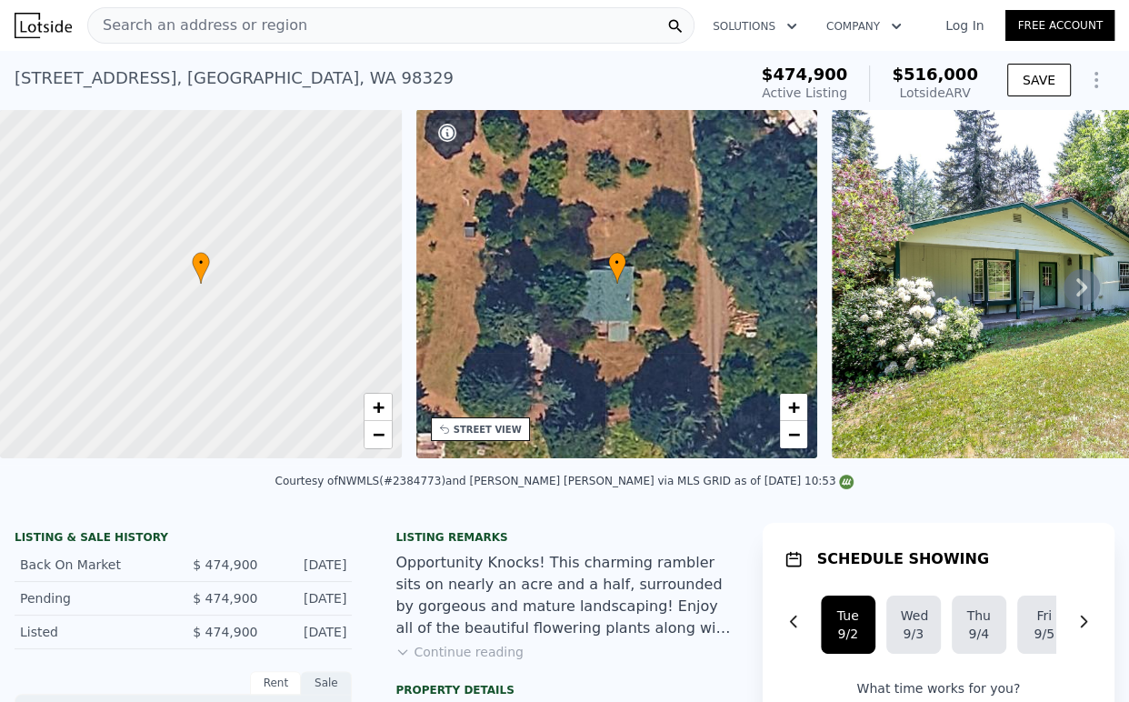
click at [494, 9] on div "Search an address or region" at bounding box center [390, 25] width 607 height 36
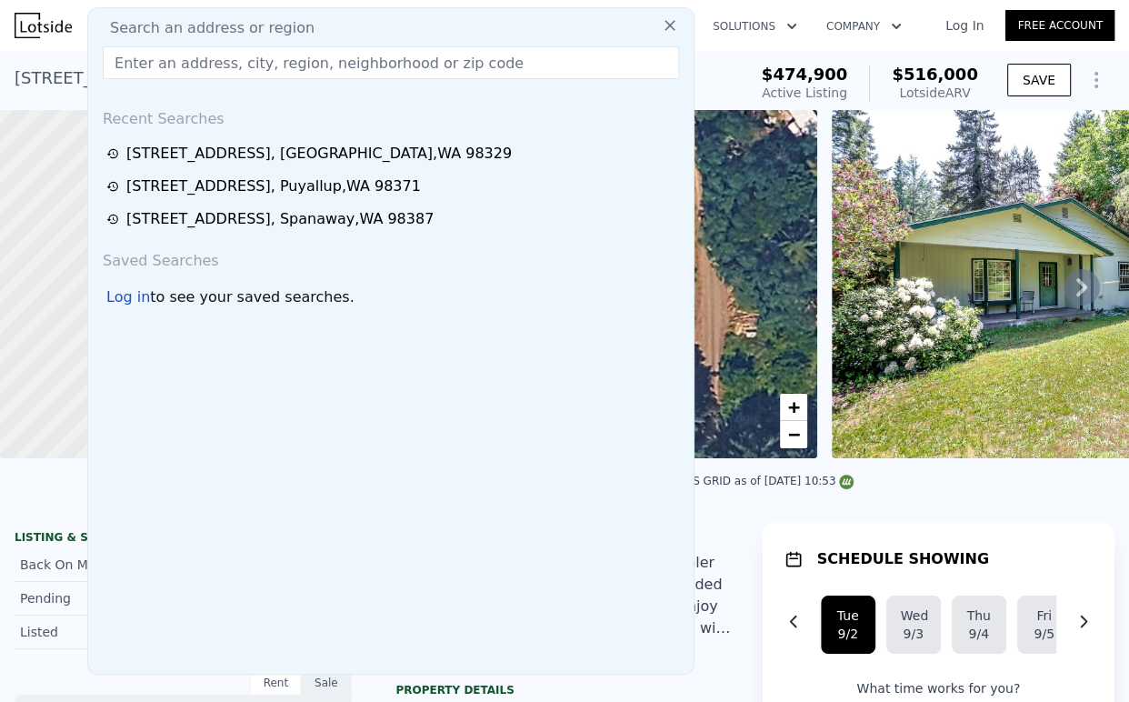
click at [342, 66] on input "text" at bounding box center [391, 62] width 576 height 33
type input "[STREET_ADDRESS]"
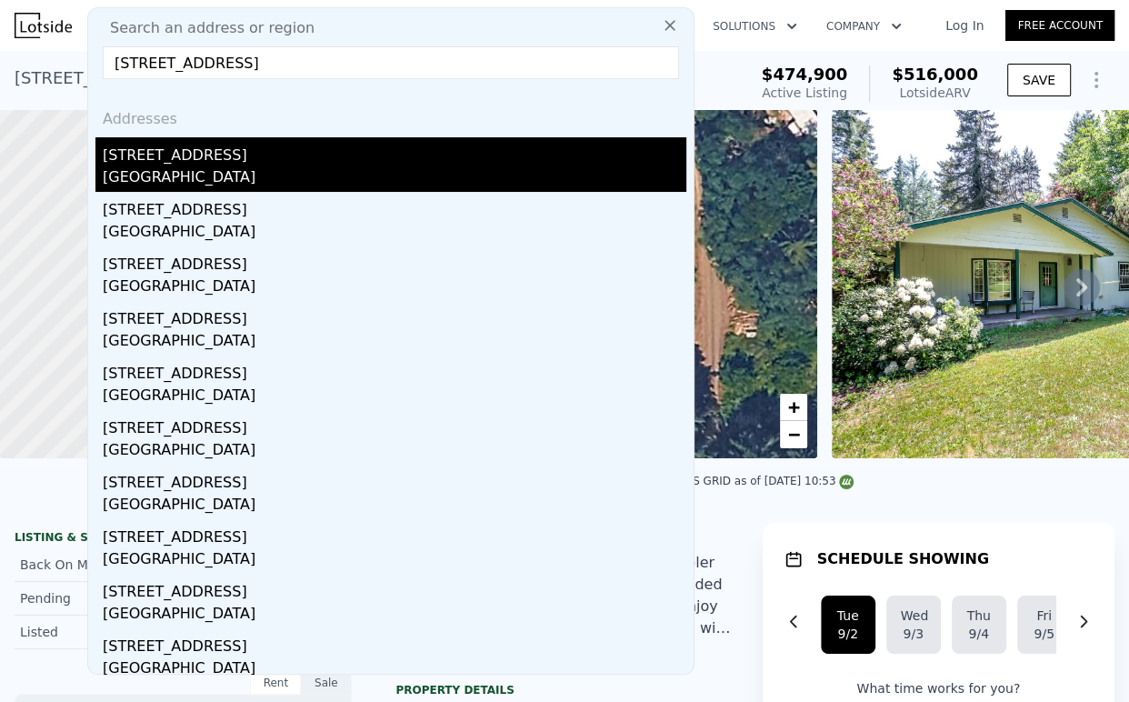
click at [204, 161] on div "[STREET_ADDRESS]" at bounding box center [394, 151] width 583 height 29
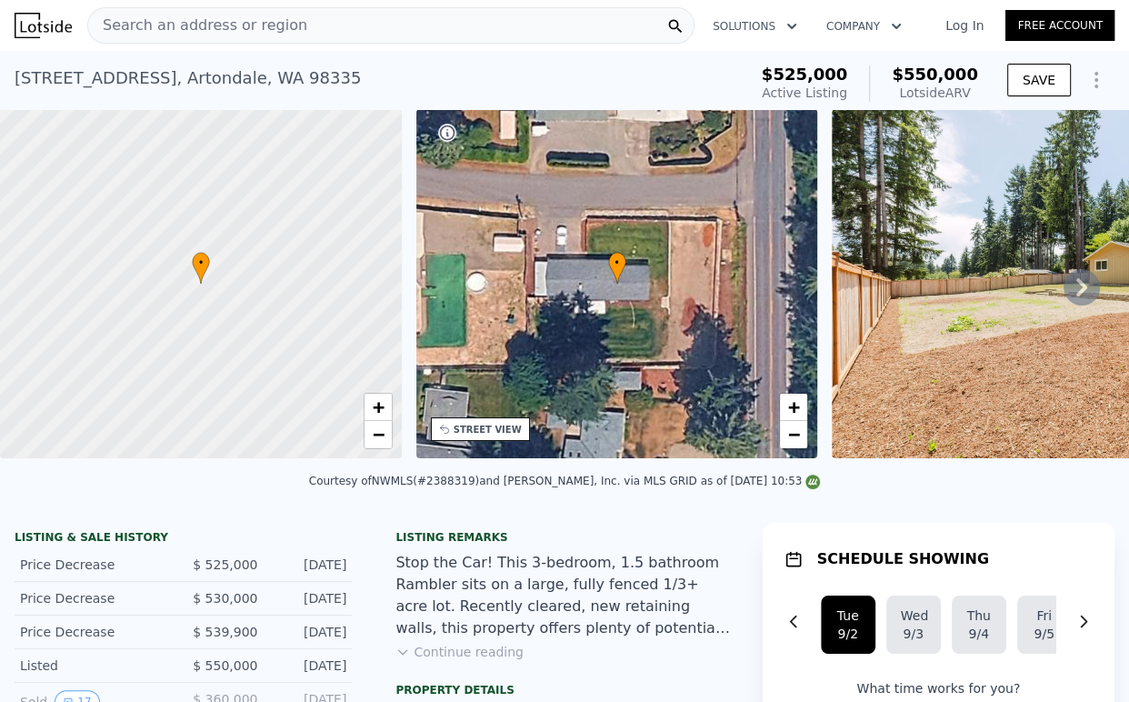
click at [293, 9] on div "Search an address or region" at bounding box center [390, 25] width 607 height 36
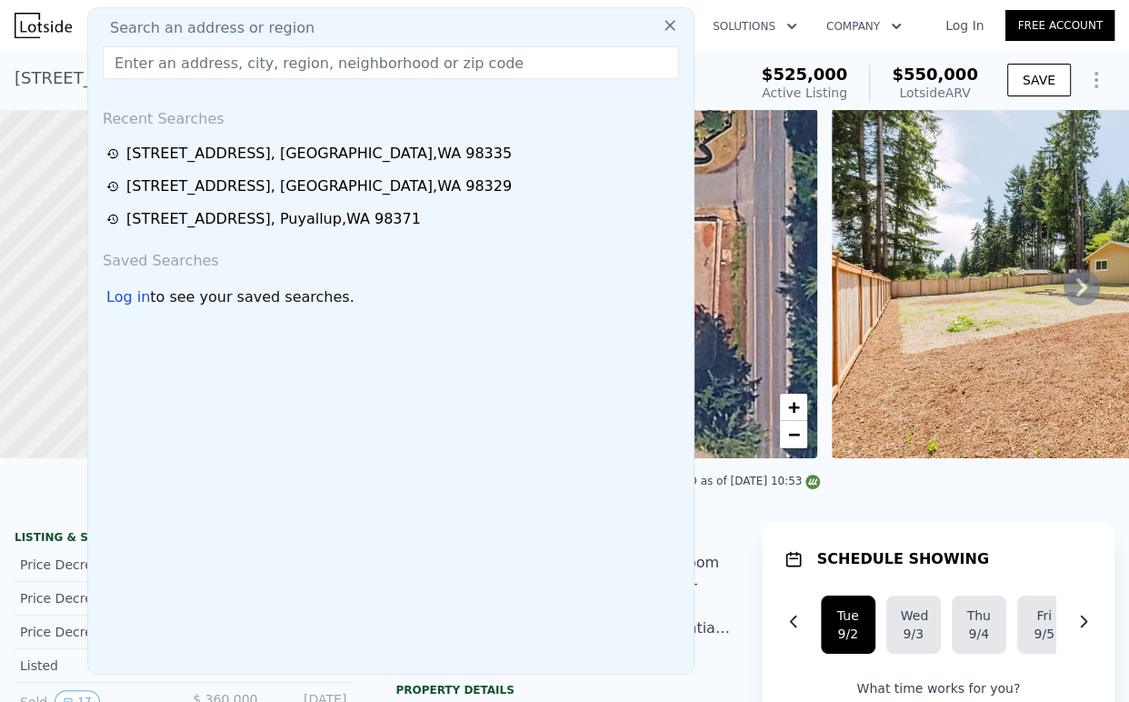
click at [279, 62] on input "text" at bounding box center [391, 62] width 576 height 33
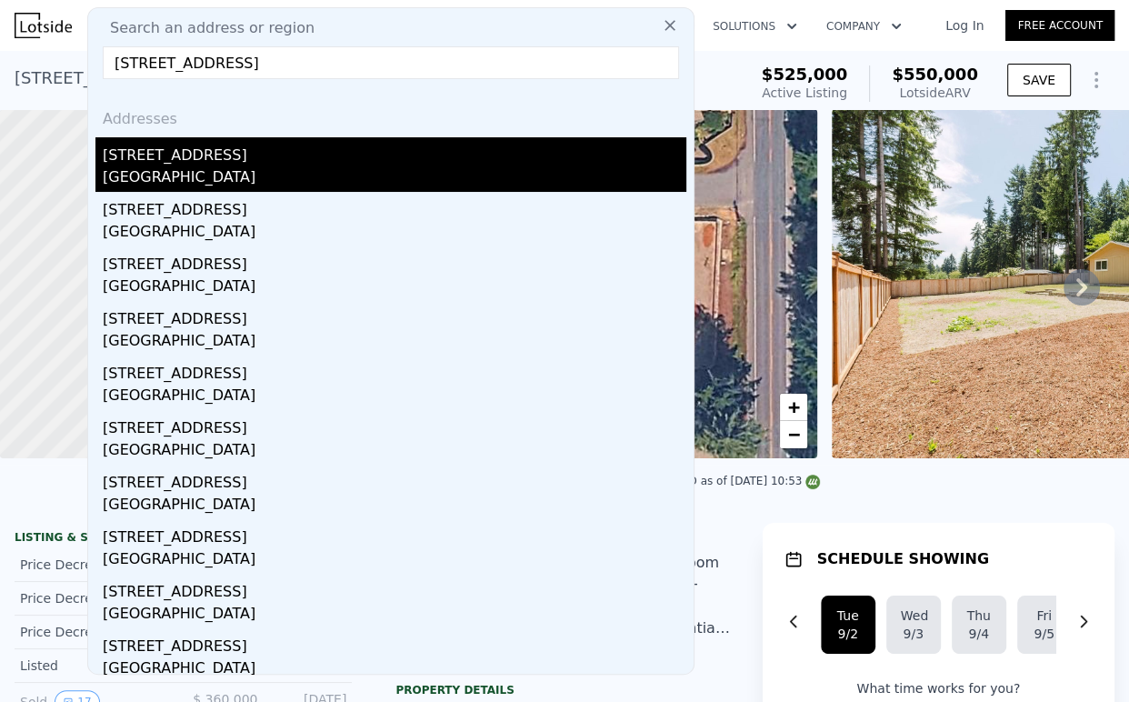
type input "[STREET_ADDRESS]"
click at [240, 164] on div "[STREET_ADDRESS]" at bounding box center [394, 151] width 583 height 29
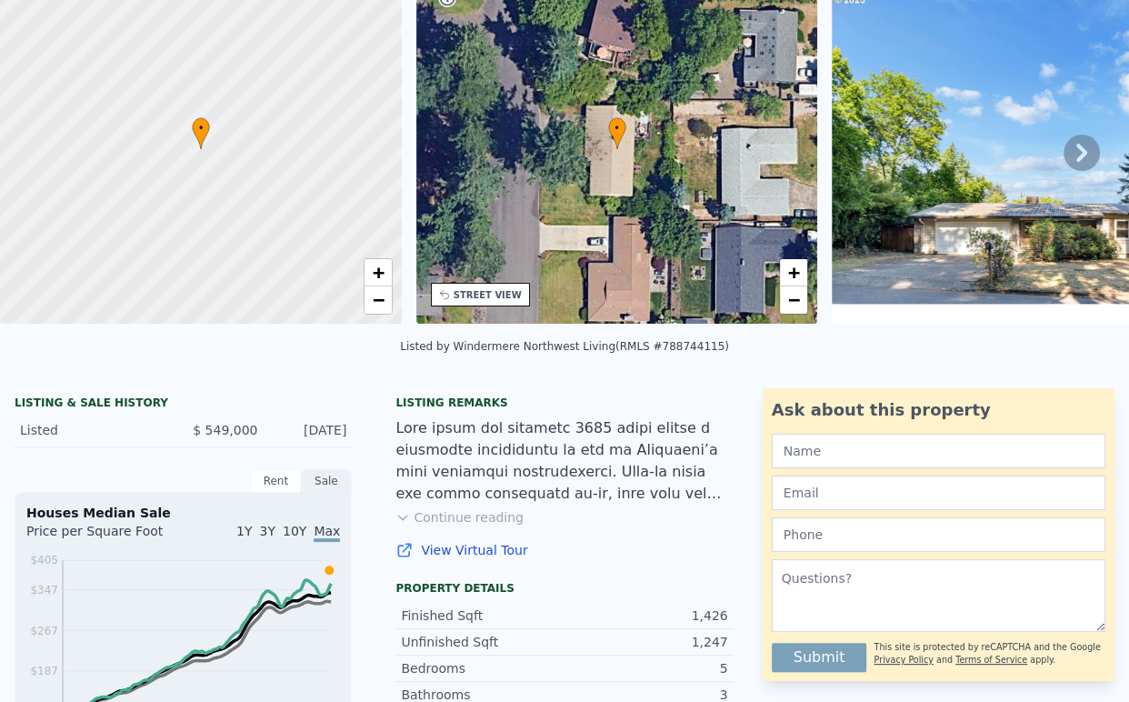
scroll to position [6, 0]
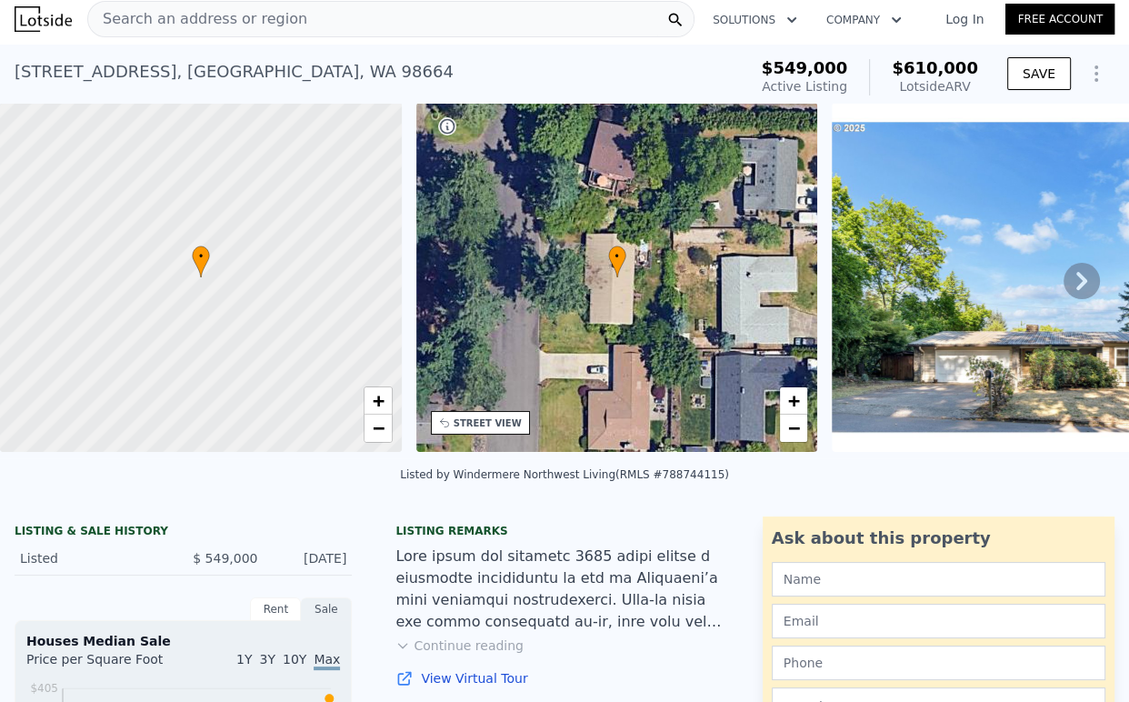
click at [304, 24] on div "Search an address or region" at bounding box center [390, 19] width 607 height 36
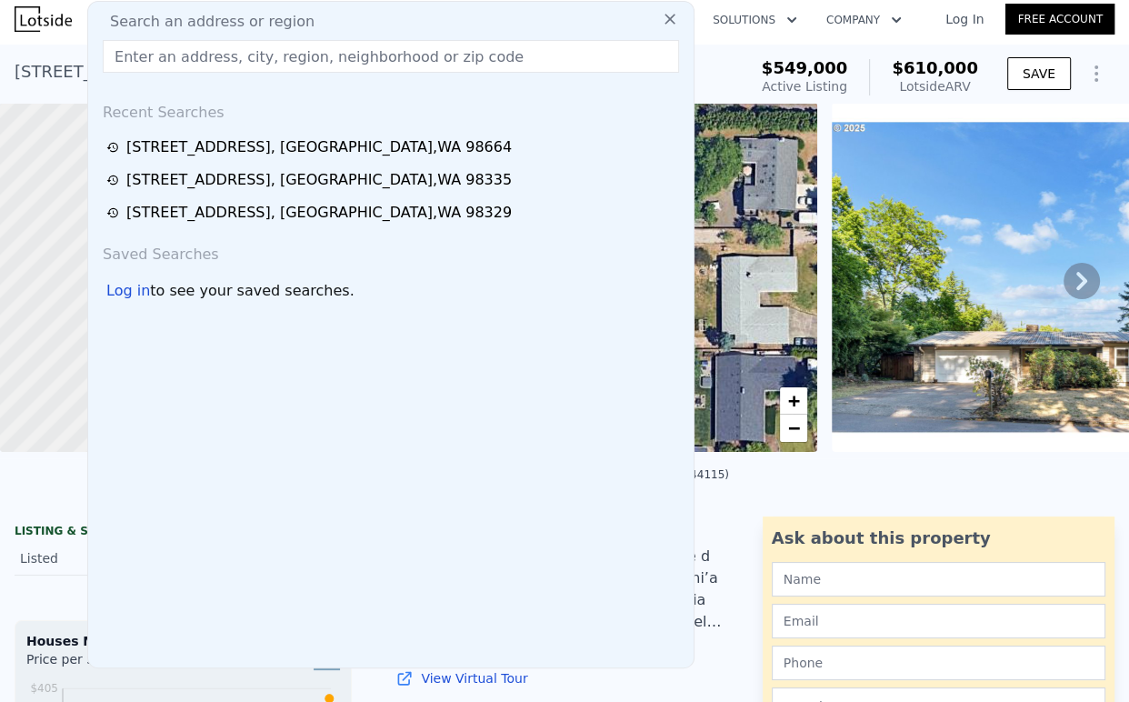
drag, startPoint x: 304, startPoint y: 23, endPoint x: 244, endPoint y: 47, distance: 65.7
click at [244, 47] on input "text" at bounding box center [391, 56] width 576 height 33
paste input "[STREET_ADDRESS]"
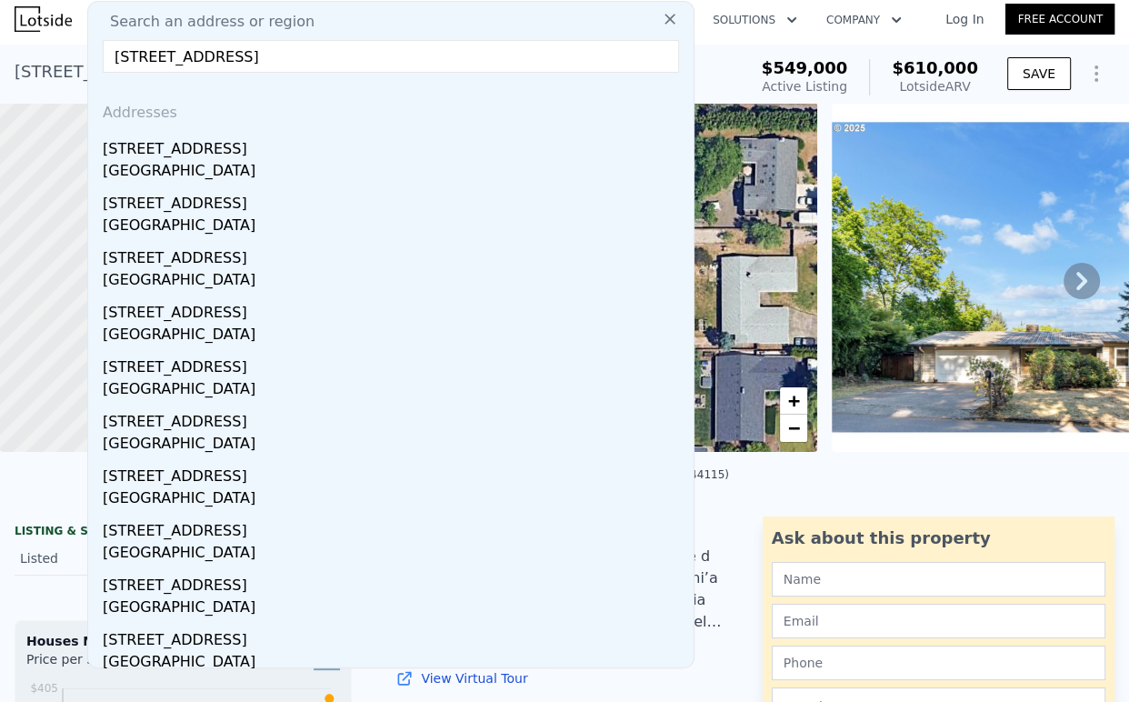
type input "[STREET_ADDRESS]"
click at [260, 150] on div "[STREET_ADDRESS]" at bounding box center [394, 145] width 583 height 29
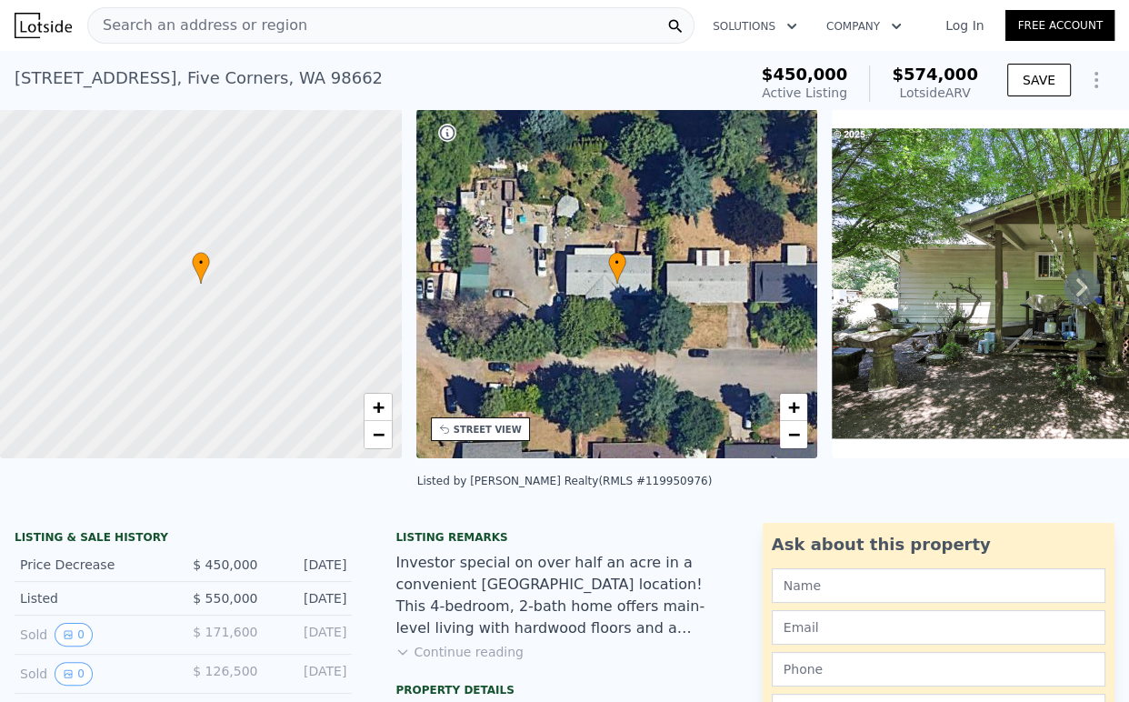
click at [338, 35] on div "Search an address or region" at bounding box center [390, 25] width 607 height 36
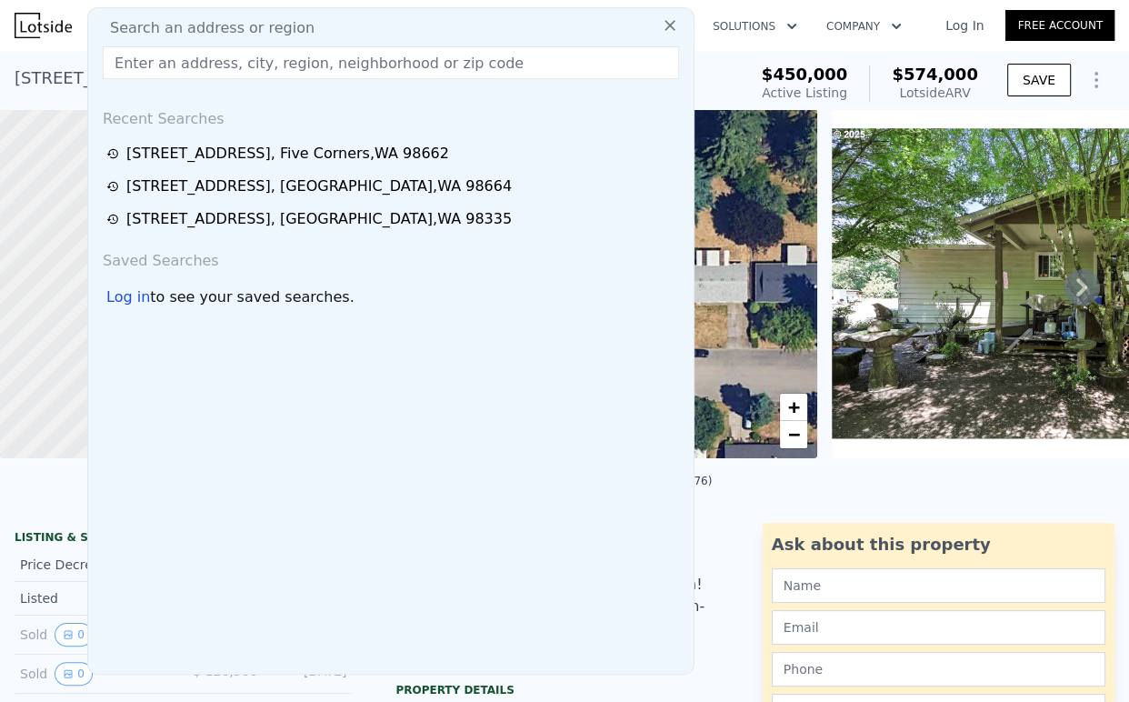
click at [342, 64] on input "text" at bounding box center [391, 62] width 576 height 33
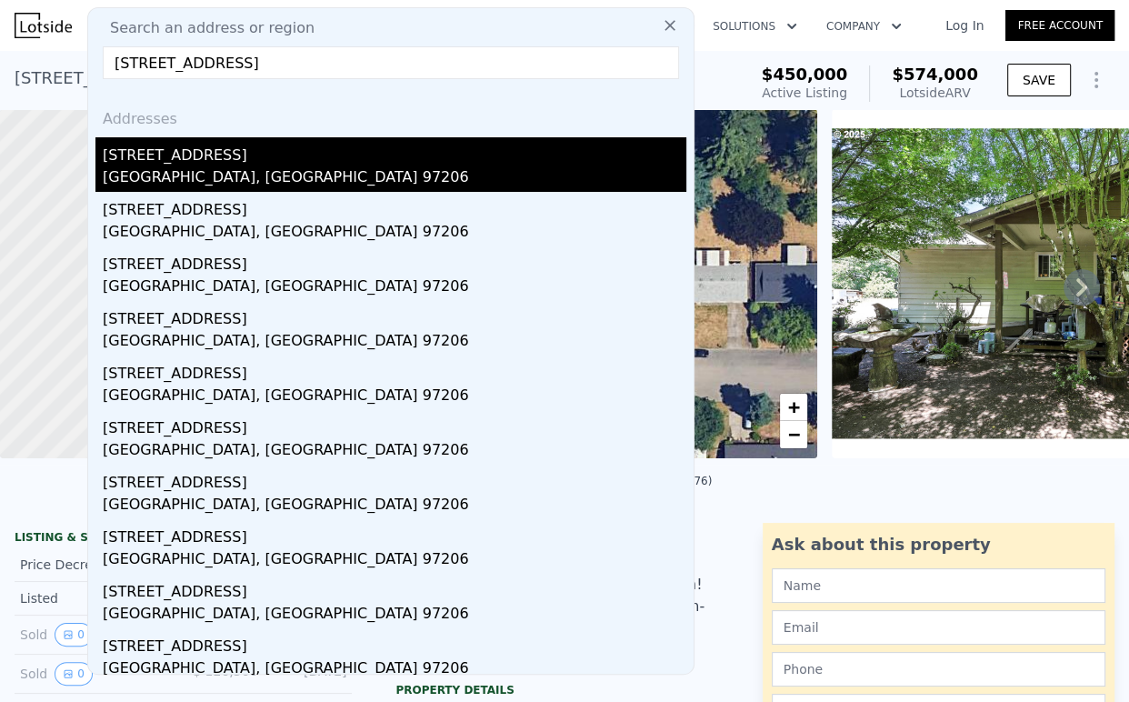
type input "[STREET_ADDRESS]"
click at [220, 165] on div "[STREET_ADDRESS]" at bounding box center [394, 151] width 583 height 29
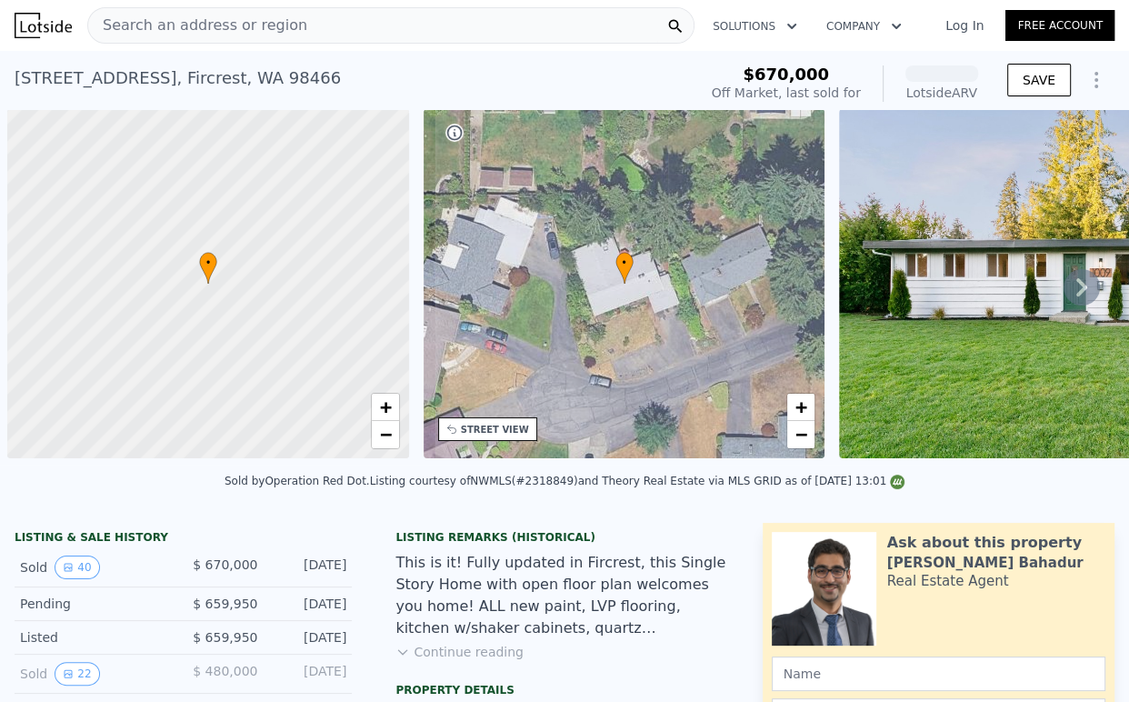
scroll to position [0, 7]
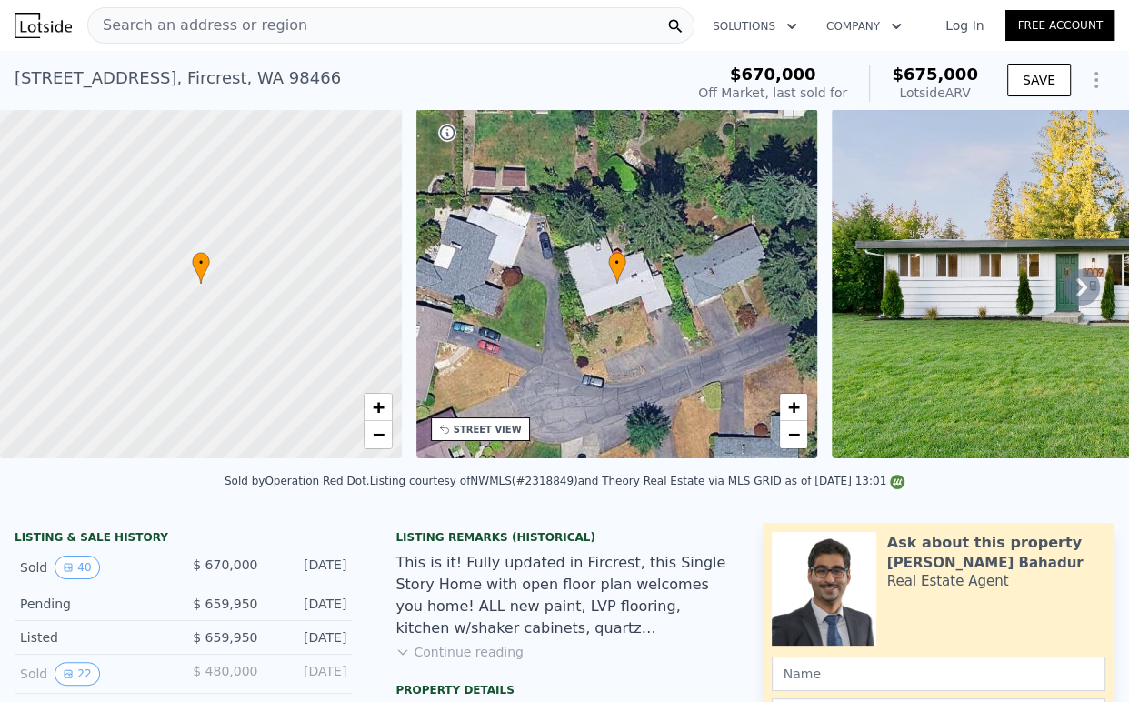
click at [13, 79] on div "1009 Brentwood Pl , Fircrest , WA 98466 Sold Feb 2025 for $670k (~ARV $675k ) $…" at bounding box center [564, 80] width 1129 height 58
drag, startPoint x: 15, startPoint y: 79, endPoint x: 291, endPoint y: 80, distance: 275.4
click at [291, 80] on div "1009 Brentwood Pl , Fircrest , WA 98466" at bounding box center [178, 77] width 326 height 25
click at [305, 77] on div "1009 Brentwood Pl , Fircrest , WA 98466 Sold Feb 2025 for $670k (~ARV $675k )" at bounding box center [346, 83] width 662 height 51
drag, startPoint x: 313, startPoint y: 72, endPoint x: 9, endPoint y: 65, distance: 303.6
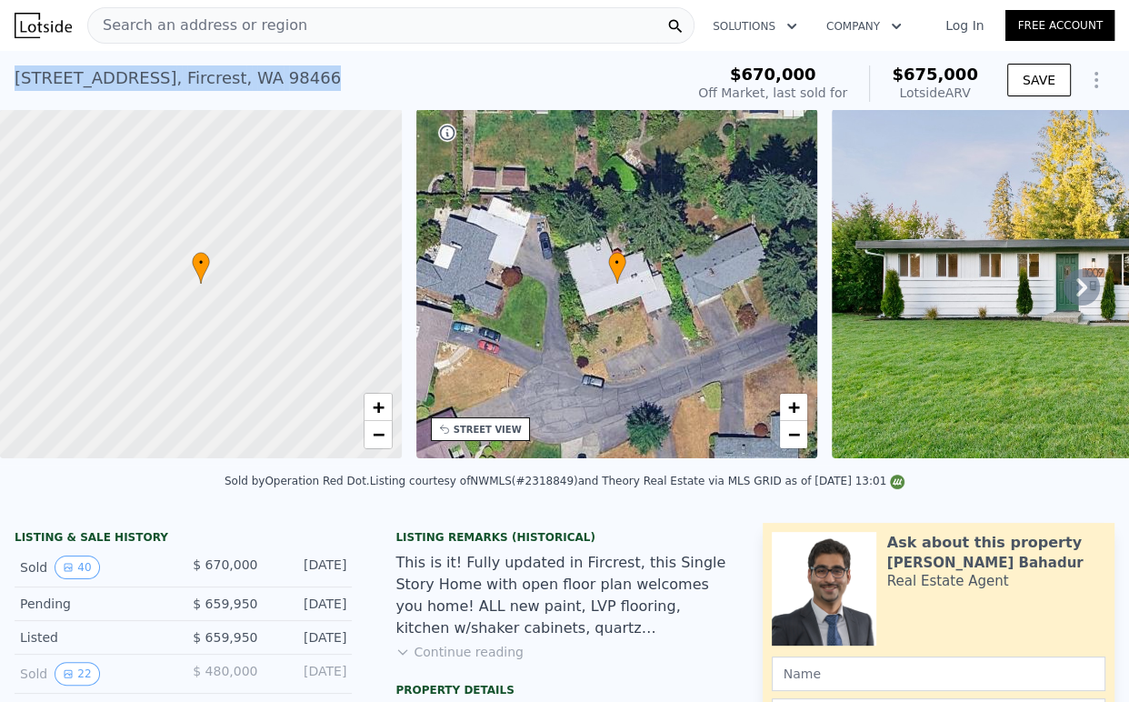
click at [9, 65] on div "1009 Brentwood Pl , Fircrest , WA 98466 Sold Feb 2025 for $670k (~ARV $675k ) $…" at bounding box center [564, 80] width 1129 height 58
copy div "1009 Brentwood Pl , Fircrest , WA 98466"
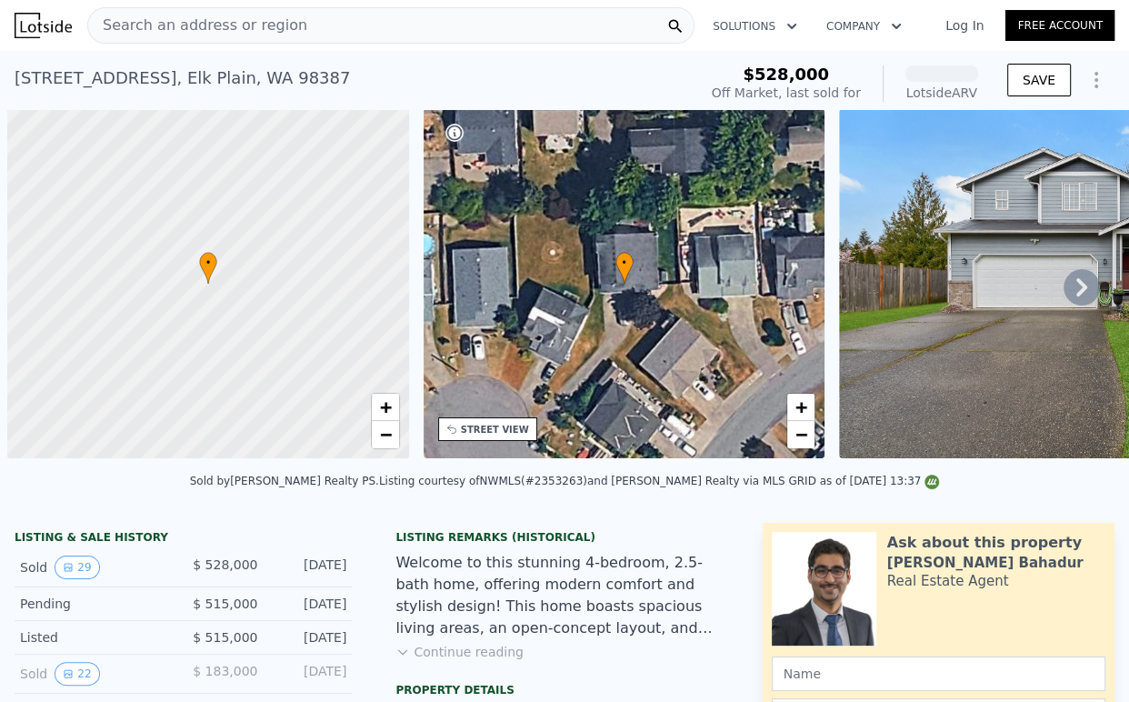
scroll to position [0, 7]
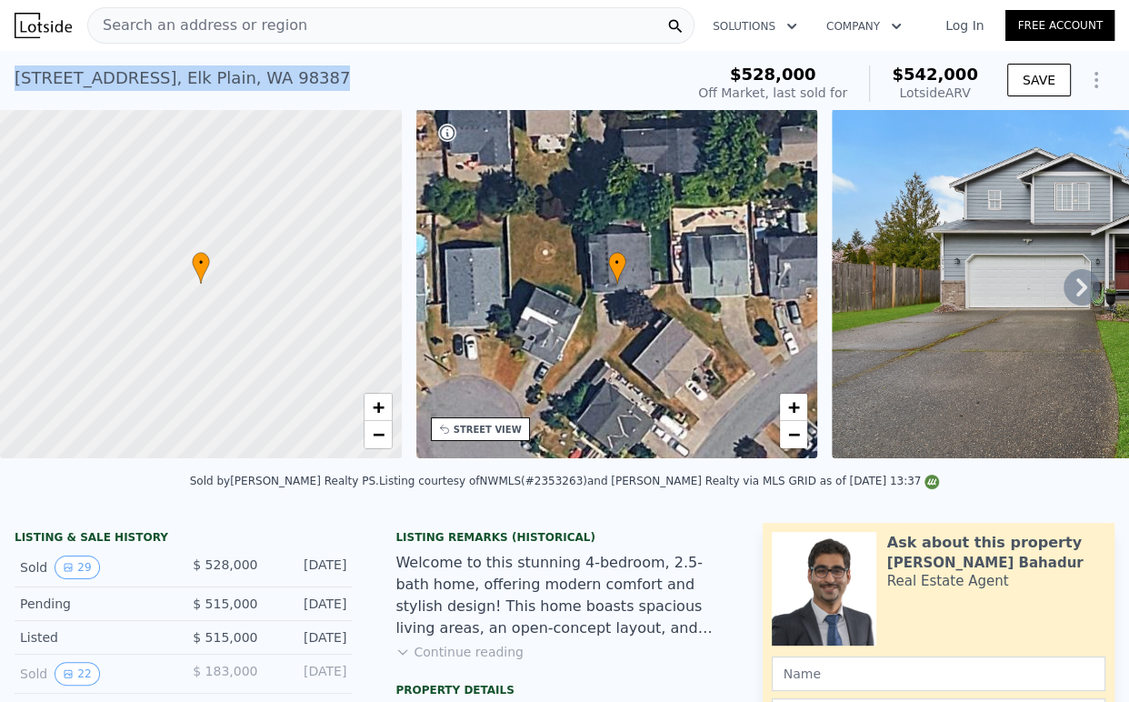
drag, startPoint x: 351, startPoint y: 79, endPoint x: 12, endPoint y: 88, distance: 339.1
click at [12, 88] on div "20817 56th Avenue Ct E , Elk Plain , WA 98387 Sold May 2025 for $528k (~ARV $54…" at bounding box center [564, 80] width 1129 height 58
copy div "20817 56th Avenue Ct E , Elk Plain , WA 98387"
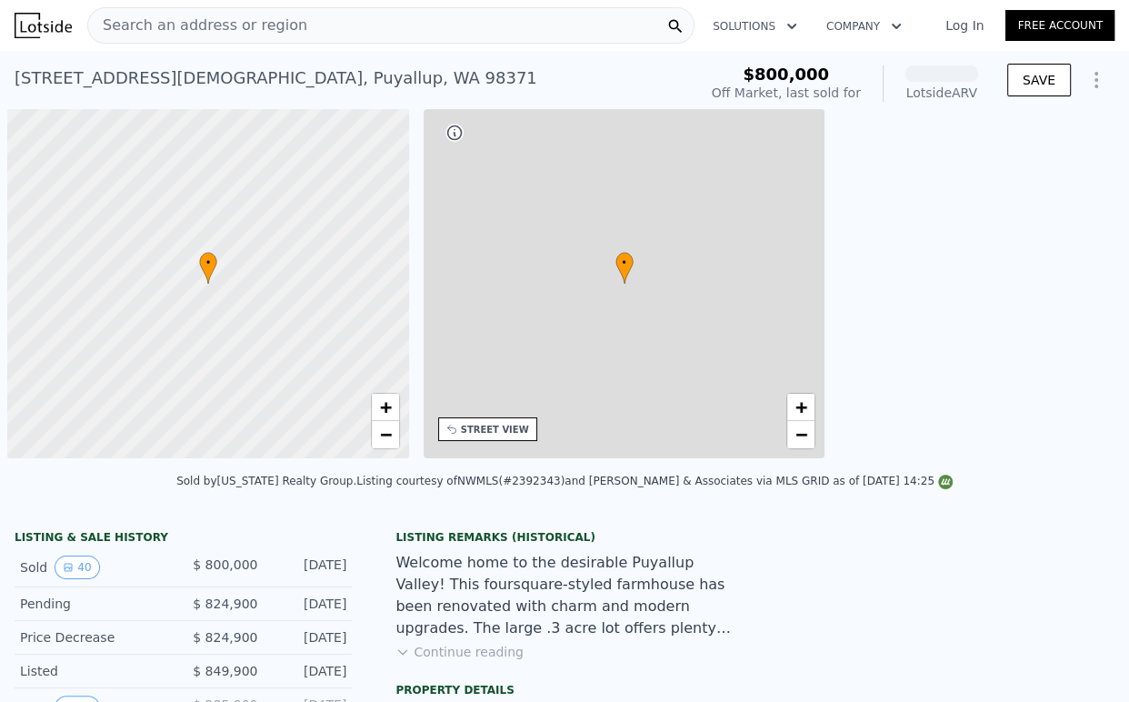
scroll to position [0, 7]
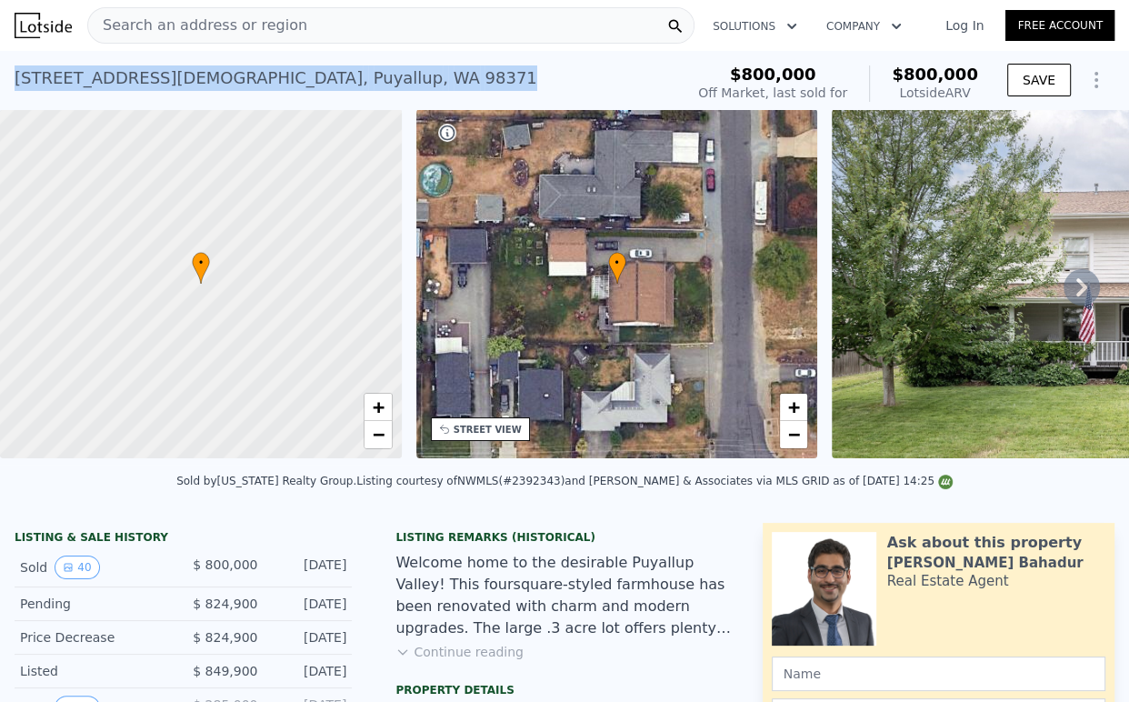
drag, startPoint x: 124, startPoint y: 82, endPoint x: 327, endPoint y: 85, distance: 203.6
click at [327, 85] on div "614 16th St SW , Puyallup , WA 98371 Sold Aug 2025 for $800k (~ARV $800k ) $800…" at bounding box center [564, 80] width 1129 height 58
